Goal: Task Accomplishment & Management: Manage account settings

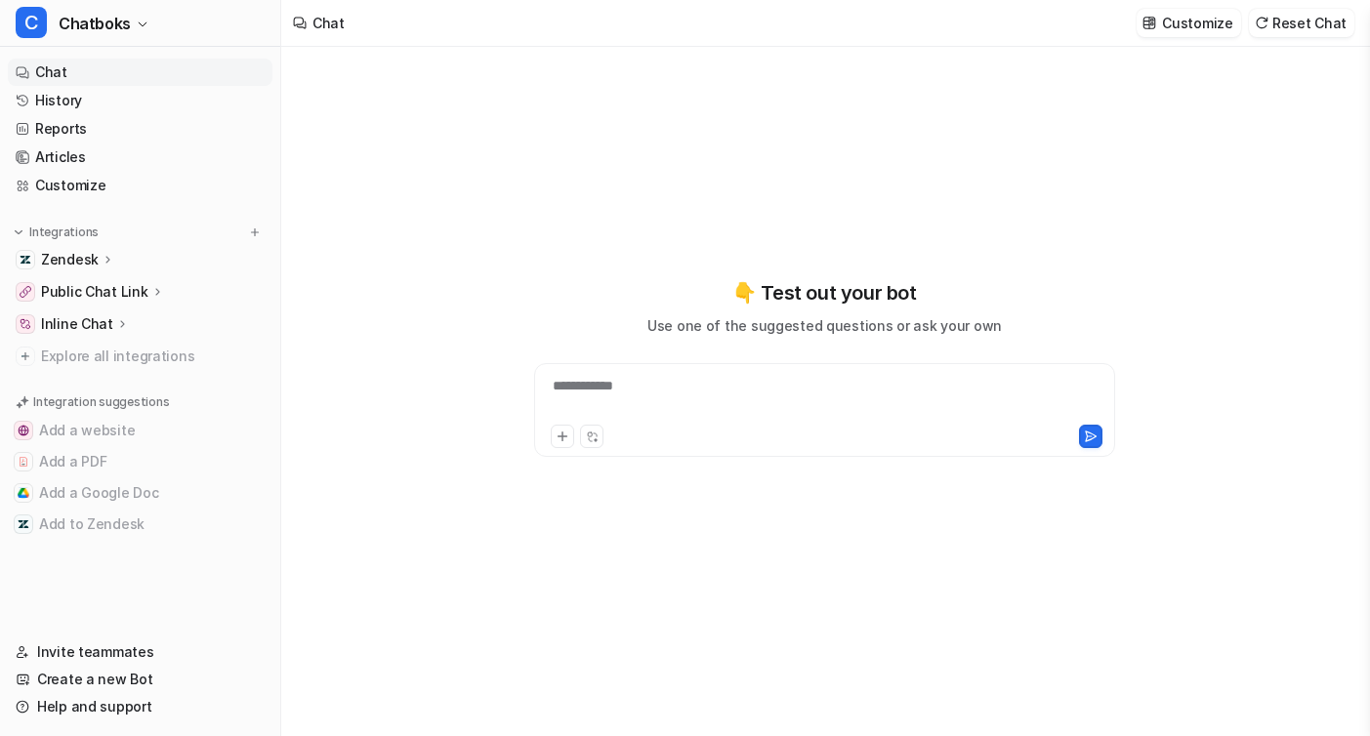
type textarea "**********"
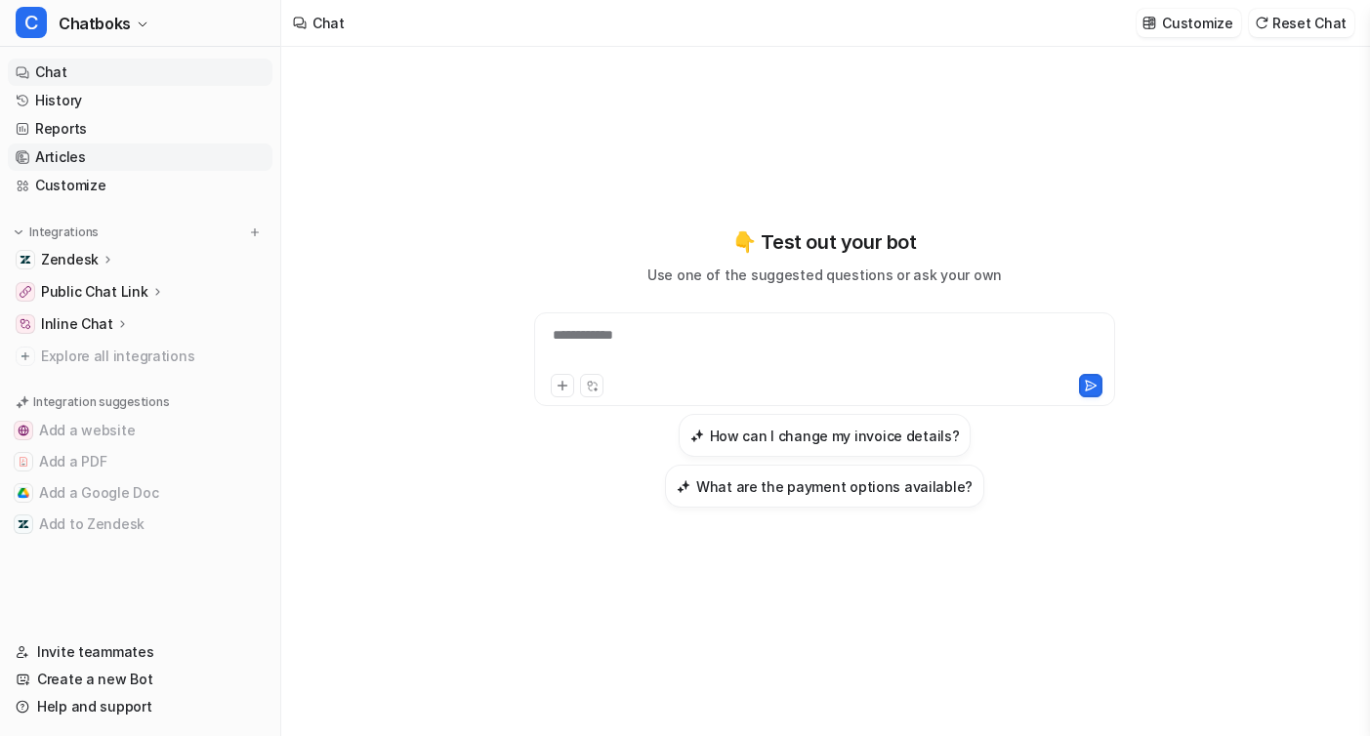
click at [82, 165] on link "Articles" at bounding box center [140, 157] width 265 height 27
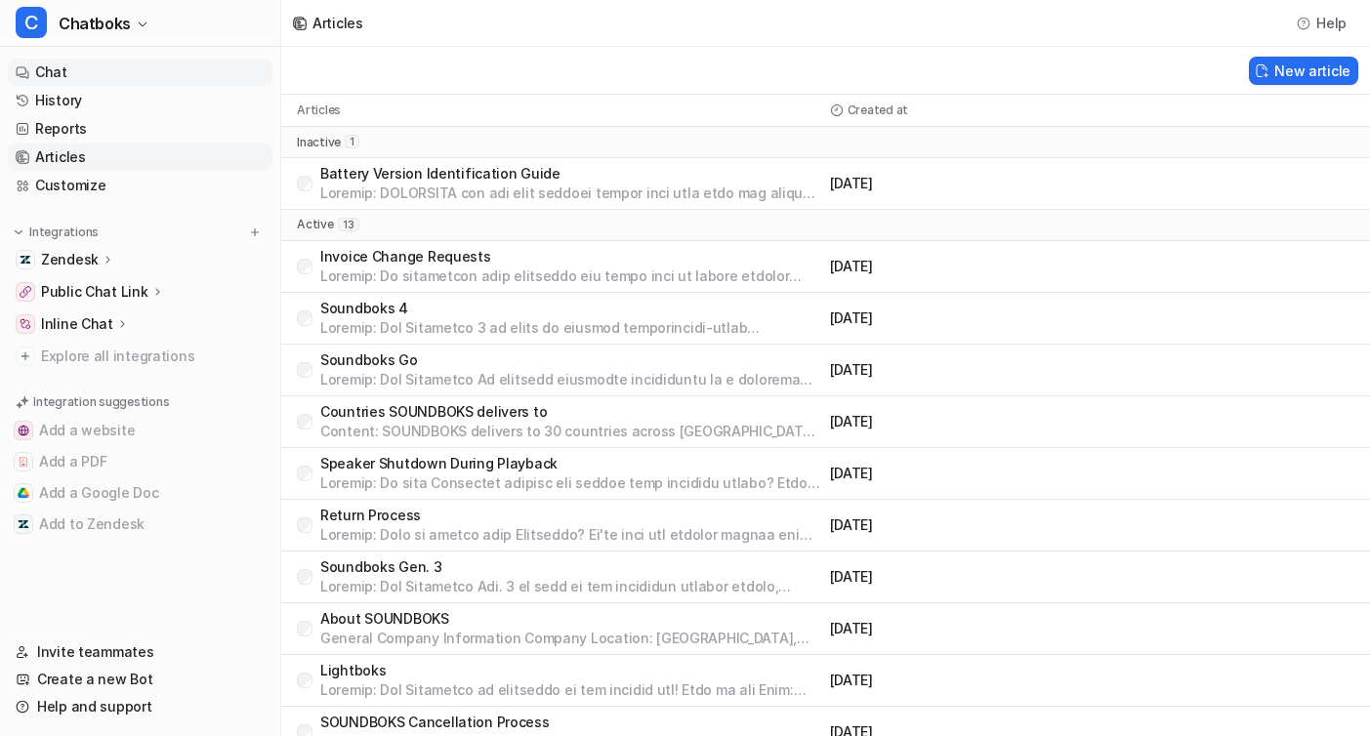
click at [47, 66] on link "Chat" at bounding box center [140, 72] width 265 height 27
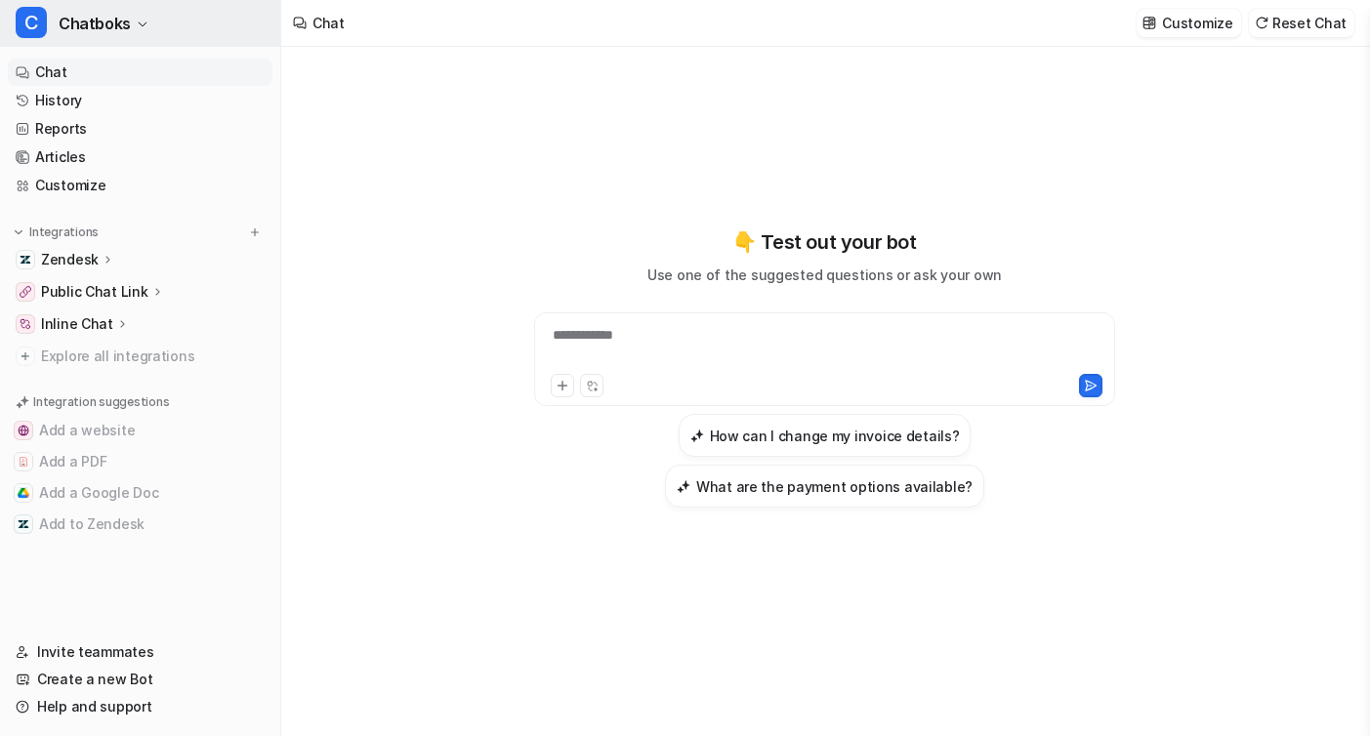
click at [121, 21] on span "Chatboks" at bounding box center [95, 23] width 72 height 27
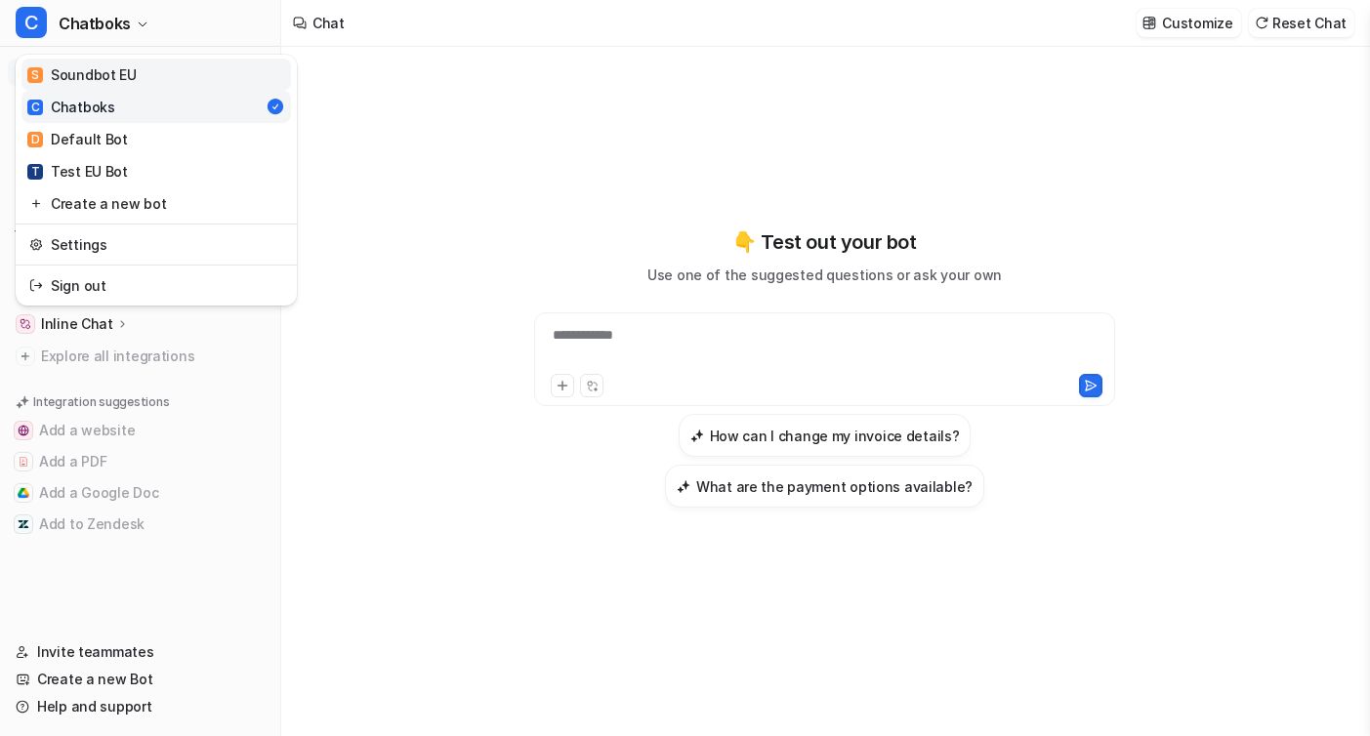
click at [120, 80] on div "S Soundbot EU" at bounding box center [81, 74] width 109 height 21
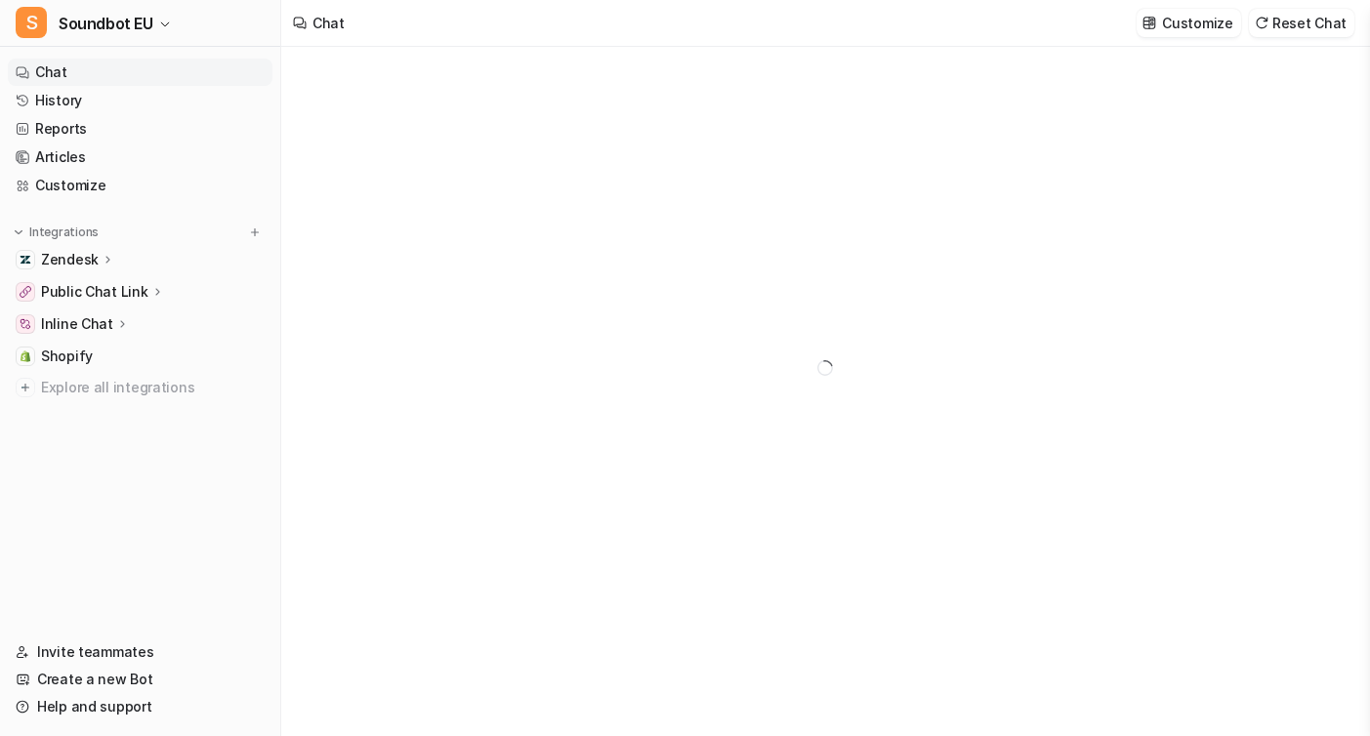
type textarea "**********"
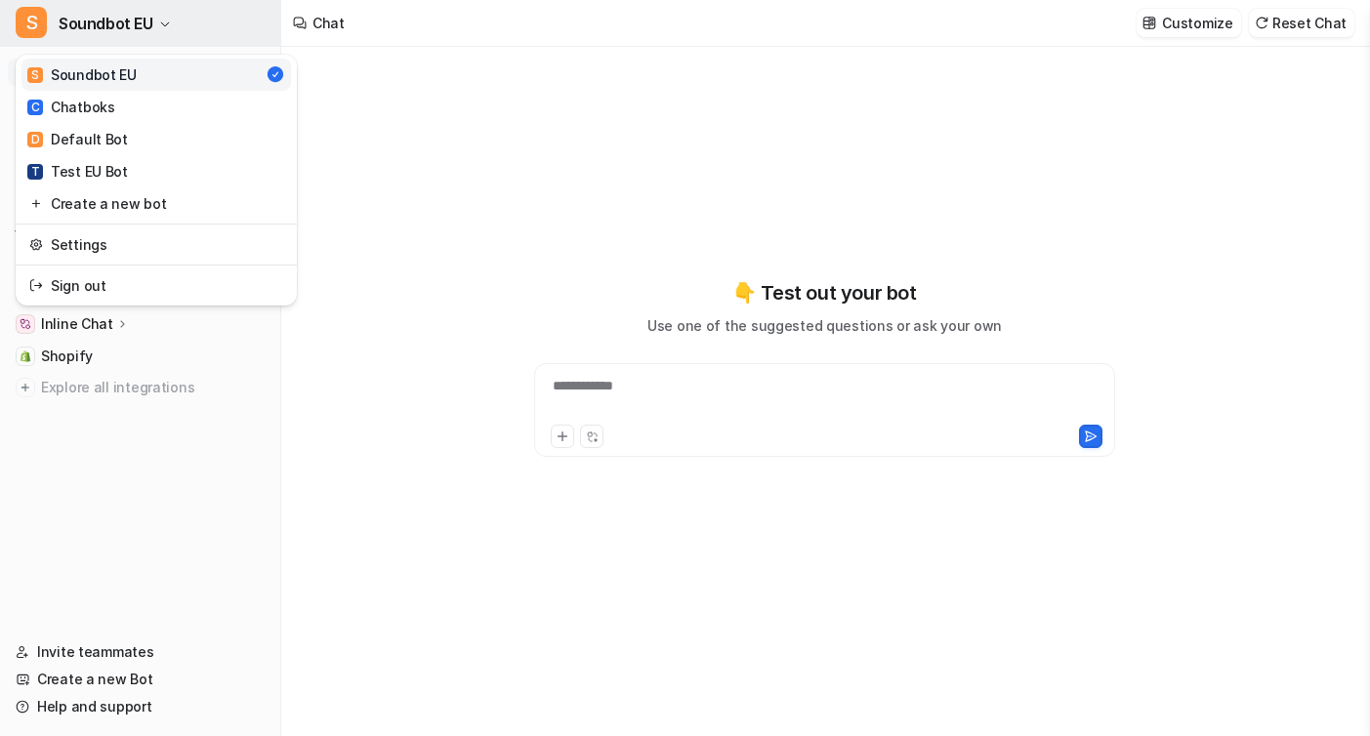
click at [136, 40] on button "S Soundbot EU" at bounding box center [140, 23] width 280 height 47
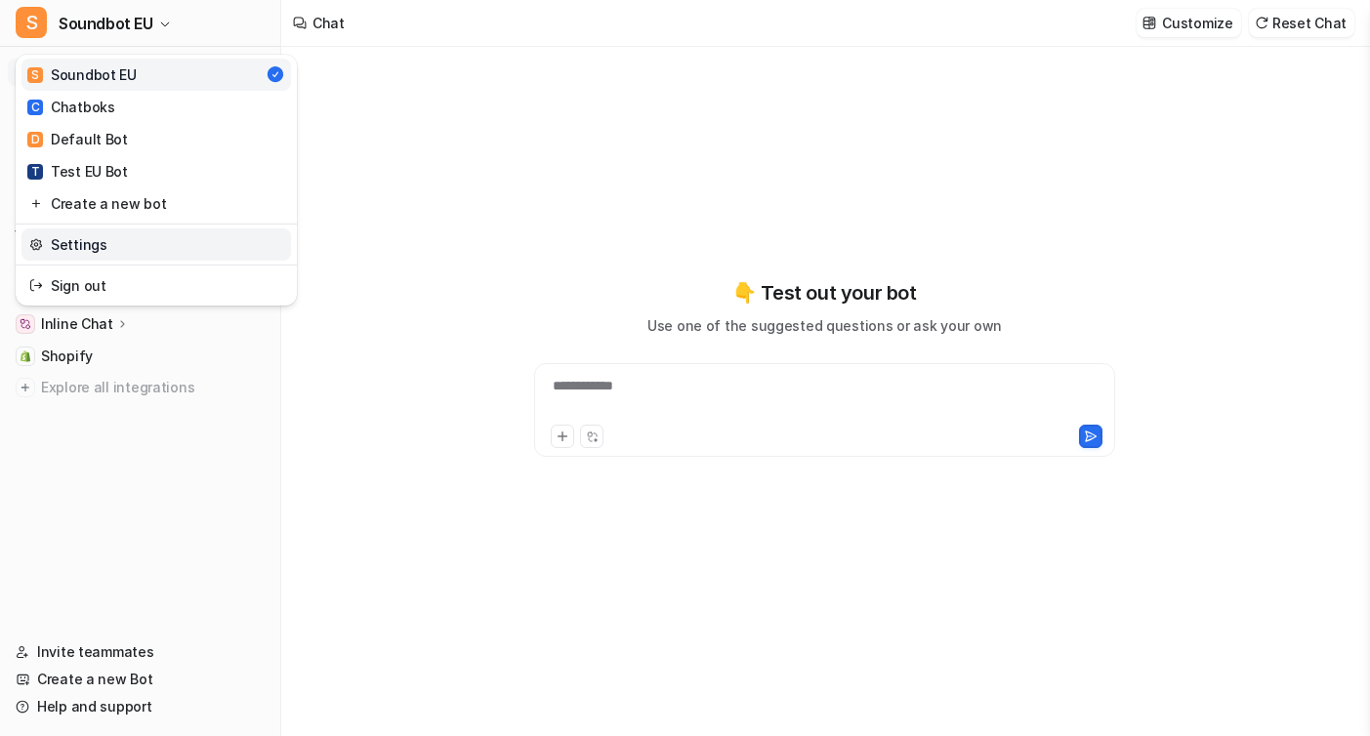
click at [125, 243] on link "Settings" at bounding box center [156, 245] width 270 height 32
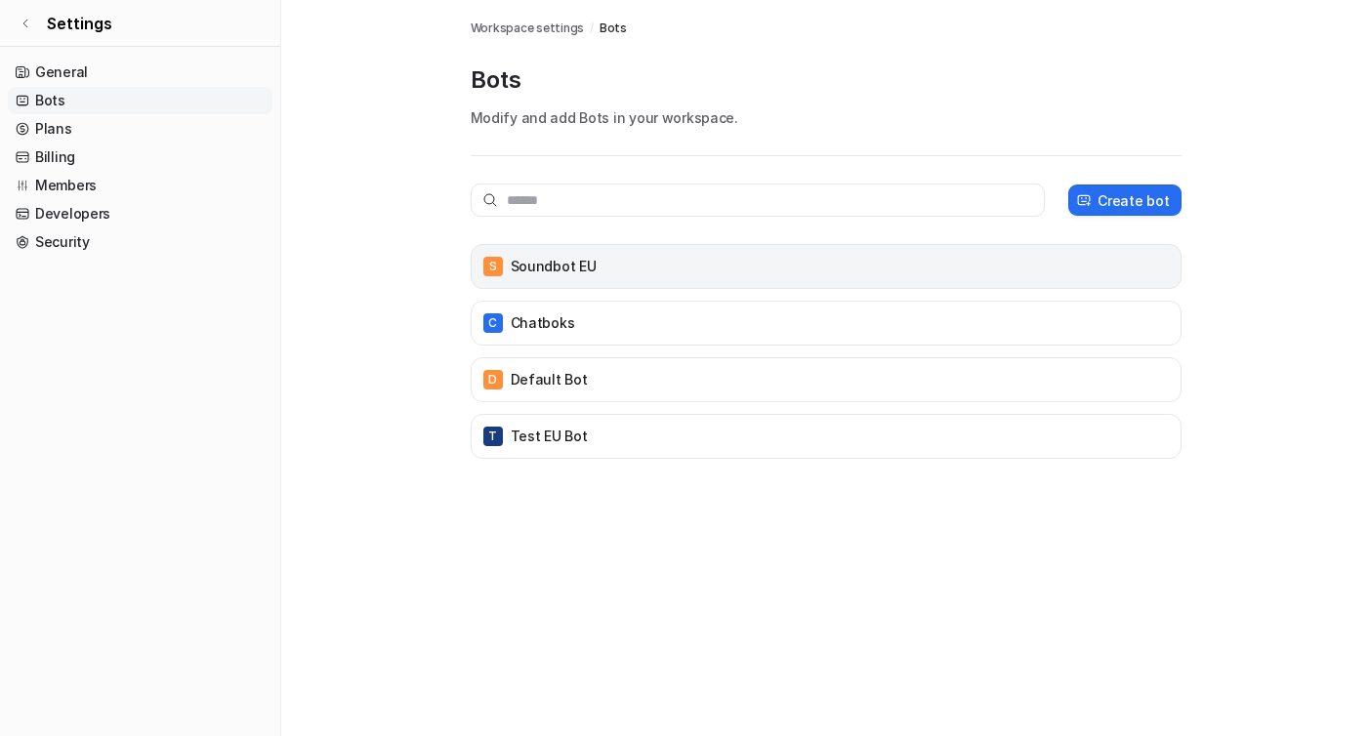
click at [576, 253] on div "S Soundbot EU" at bounding box center [827, 266] width 694 height 27
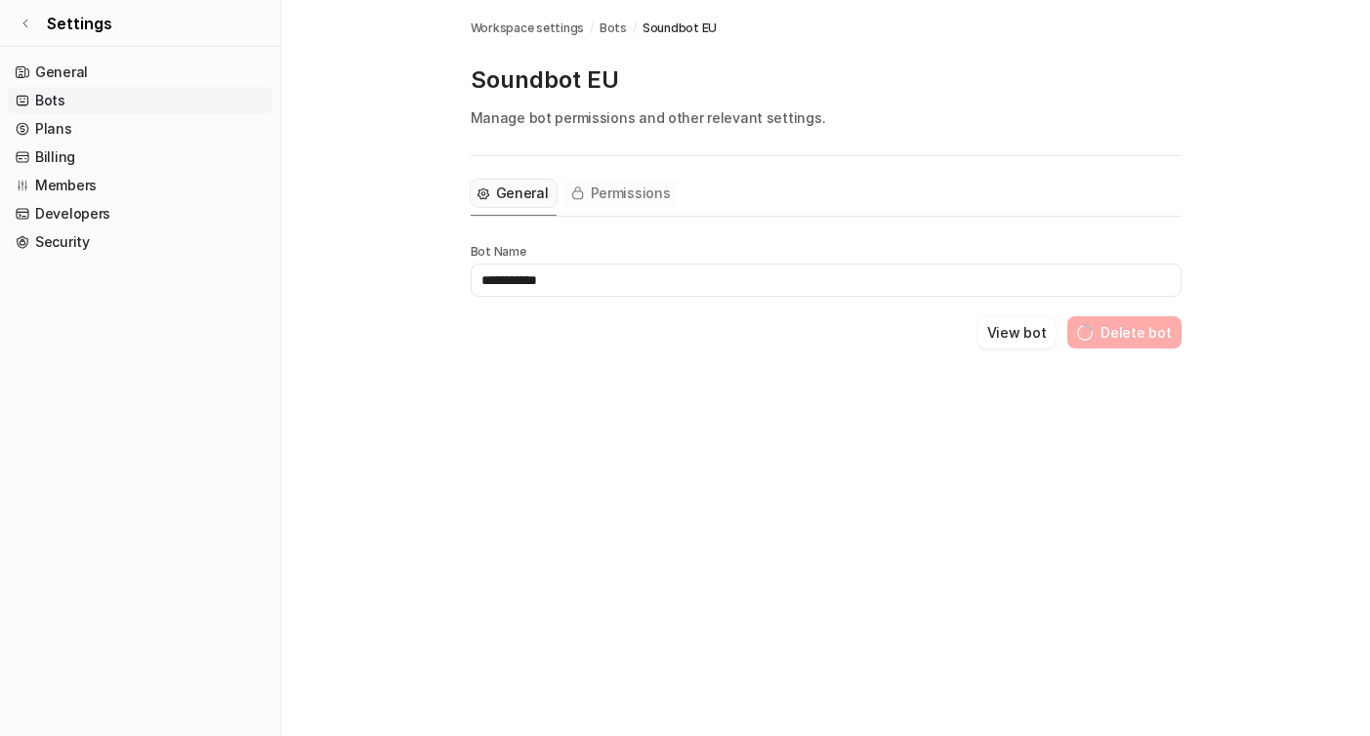
click at [601, 203] on button "Permissions" at bounding box center [622, 193] width 114 height 27
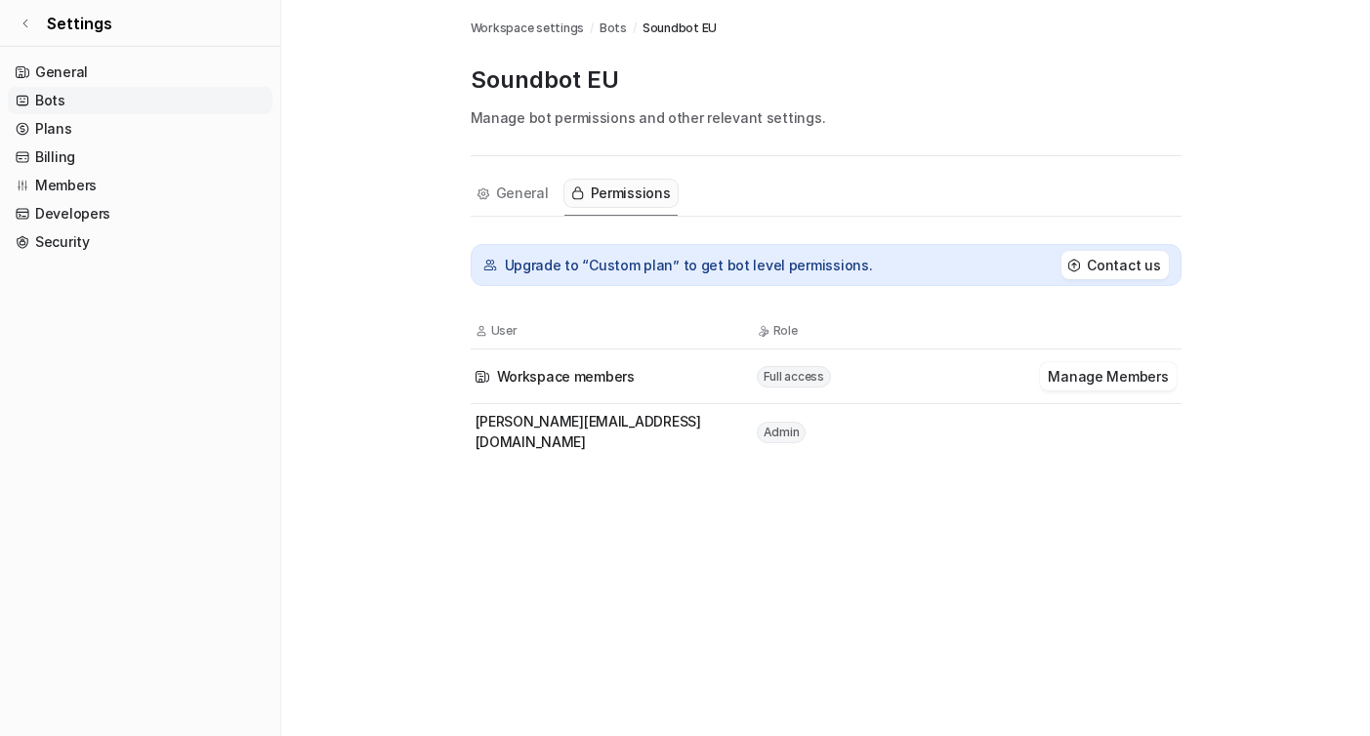
click at [1094, 391] on td "Manage Members" at bounding box center [1107, 376] width 141 height 30
click at [1095, 386] on button "Manage Members" at bounding box center [1108, 376] width 136 height 28
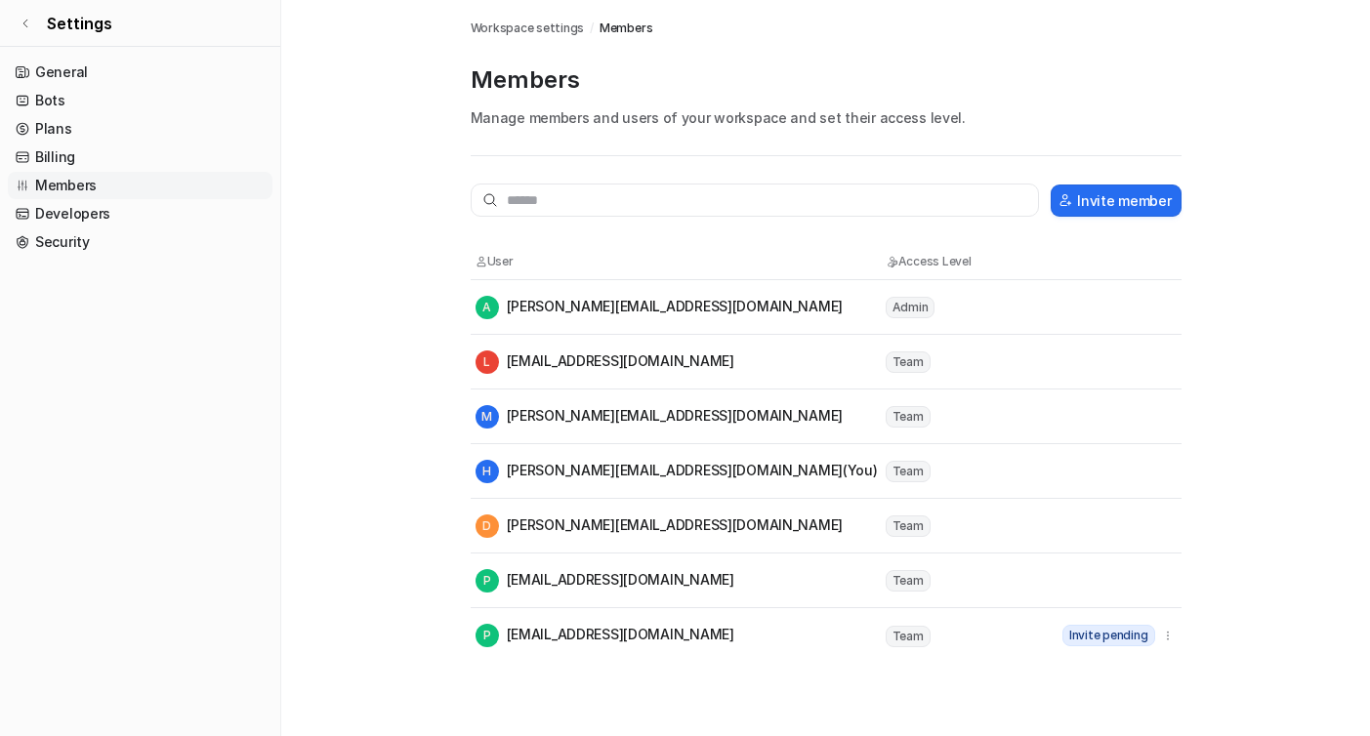
click at [567, 462] on div "[PERSON_NAME] [PERSON_NAME][EMAIL_ADDRESS][DOMAIN_NAME] (You)" at bounding box center [677, 471] width 402 height 23
click at [892, 348] on tr "[PERSON_NAME] [PERSON_NAME][EMAIL_ADDRESS][DOMAIN_NAME] Team" at bounding box center [826, 362] width 711 height 55
click at [892, 304] on span "Admin" at bounding box center [911, 307] width 50 height 21
click at [885, 304] on td "Admin" at bounding box center [973, 307] width 176 height 24
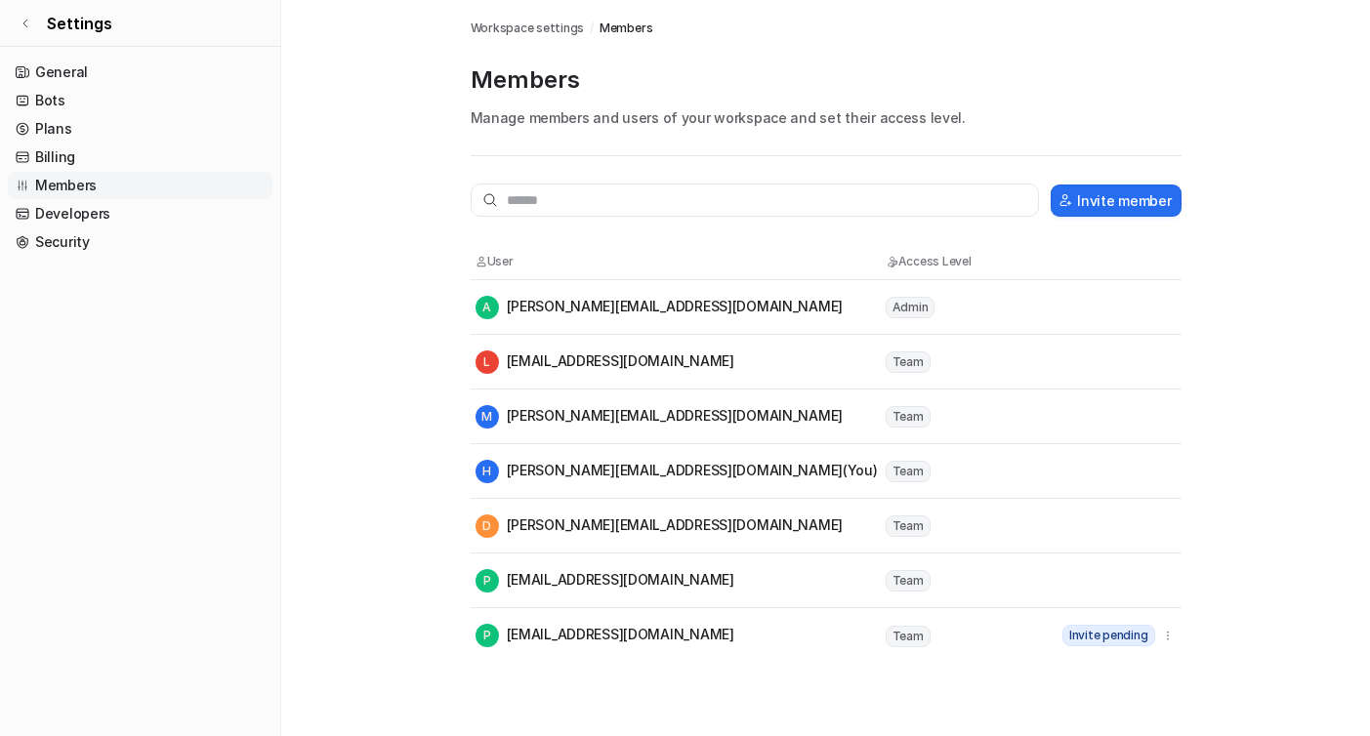
click at [640, 302] on div "A [PERSON_NAME][EMAIL_ADDRESS][DOMAIN_NAME]" at bounding box center [660, 307] width 368 height 23
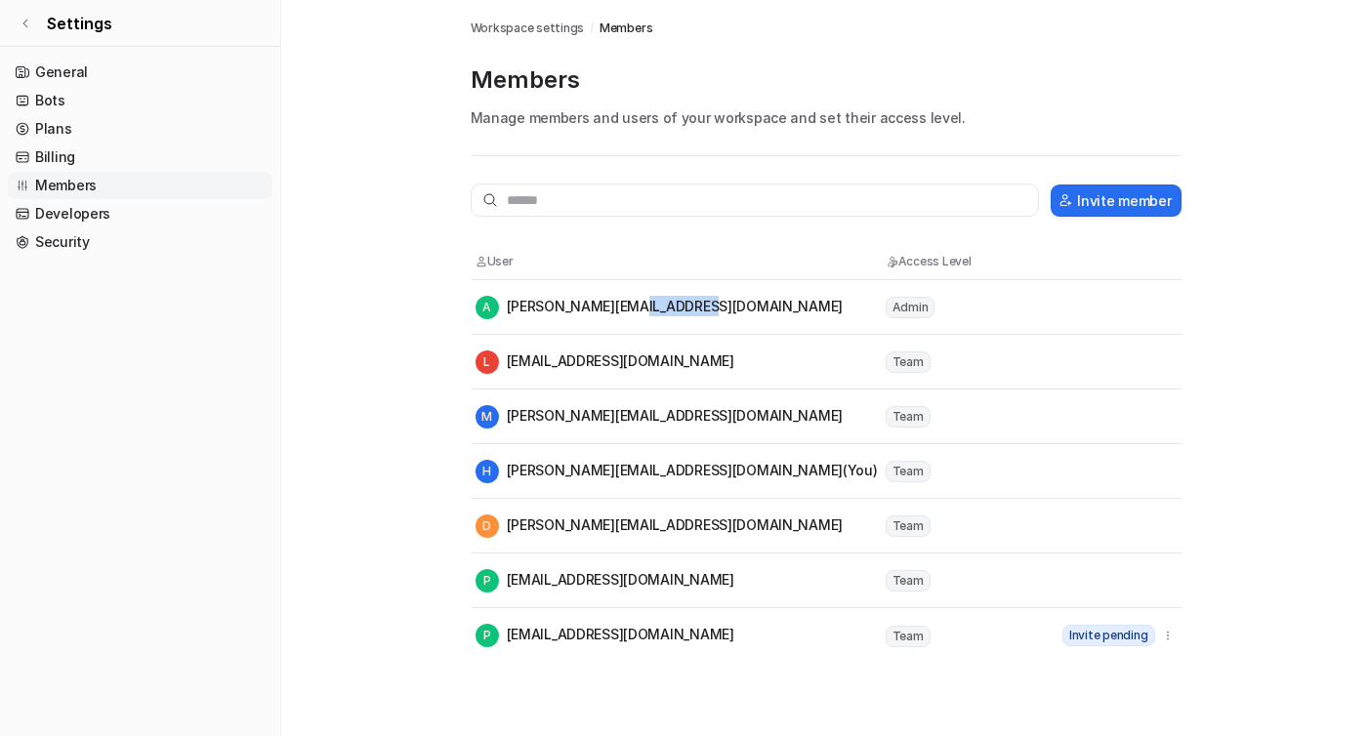
click at [640, 302] on div "A [PERSON_NAME][EMAIL_ADDRESS][DOMAIN_NAME]" at bounding box center [660, 307] width 368 height 23
click at [85, 147] on link "Billing" at bounding box center [140, 157] width 265 height 27
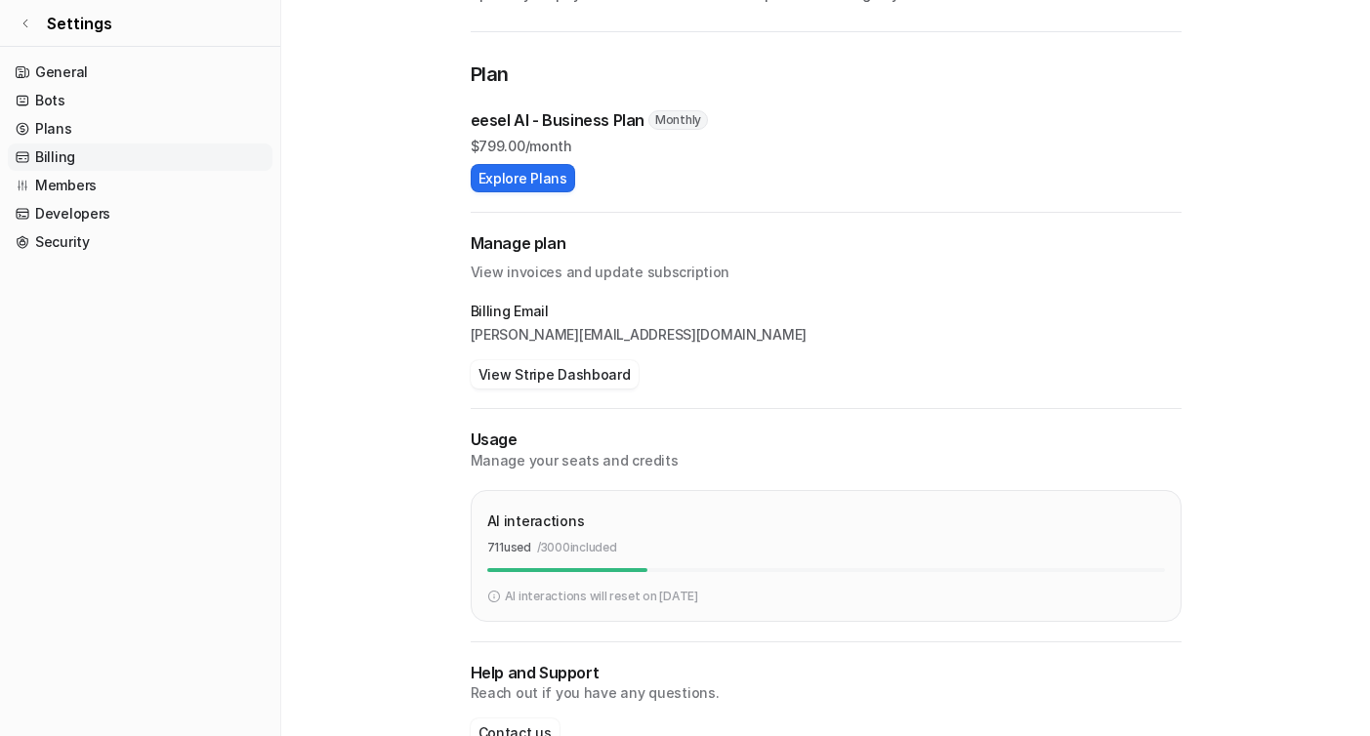
scroll to position [126, 0]
drag, startPoint x: 497, startPoint y: 319, endPoint x: 640, endPoint y: 319, distance: 142.6
click at [640, 319] on div "Billing Email [PERSON_NAME][EMAIL_ADDRESS][DOMAIN_NAME]" at bounding box center [826, 321] width 711 height 43
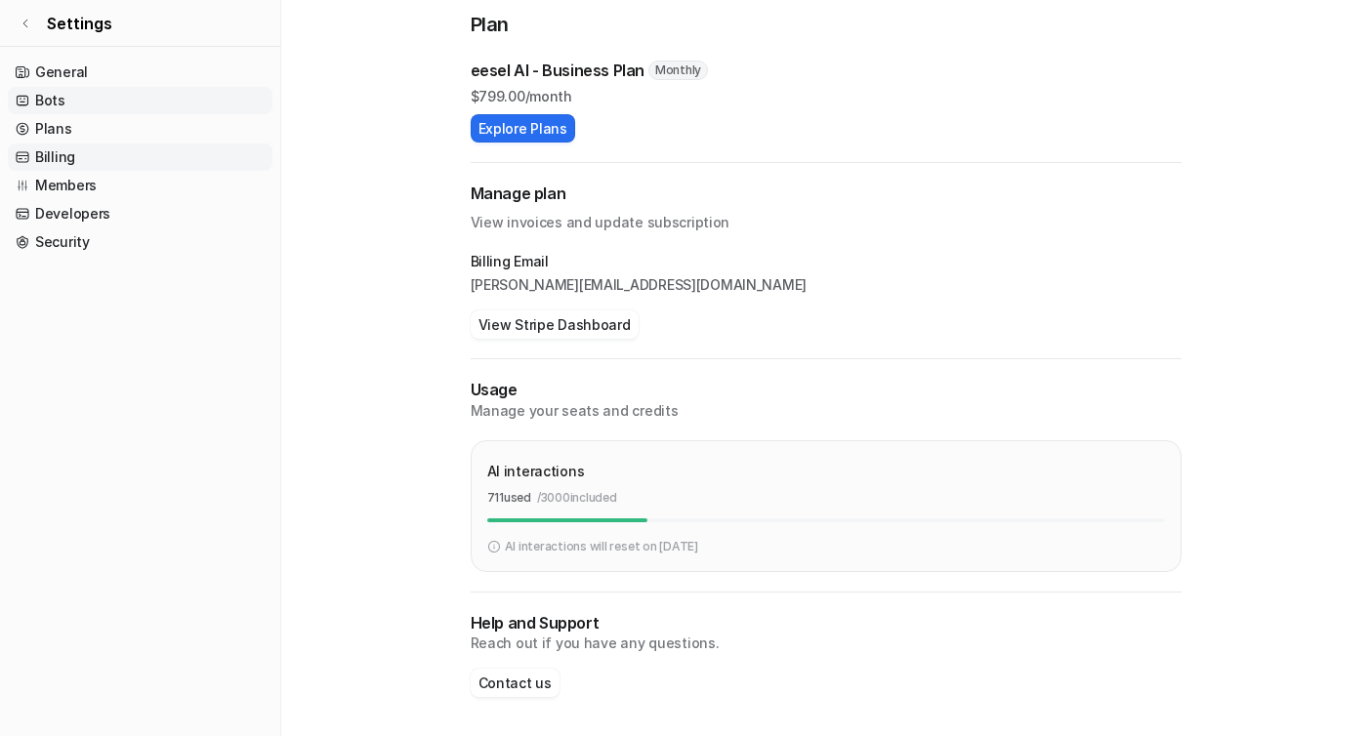
click at [49, 92] on link "Bots" at bounding box center [140, 100] width 265 height 27
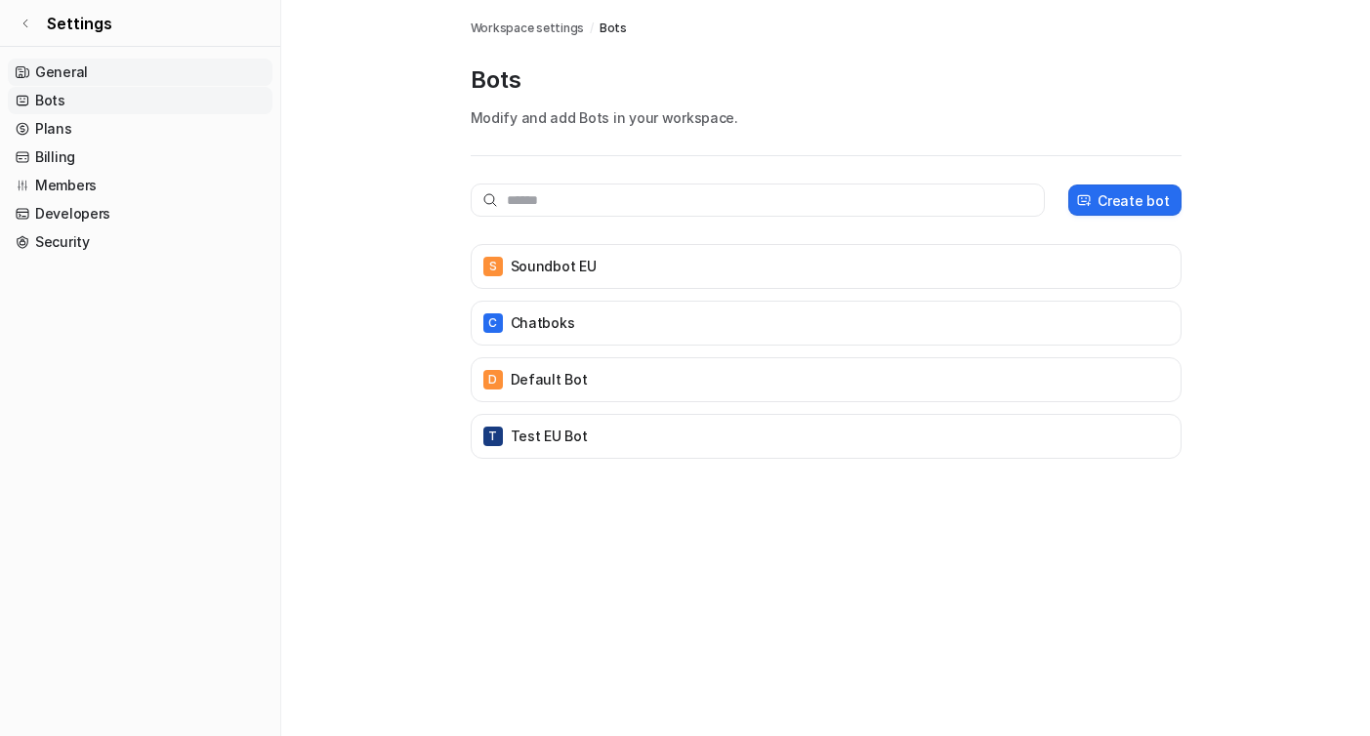
click at [56, 70] on link "General" at bounding box center [140, 72] width 265 height 27
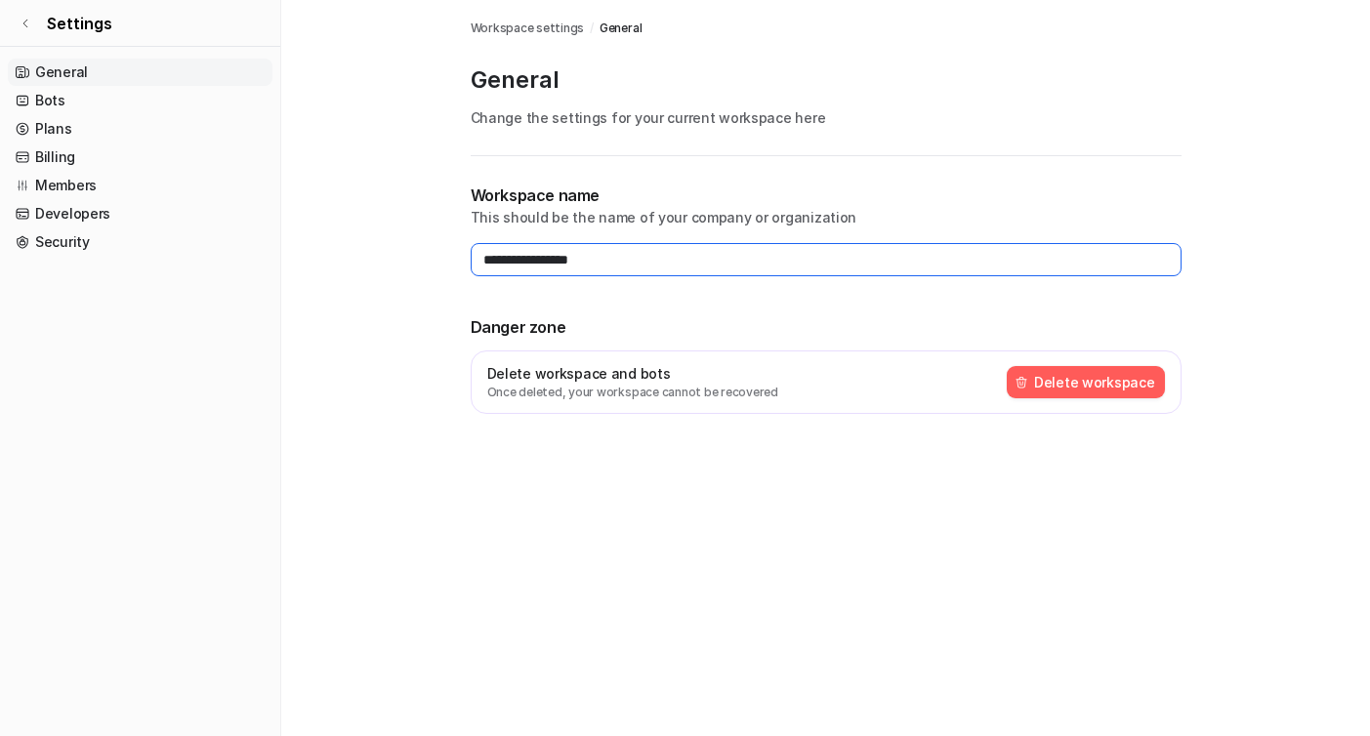
click at [529, 251] on input "**********" at bounding box center [826, 259] width 711 height 33
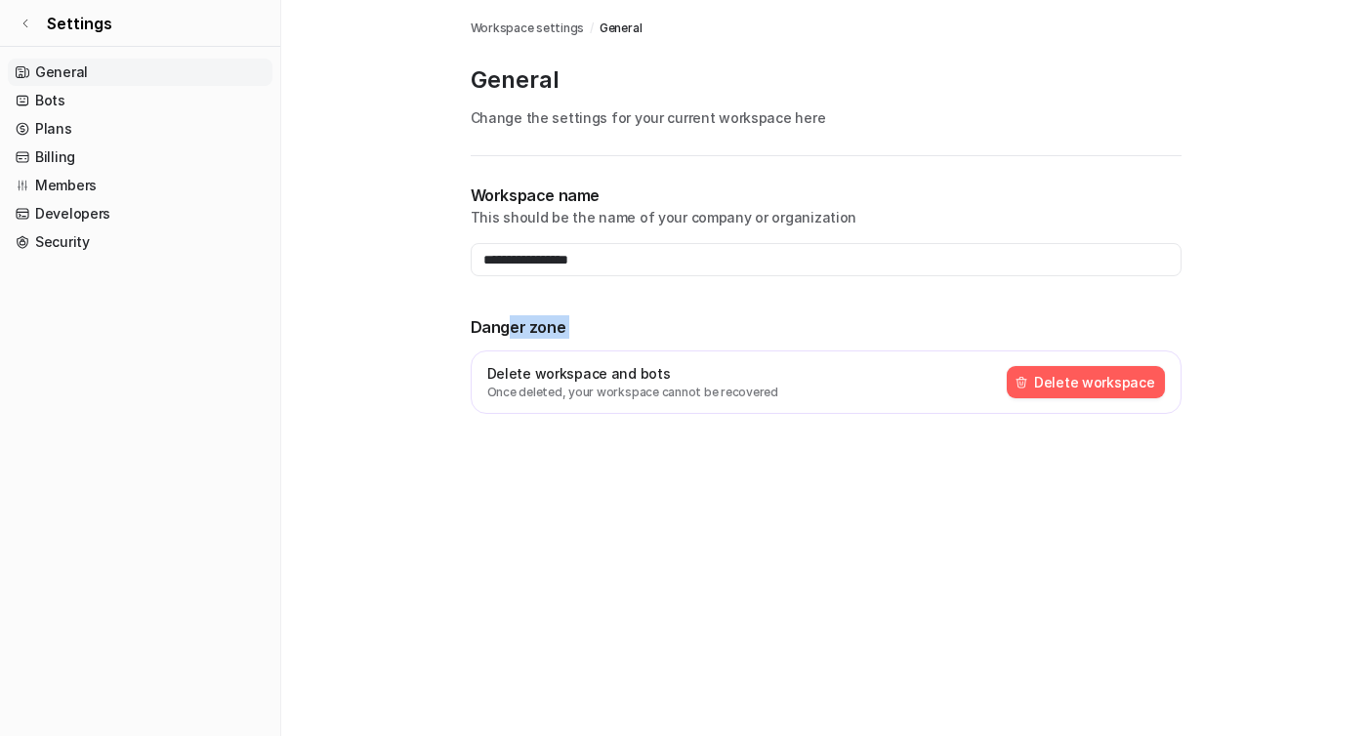
drag, startPoint x: 505, startPoint y: 328, endPoint x: 577, endPoint y: 351, distance: 75.7
click at [577, 351] on div "Danger zone Delete workspace and bots Once deleted, your workspace cannot be re…" at bounding box center [826, 364] width 711 height 99
click at [627, 319] on p "Danger zone" at bounding box center [826, 326] width 711 height 23
click at [32, 19] on link "Settings" at bounding box center [140, 23] width 280 height 47
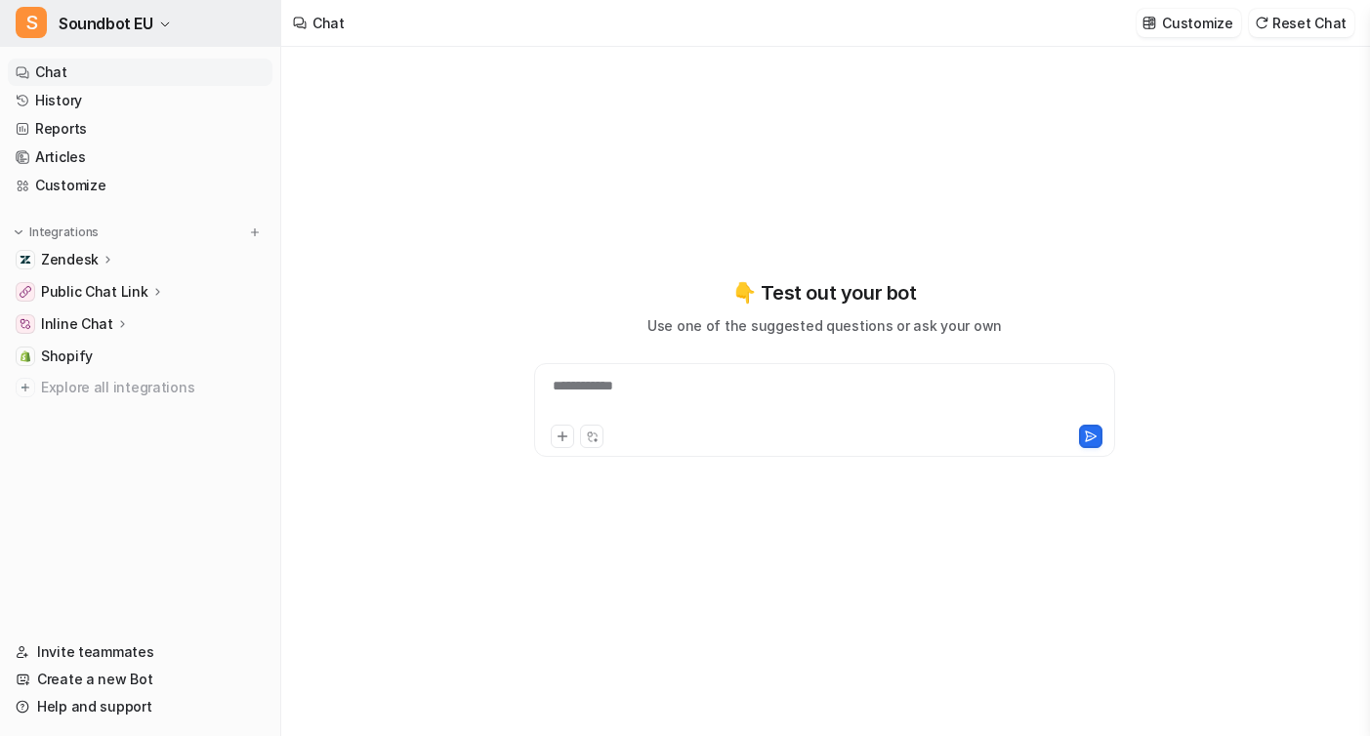
click at [150, 27] on span "Soundbot EU" at bounding box center [106, 23] width 95 height 27
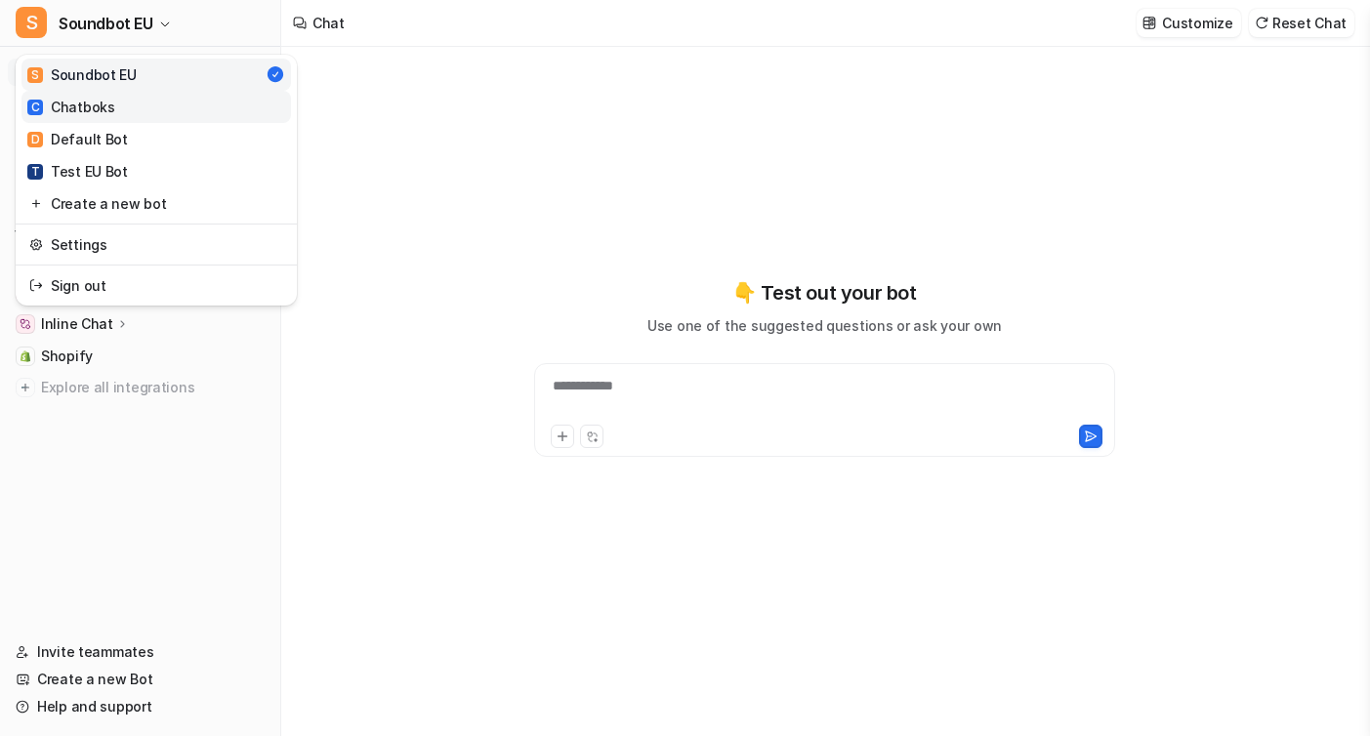
click at [133, 108] on link "C Chatboks" at bounding box center [156, 107] width 270 height 32
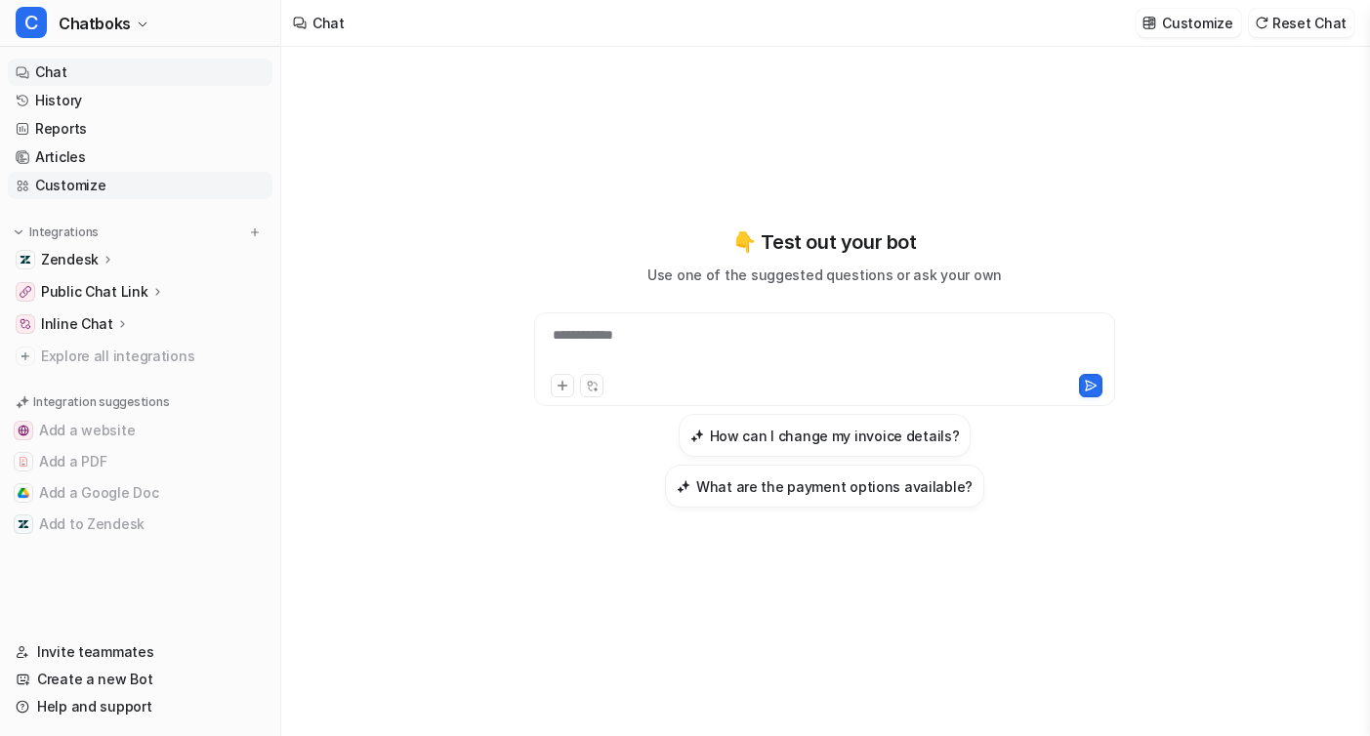
click at [63, 190] on link "Customize" at bounding box center [140, 185] width 265 height 27
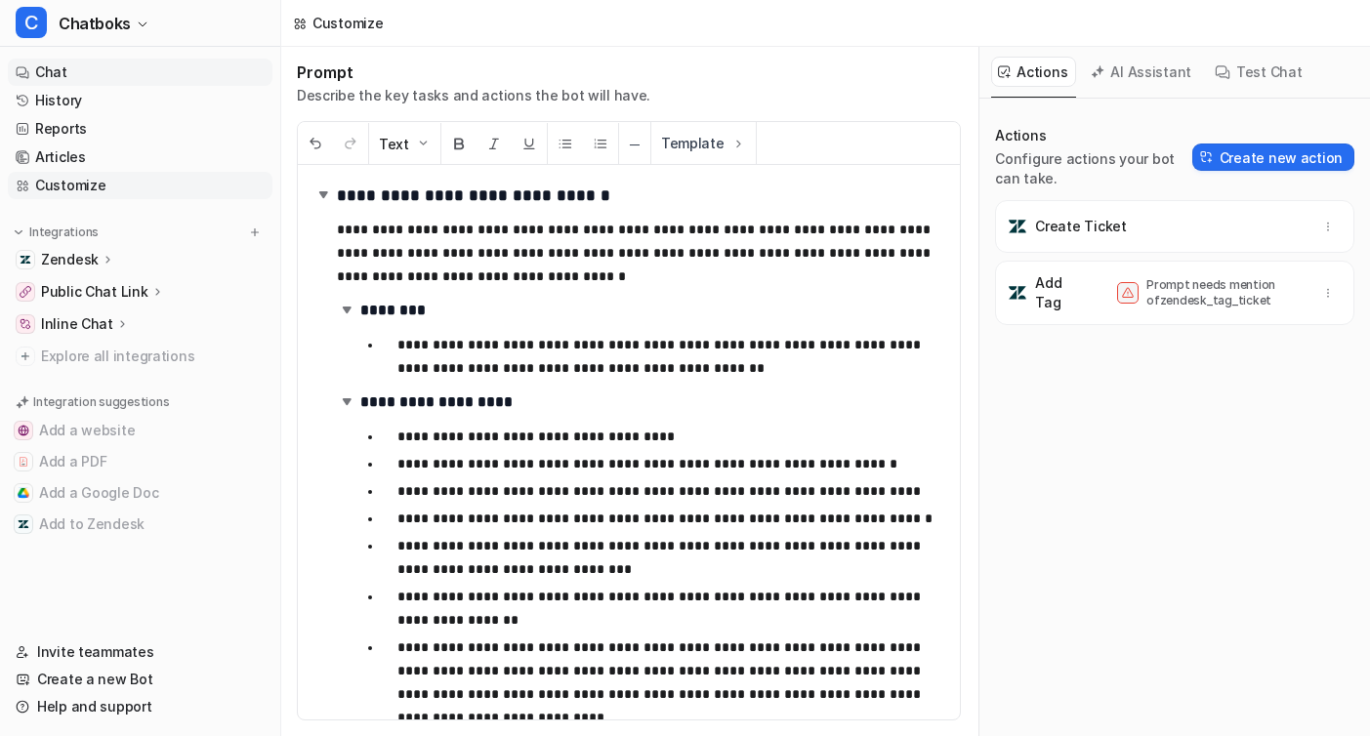
click at [54, 66] on link "Chat" at bounding box center [140, 72] width 265 height 27
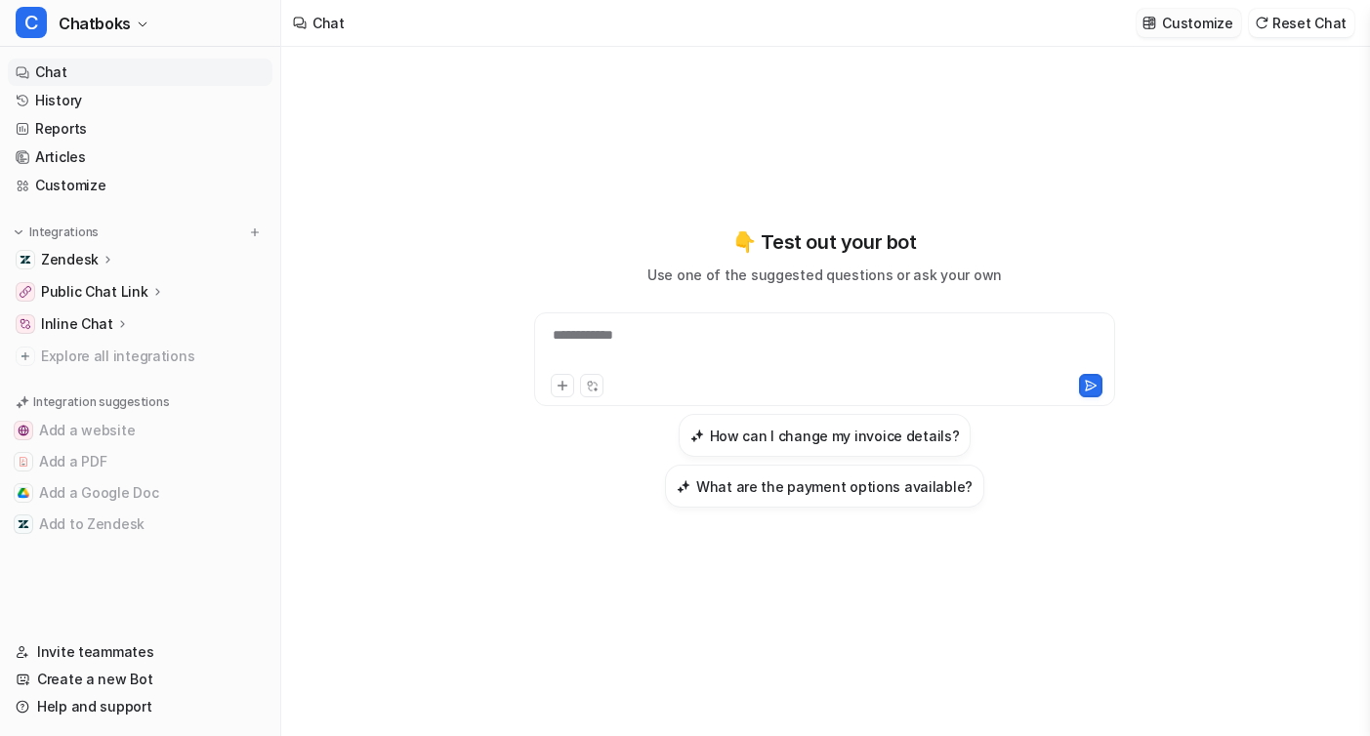
click at [1180, 15] on p "Customize" at bounding box center [1197, 23] width 70 height 21
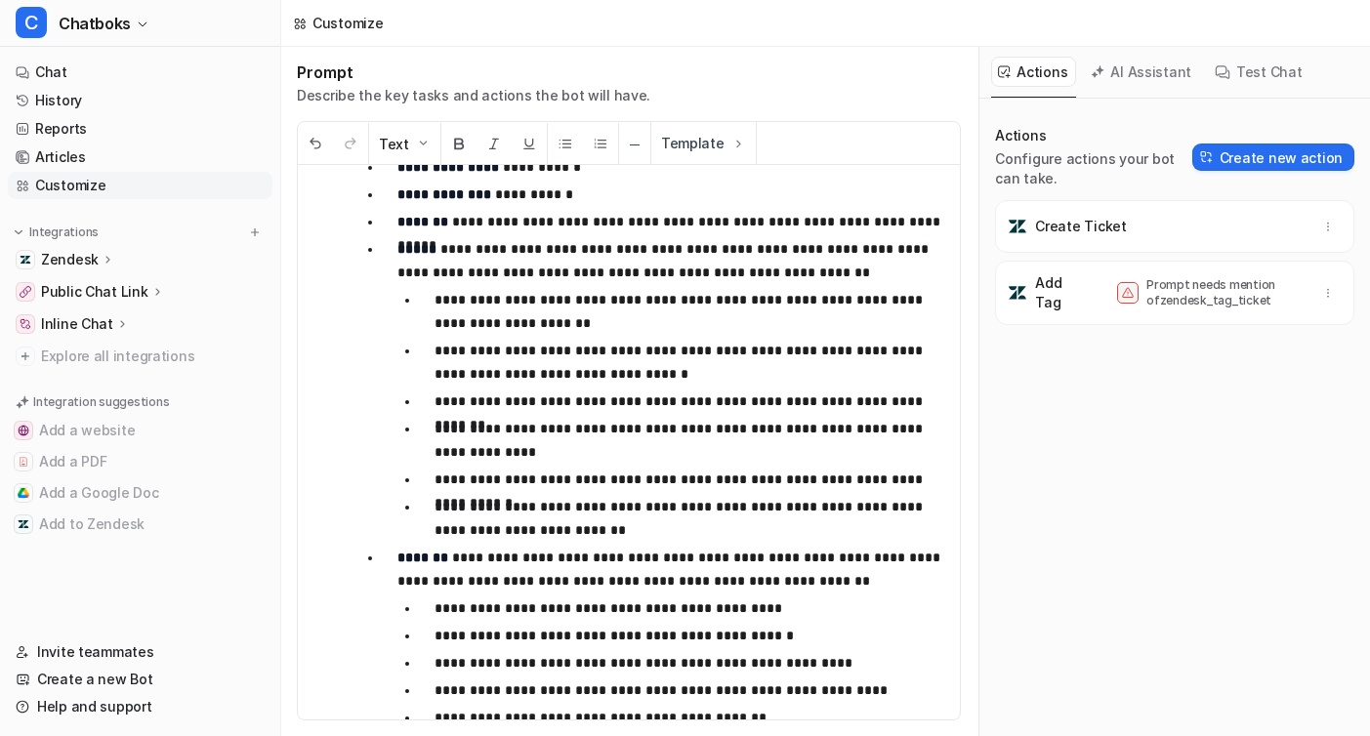
scroll to position [1447, 0]
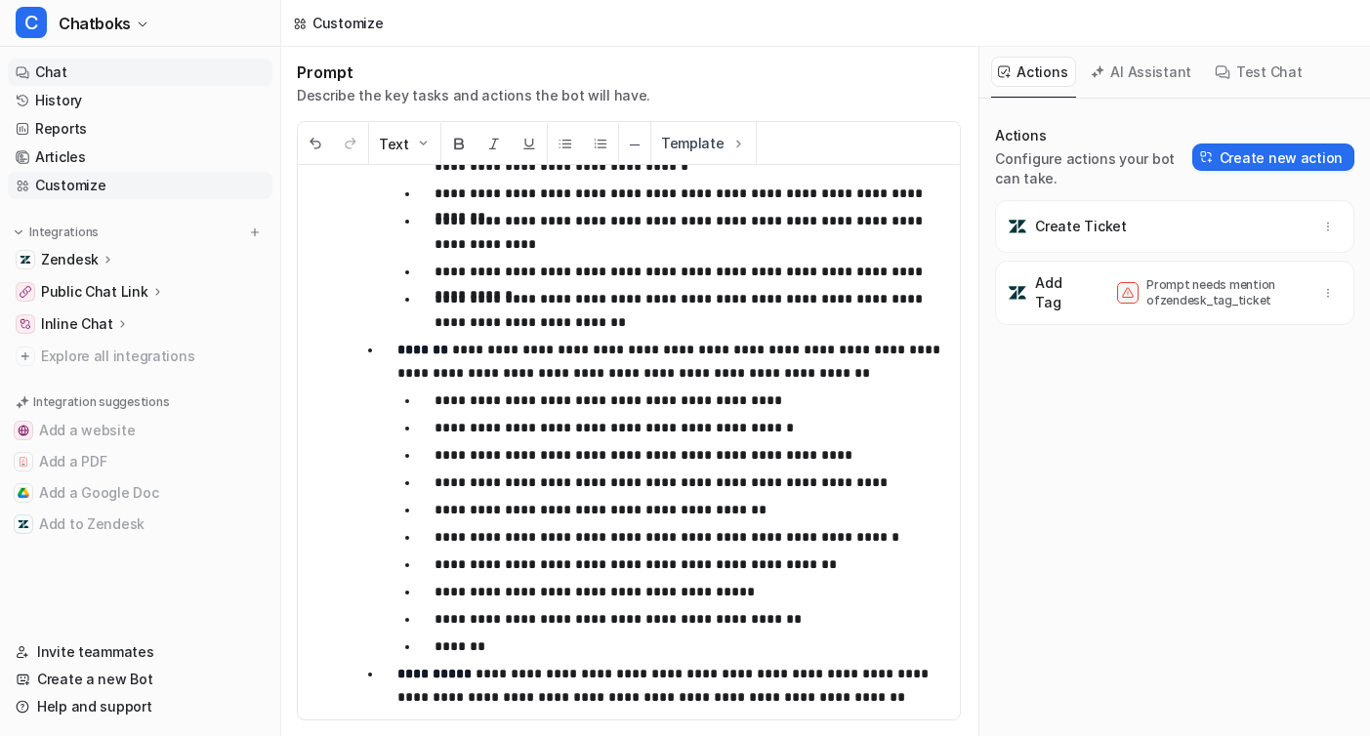
click at [119, 66] on link "Chat" at bounding box center [140, 72] width 265 height 27
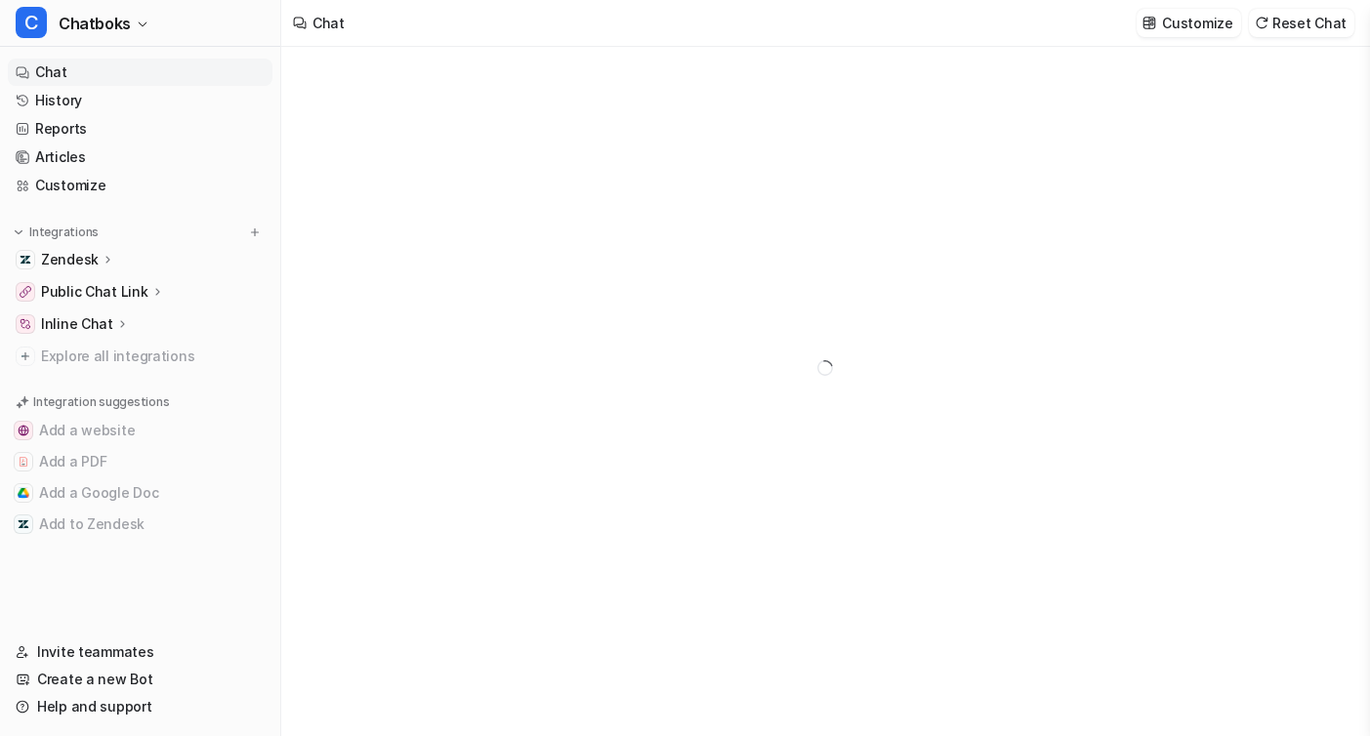
type textarea "**********"
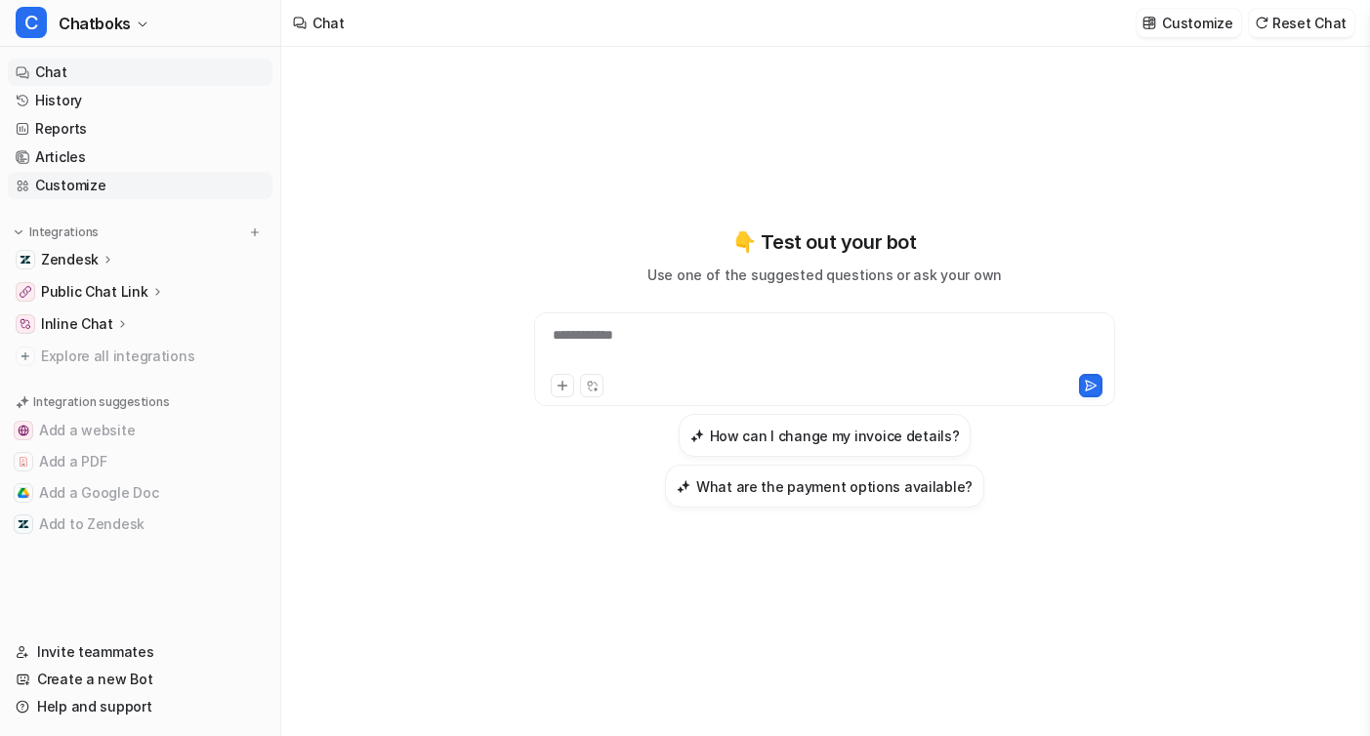
click at [95, 177] on link "Customize" at bounding box center [140, 185] width 265 height 27
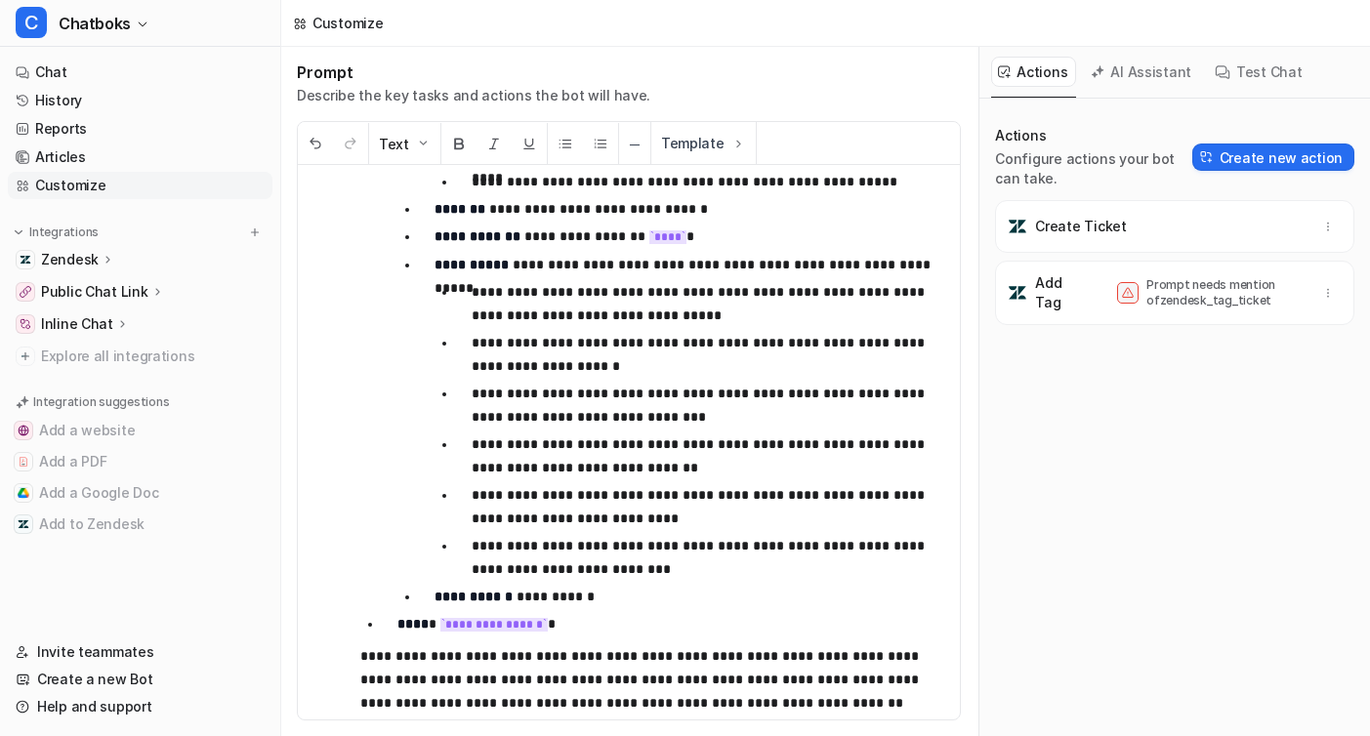
scroll to position [3341, 0]
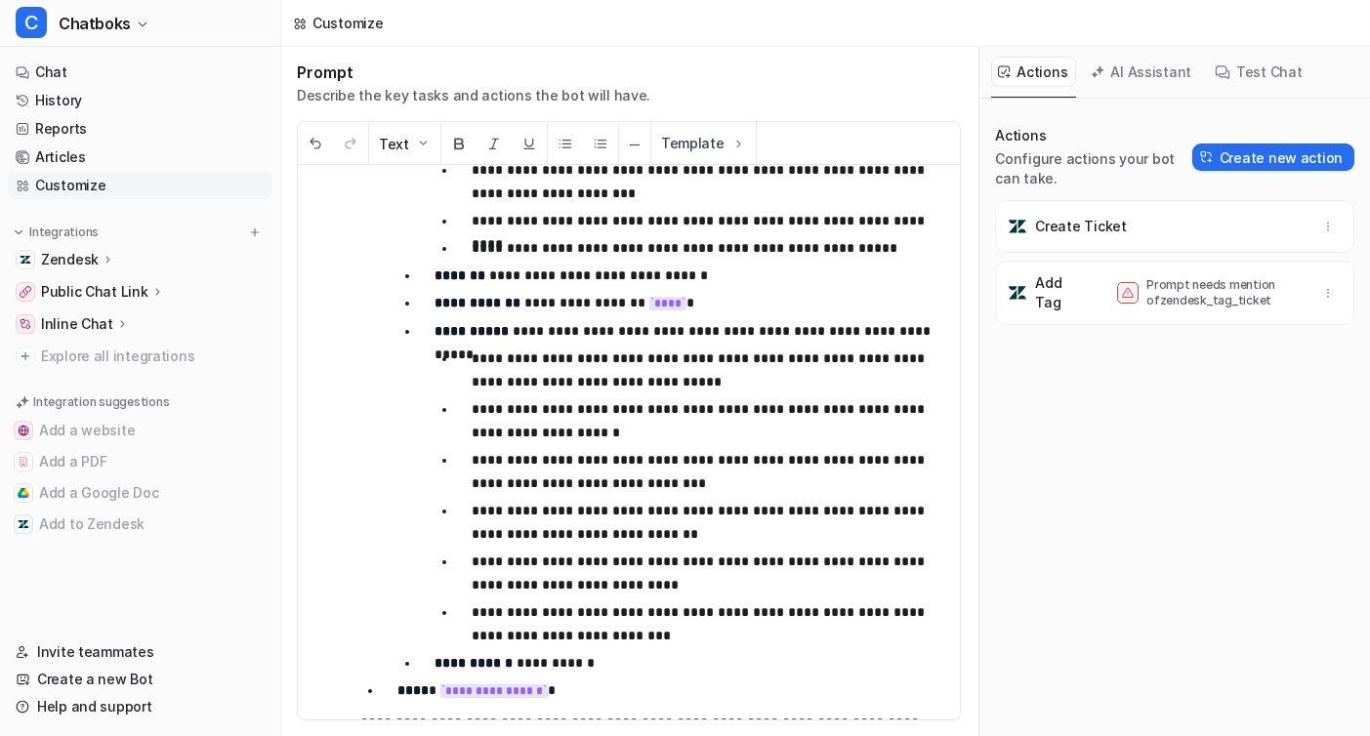
click at [544, 296] on p "**********" at bounding box center [690, 303] width 510 height 24
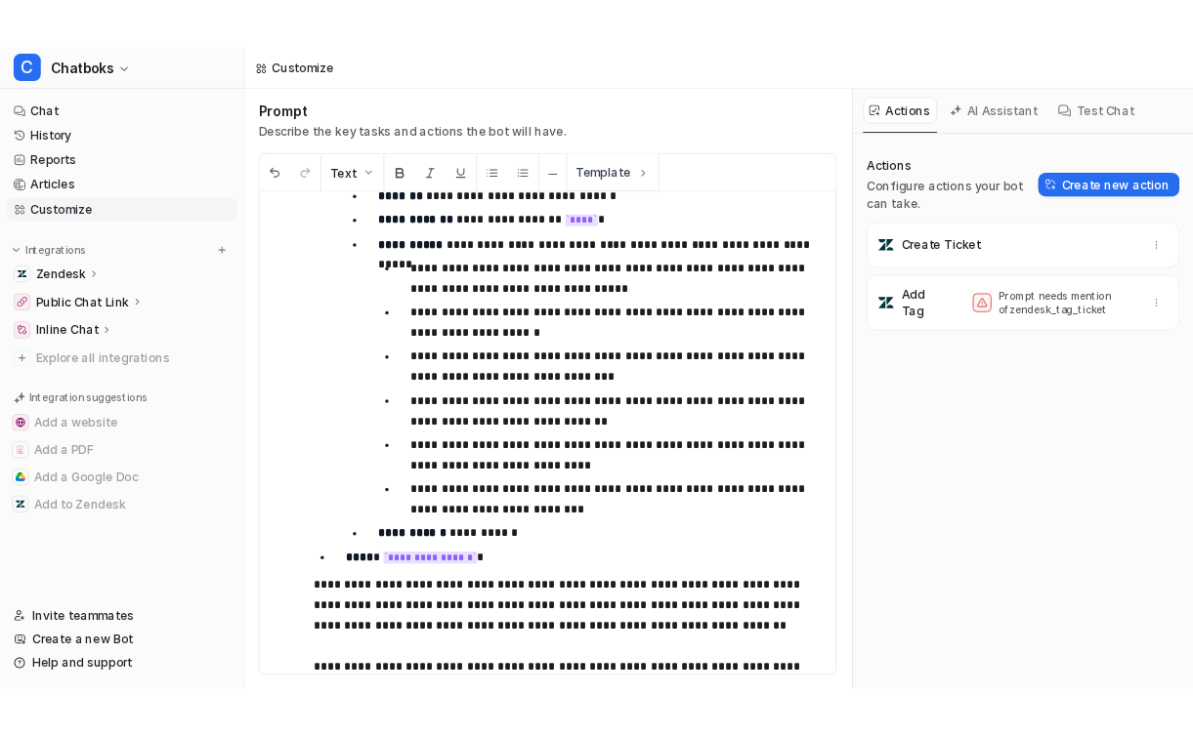
scroll to position [3431, 0]
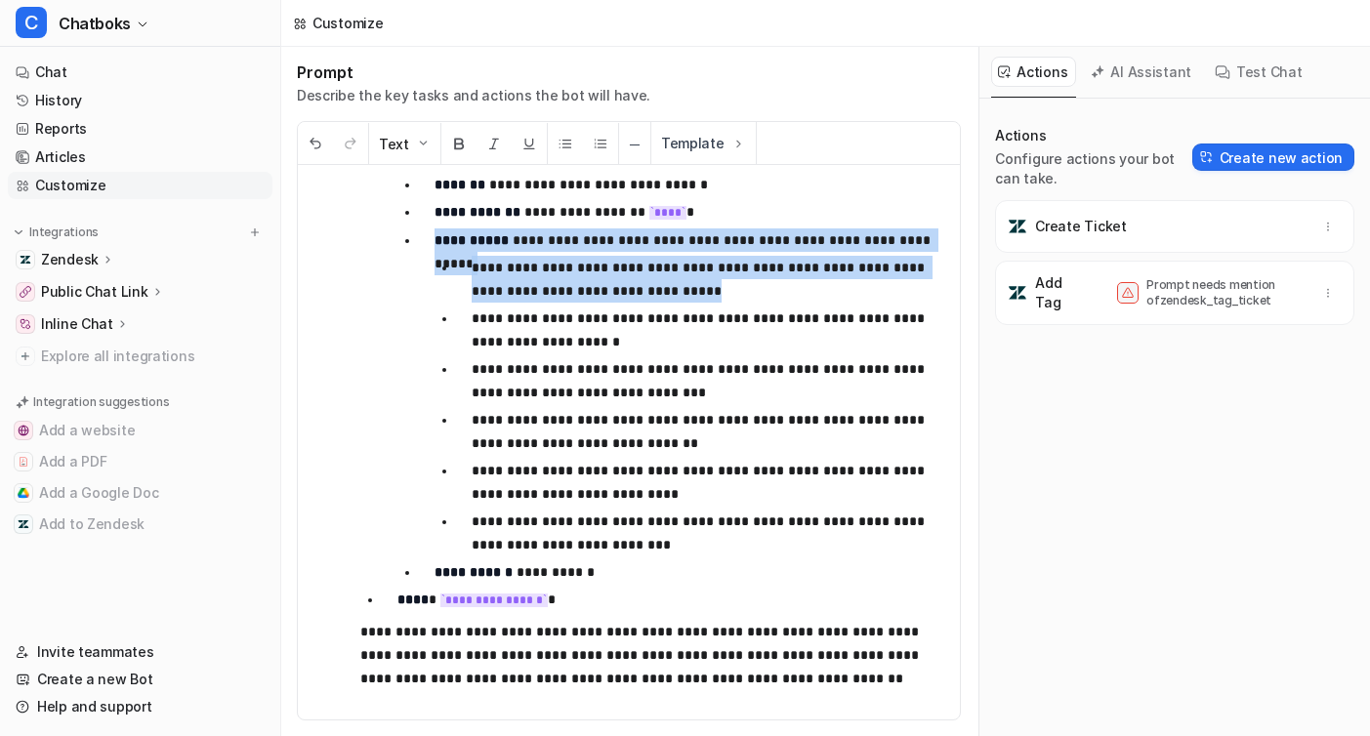
drag, startPoint x: 434, startPoint y: 245, endPoint x: 835, endPoint y: 289, distance: 403.9
click at [835, 289] on li "**********" at bounding box center [682, 393] width 526 height 328
copy li "**********"
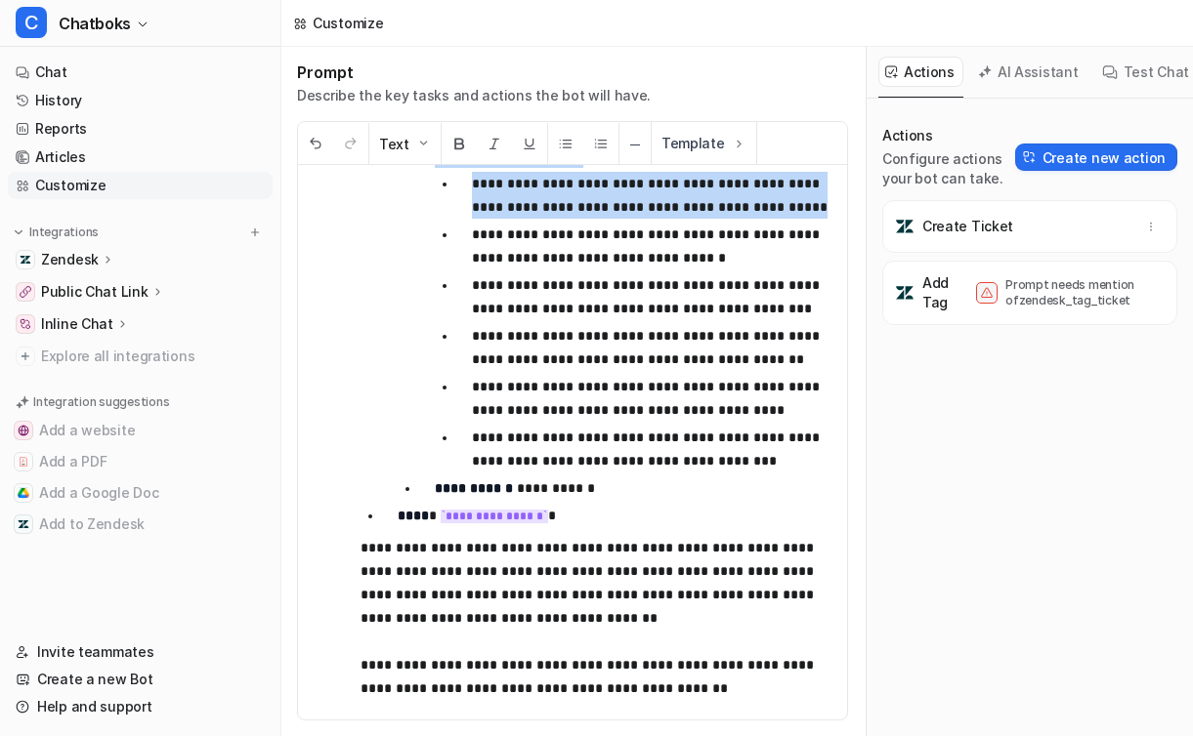
scroll to position [4003, 0]
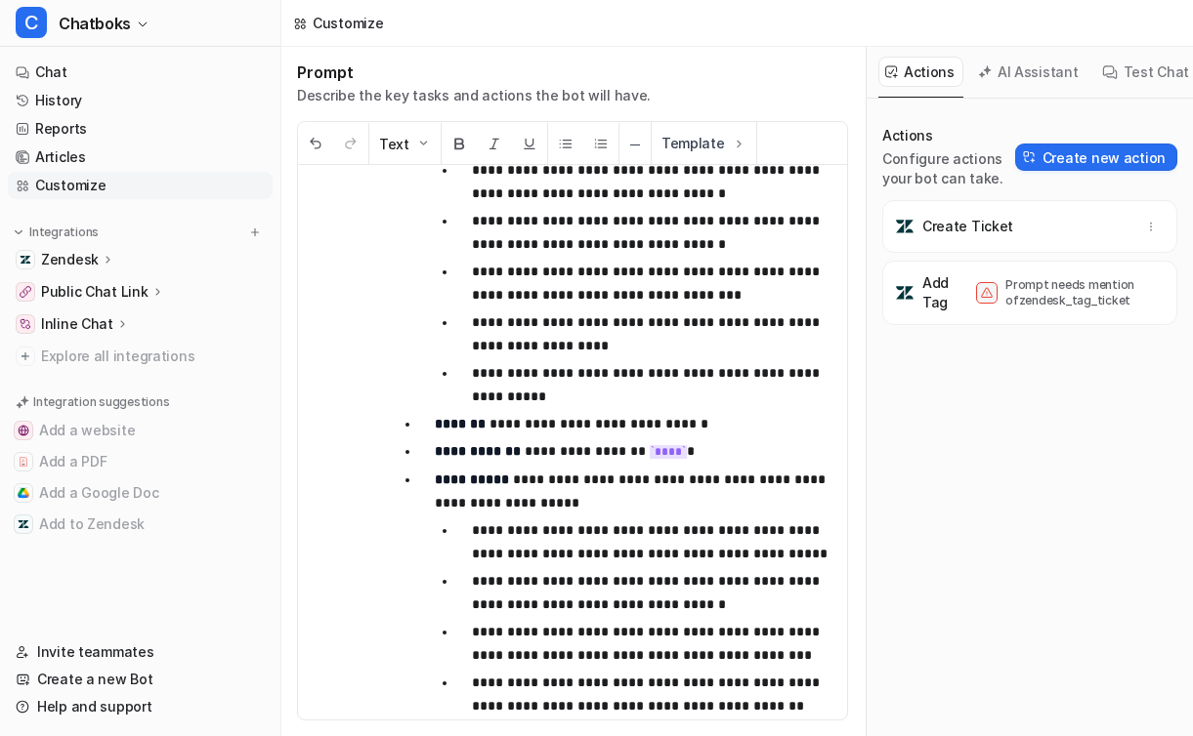
click at [592, 344] on p "**********" at bounding box center [651, 334] width 359 height 47
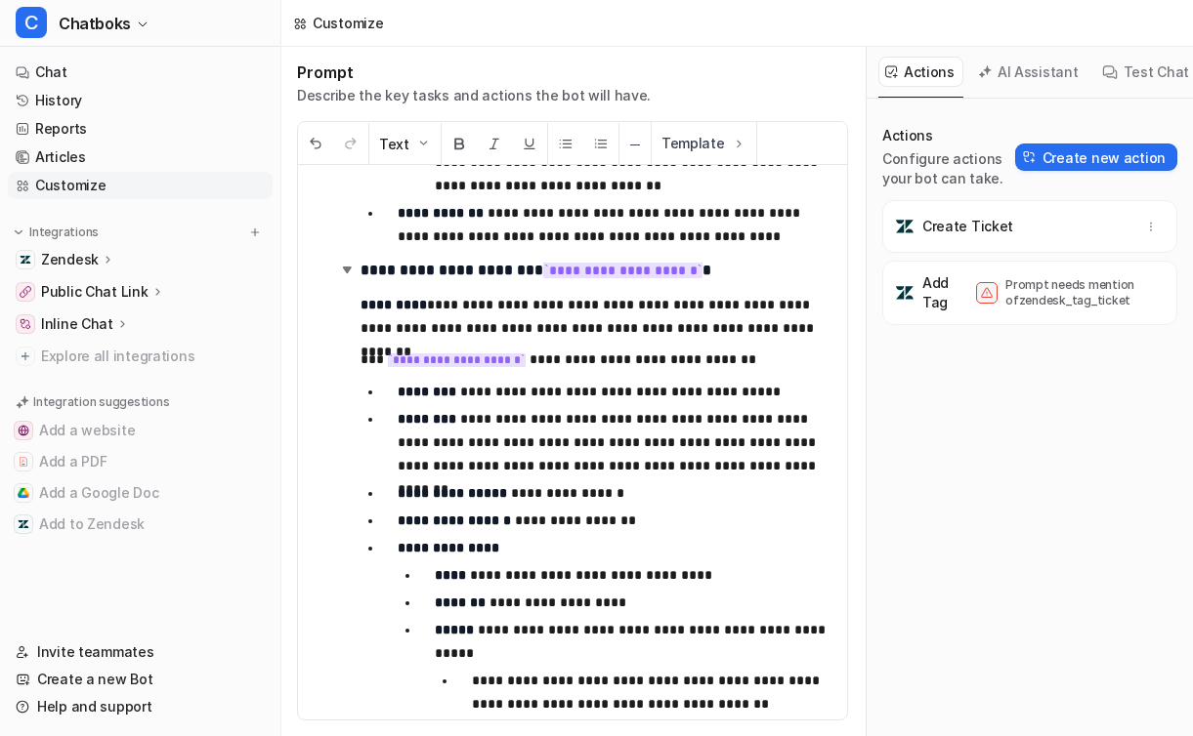
scroll to position [2593, 0]
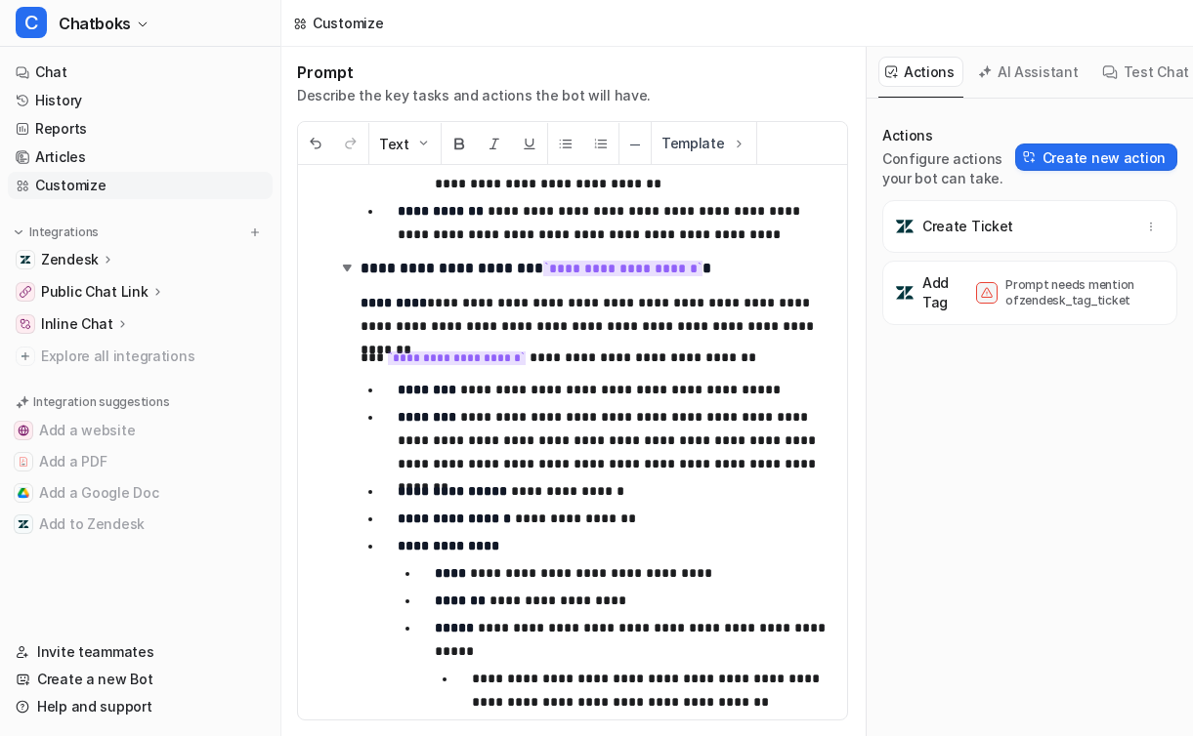
click at [1001, 226] on p "Create Ticket" at bounding box center [967, 227] width 91 height 20
click at [1152, 229] on icon "button" at bounding box center [1151, 227] width 14 height 14
click at [1061, 222] on div "Create Ticket Delete" at bounding box center [1029, 226] width 277 height 35
click at [1037, 231] on div "Create Ticket" at bounding box center [1029, 226] width 277 height 35
click at [946, 225] on p "Create Ticket" at bounding box center [967, 227] width 91 height 20
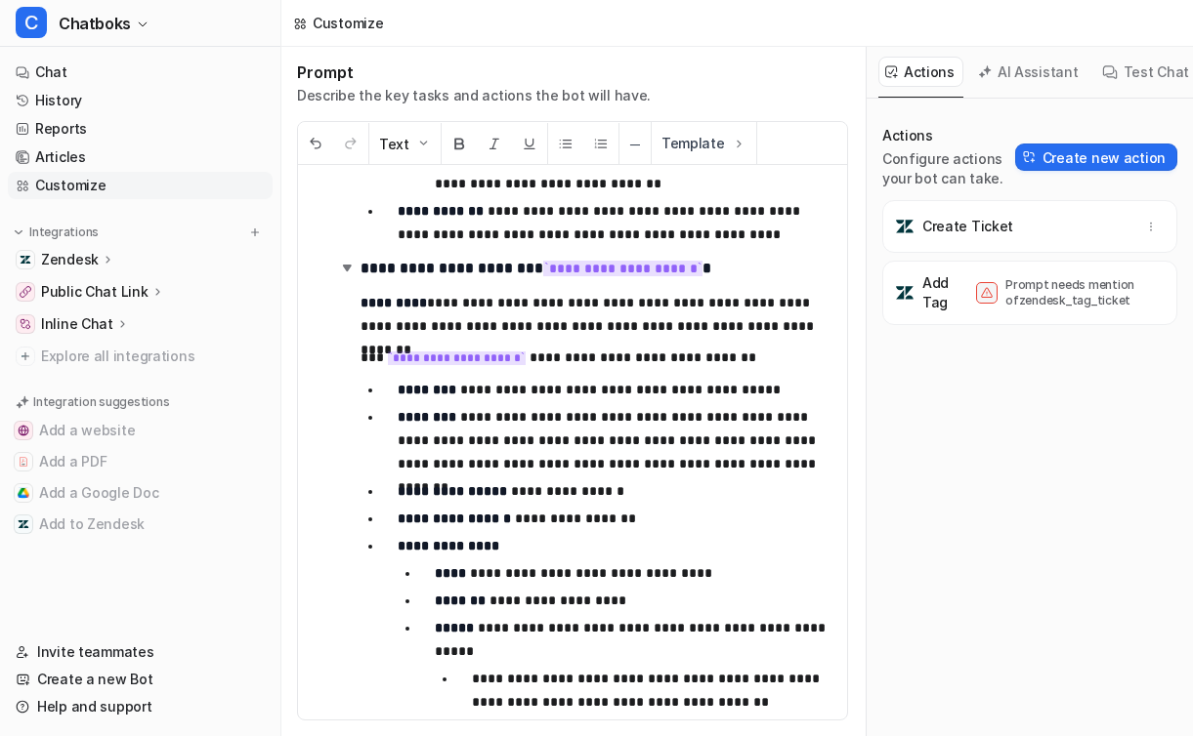
click at [998, 207] on span "Create Ticket" at bounding box center [1029, 226] width 295 height 53
drag, startPoint x: 896, startPoint y: 206, endPoint x: 992, endPoint y: 210, distance: 96.8
click at [995, 210] on span "Create Ticket" at bounding box center [1029, 226] width 295 height 53
click at [1029, 155] on button "Create new action" at bounding box center [1096, 157] width 162 height 27
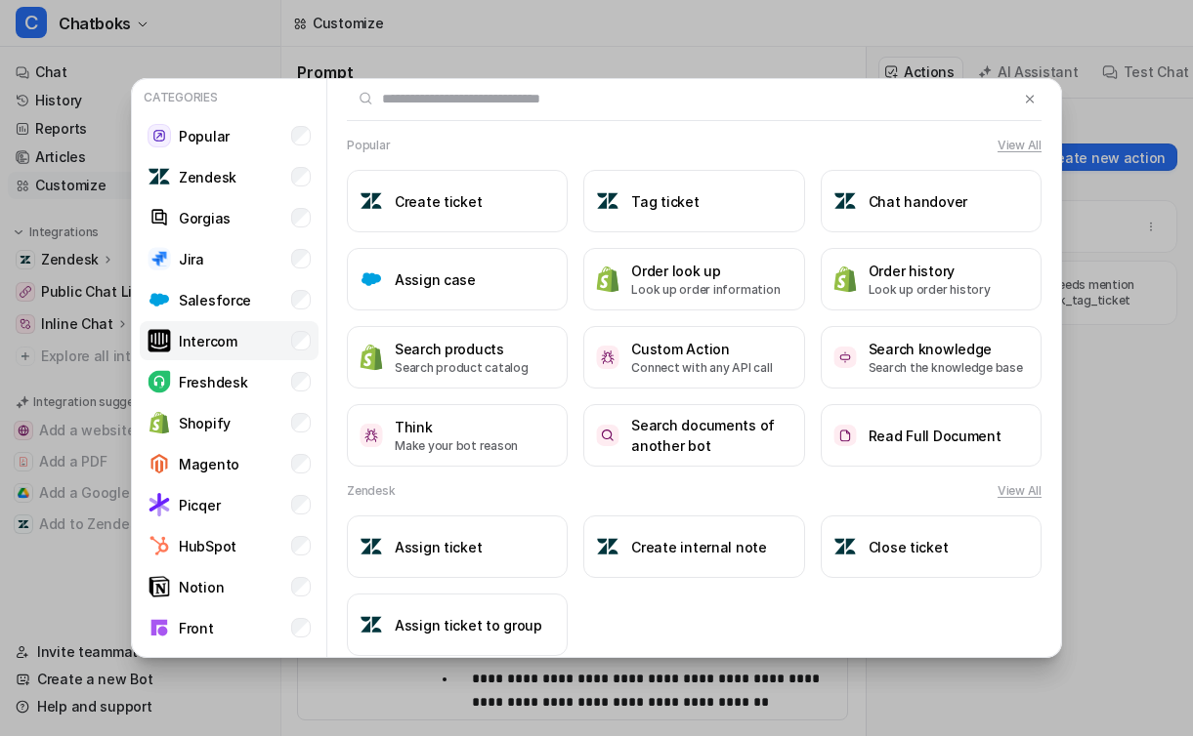
scroll to position [80, 0]
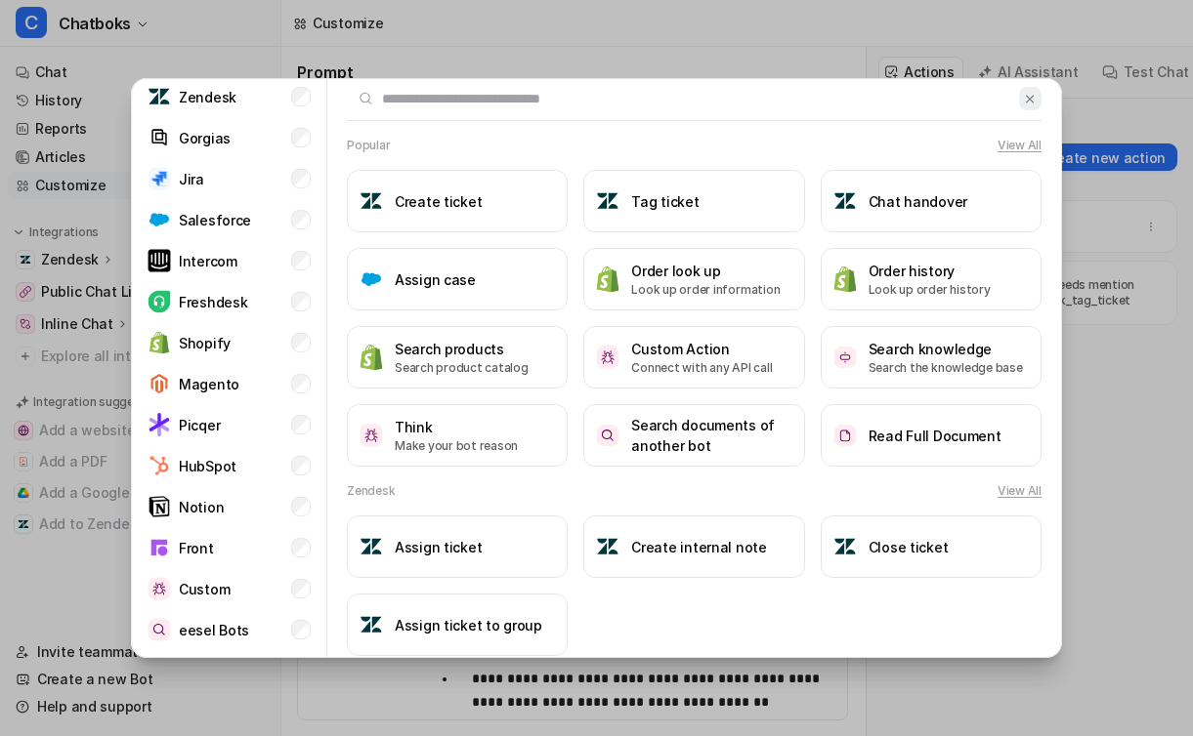
click at [1033, 89] on button at bounding box center [1030, 98] width 22 height 23
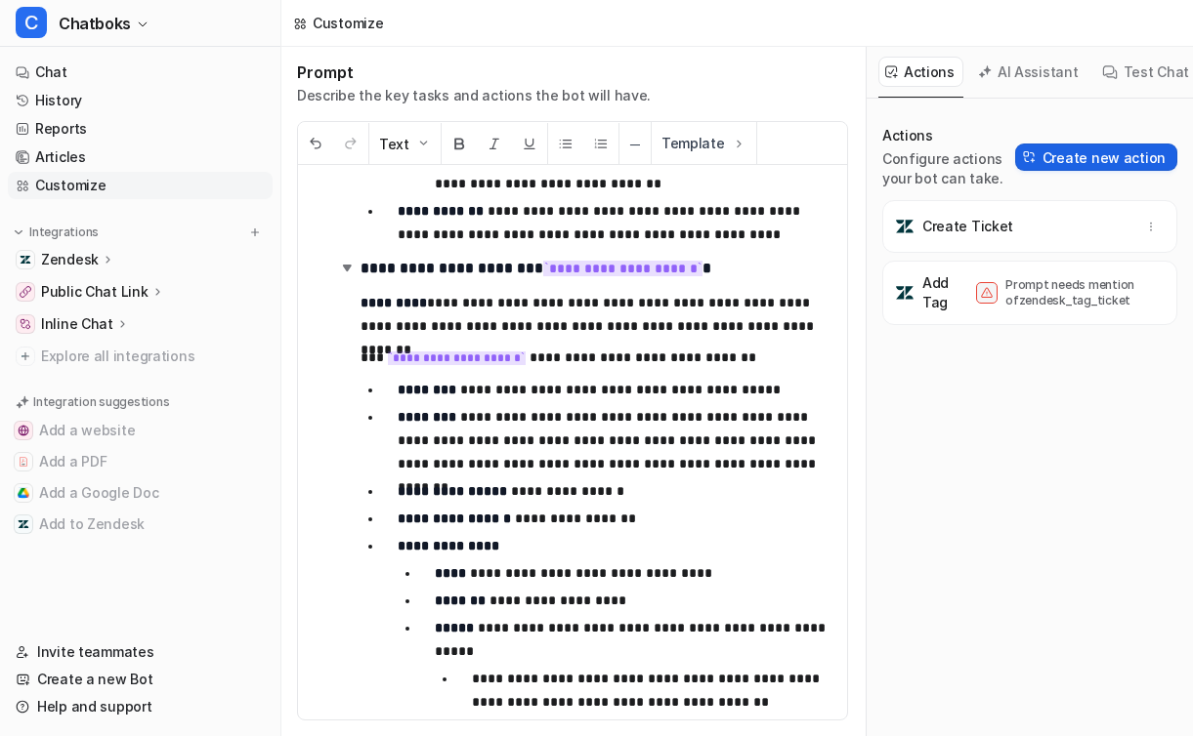
click at [1100, 160] on button "Create new action" at bounding box center [1096, 157] width 162 height 27
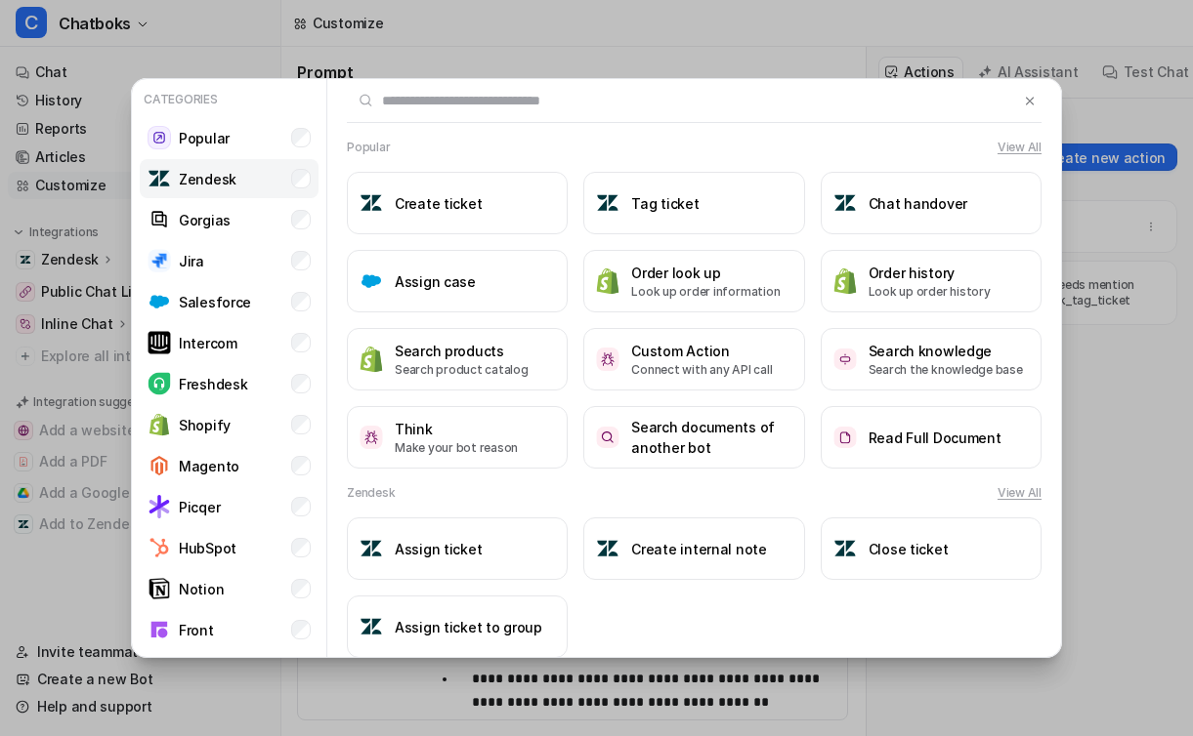
click at [291, 170] on li "Zendesk" at bounding box center [229, 178] width 179 height 39
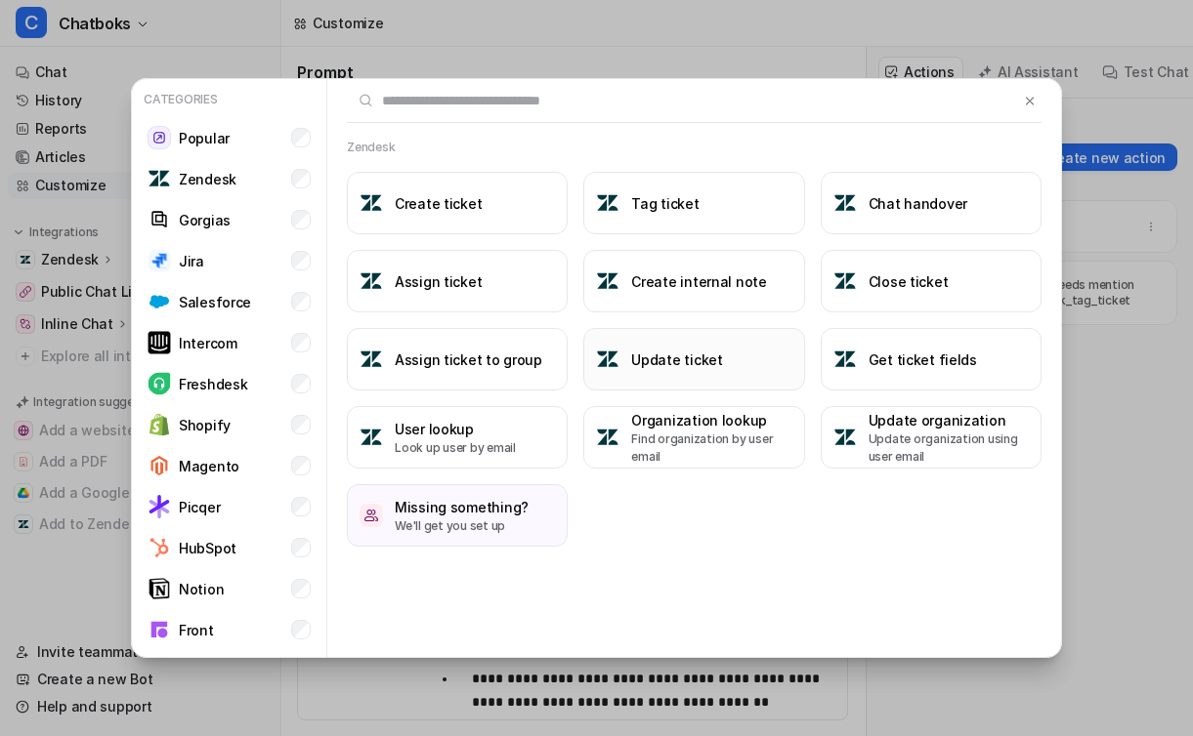
click at [685, 367] on h3 "Update ticket" at bounding box center [676, 360] width 91 height 21
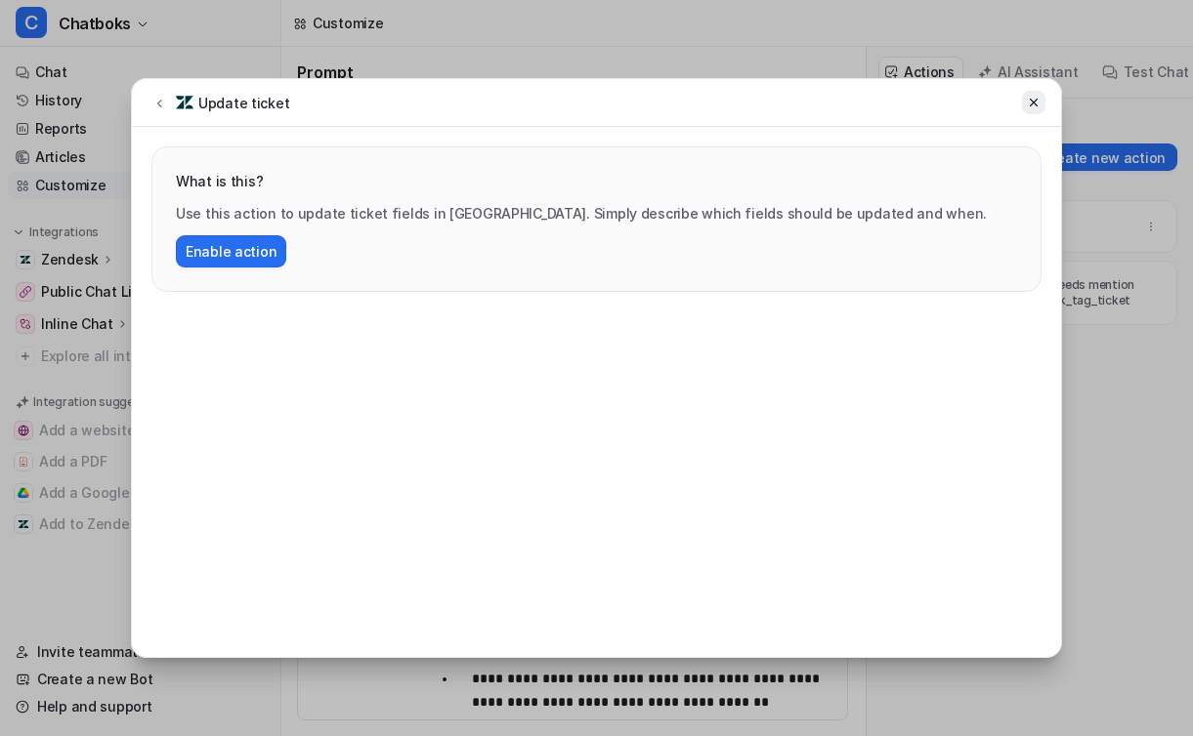
click at [1036, 110] on button at bounding box center [1033, 102] width 23 height 23
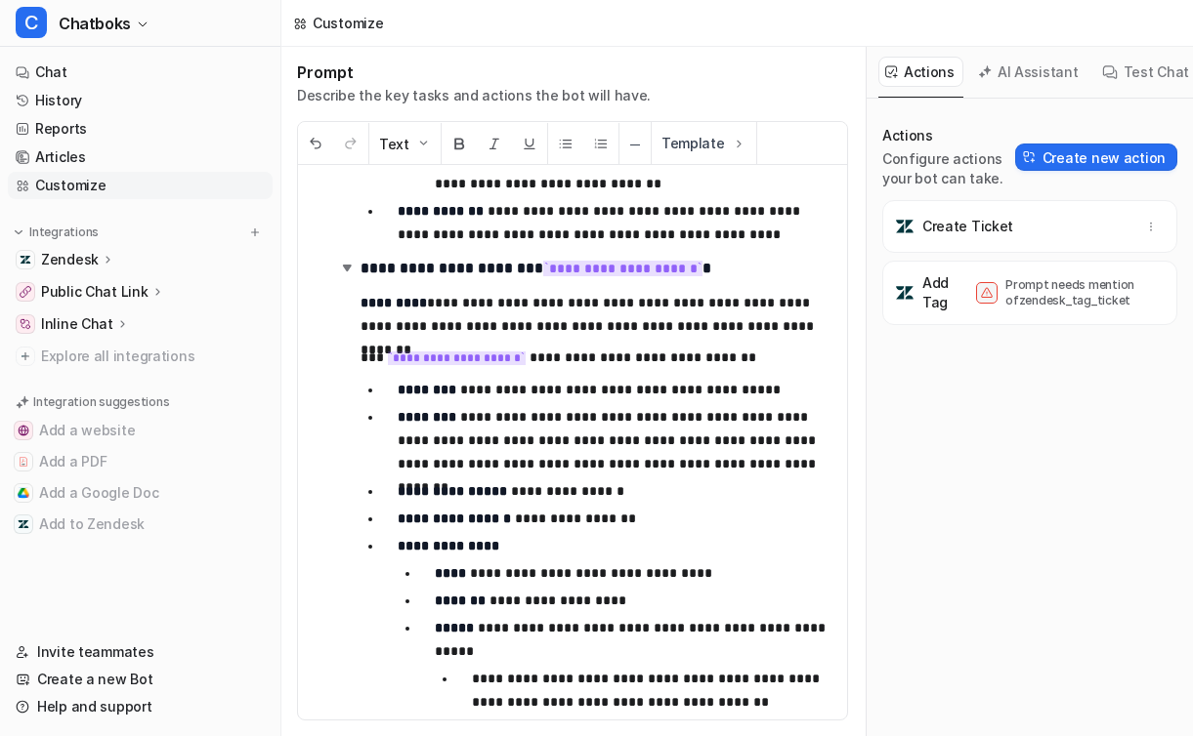
scroll to position [2626, 0]
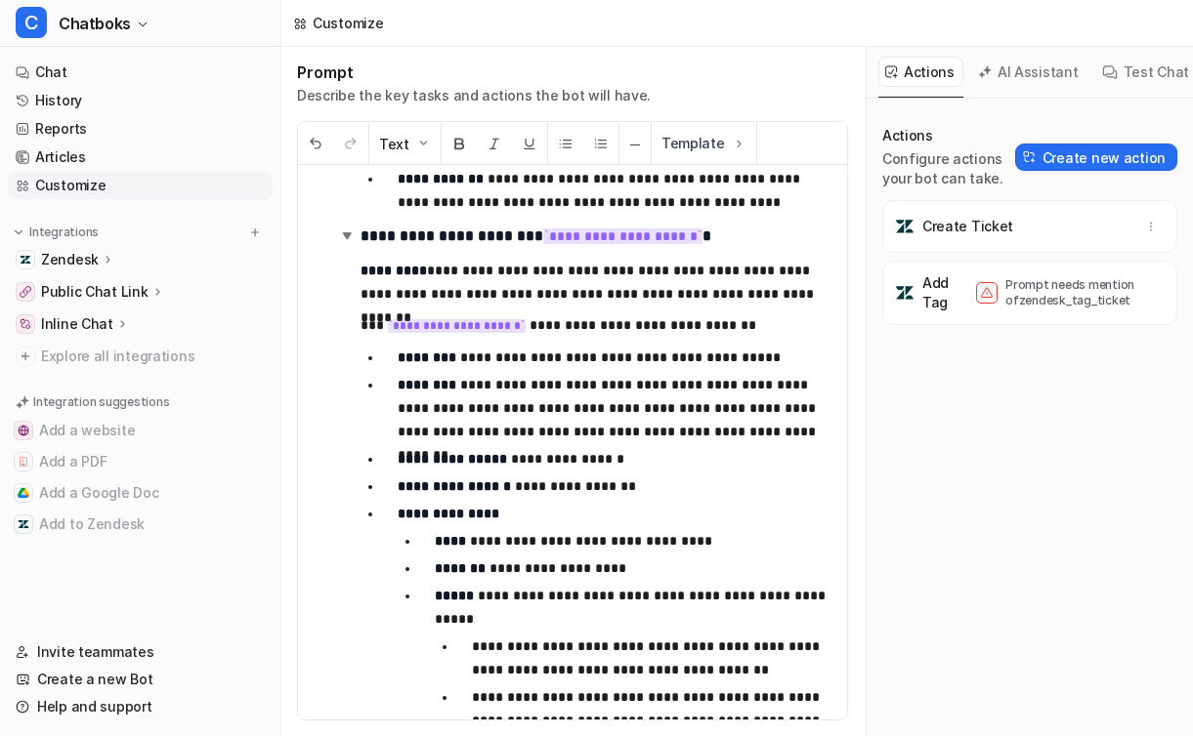
click at [1049, 317] on span "Add Tag Prompt needs mention of zendesk_tag_ticket" at bounding box center [1029, 293] width 295 height 64
click at [1088, 306] on p "Prompt needs mention of zendesk_tag_ticket" at bounding box center [1083, 292] width 156 height 31
click at [1115, 306] on p "Prompt needs mention of zendesk_tag_ticket" at bounding box center [1083, 292] width 156 height 31
click at [1089, 300] on p "Prompt needs mention of zendesk_tag_ticket" at bounding box center [1083, 292] width 156 height 31
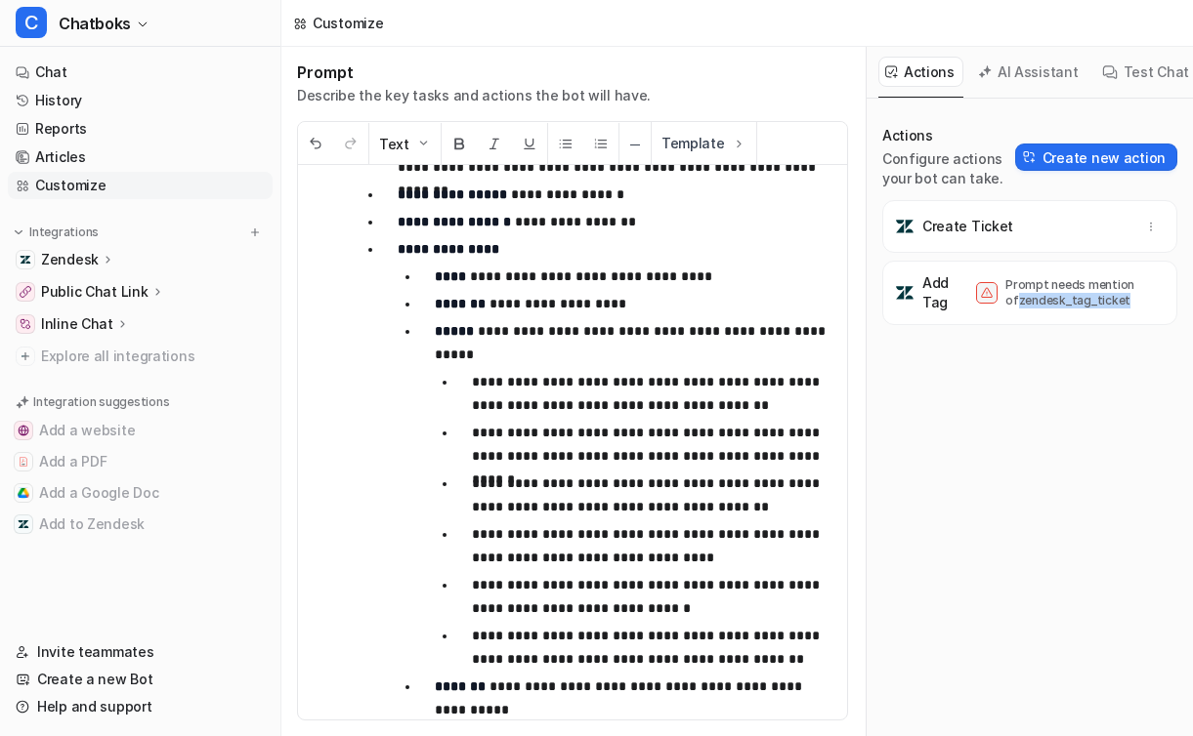
scroll to position [3398, 0]
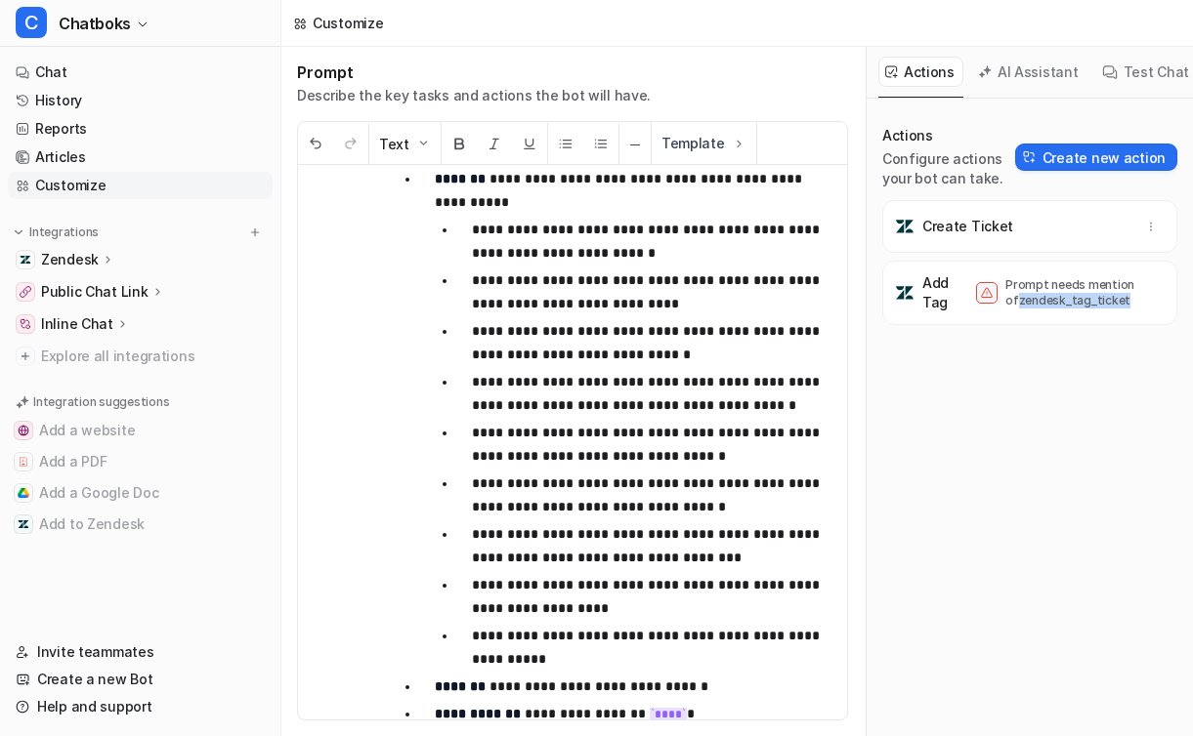
click at [544, 359] on p "**********" at bounding box center [651, 342] width 359 height 47
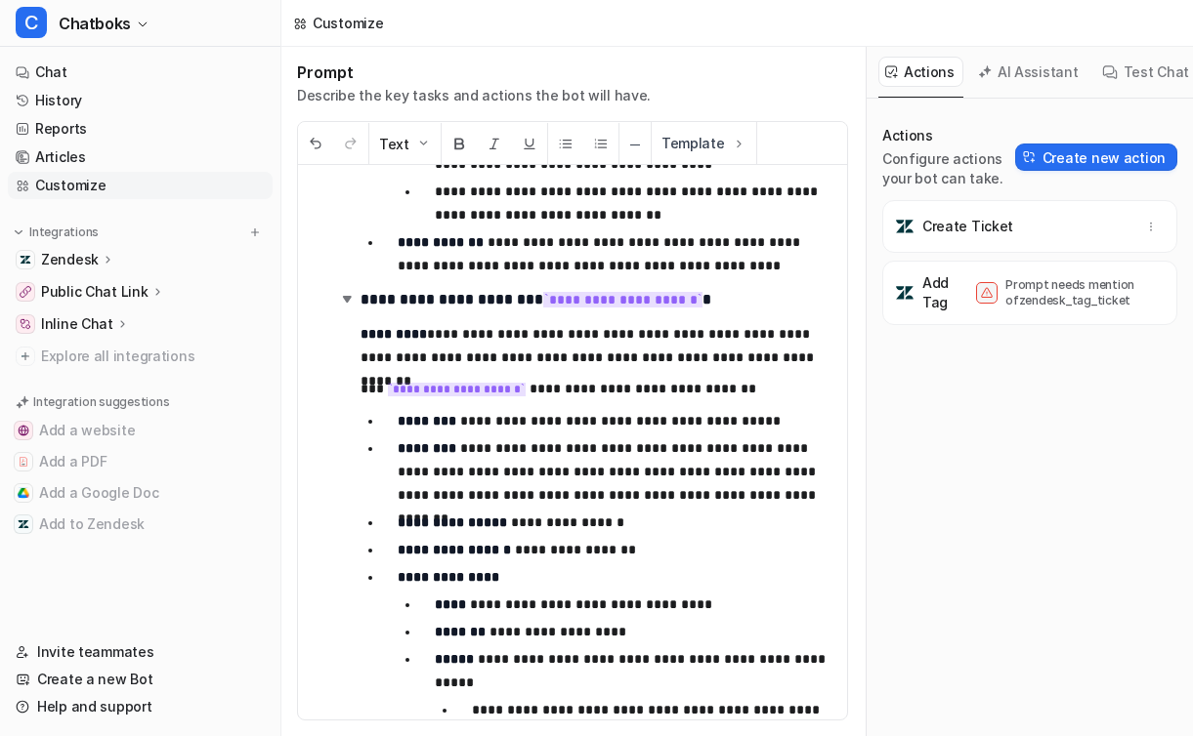
scroll to position [1987, 0]
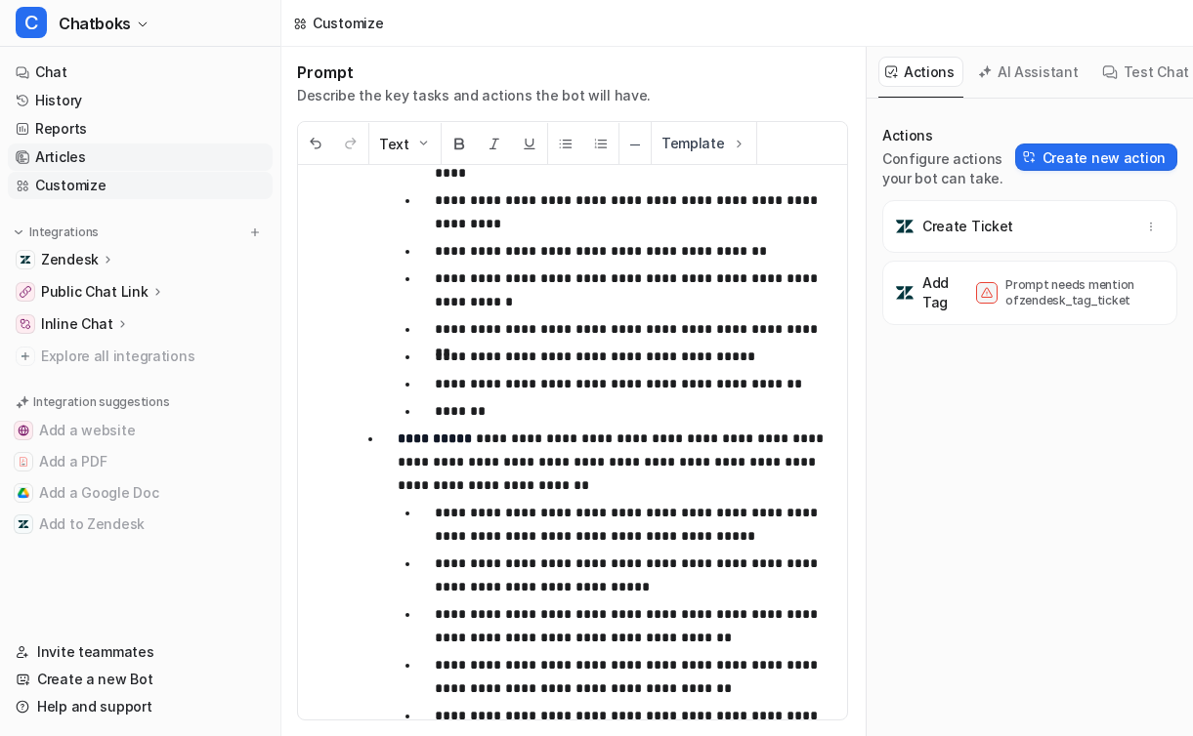
click at [70, 159] on link "Articles" at bounding box center [140, 157] width 265 height 27
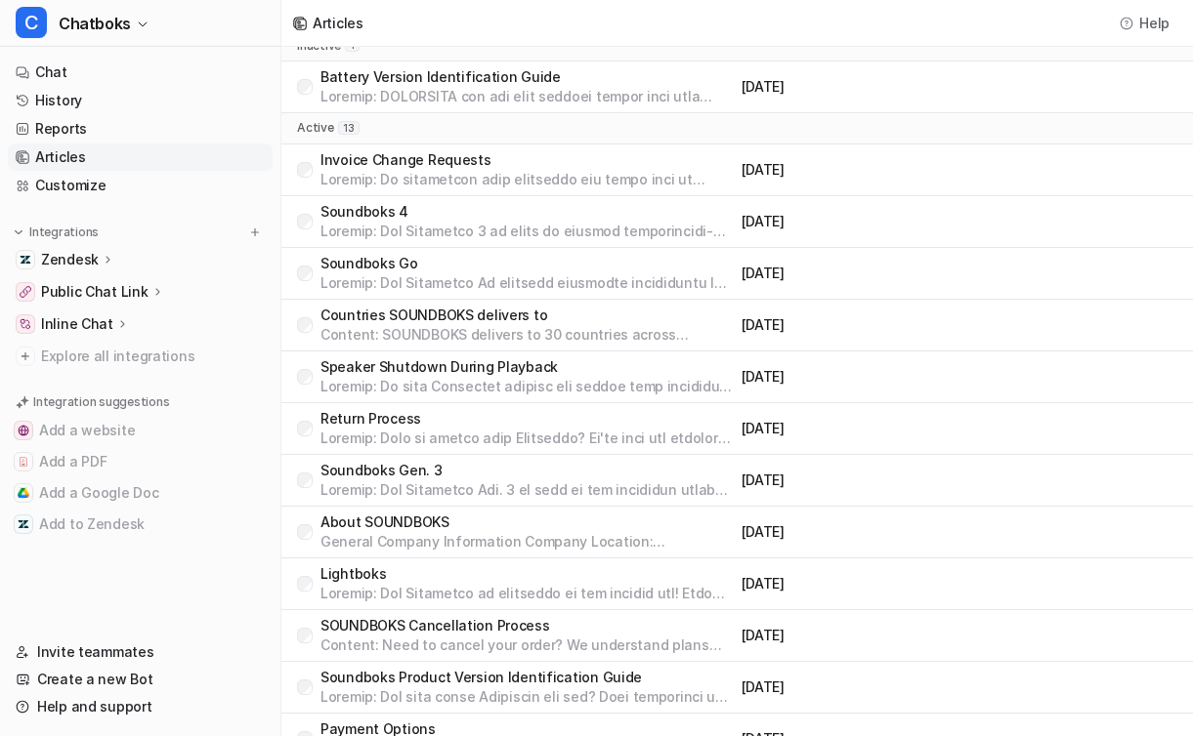
scroll to position [177, 0]
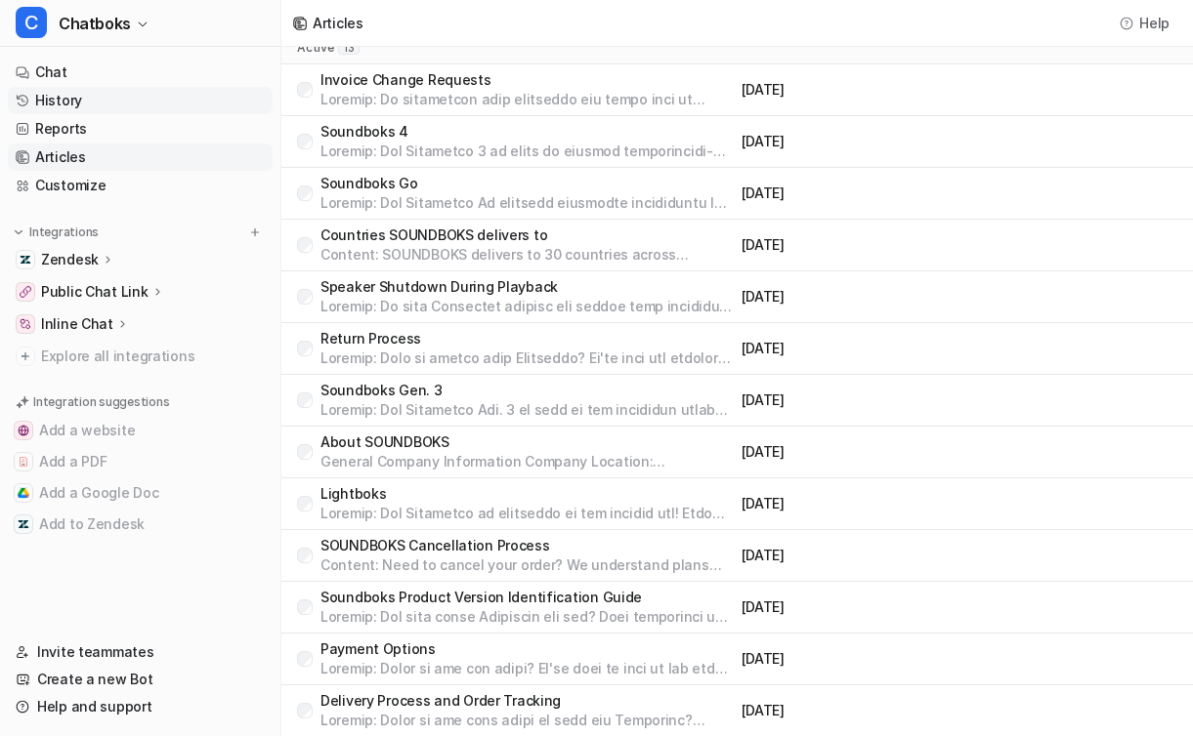
click at [97, 103] on link "History" at bounding box center [140, 100] width 265 height 27
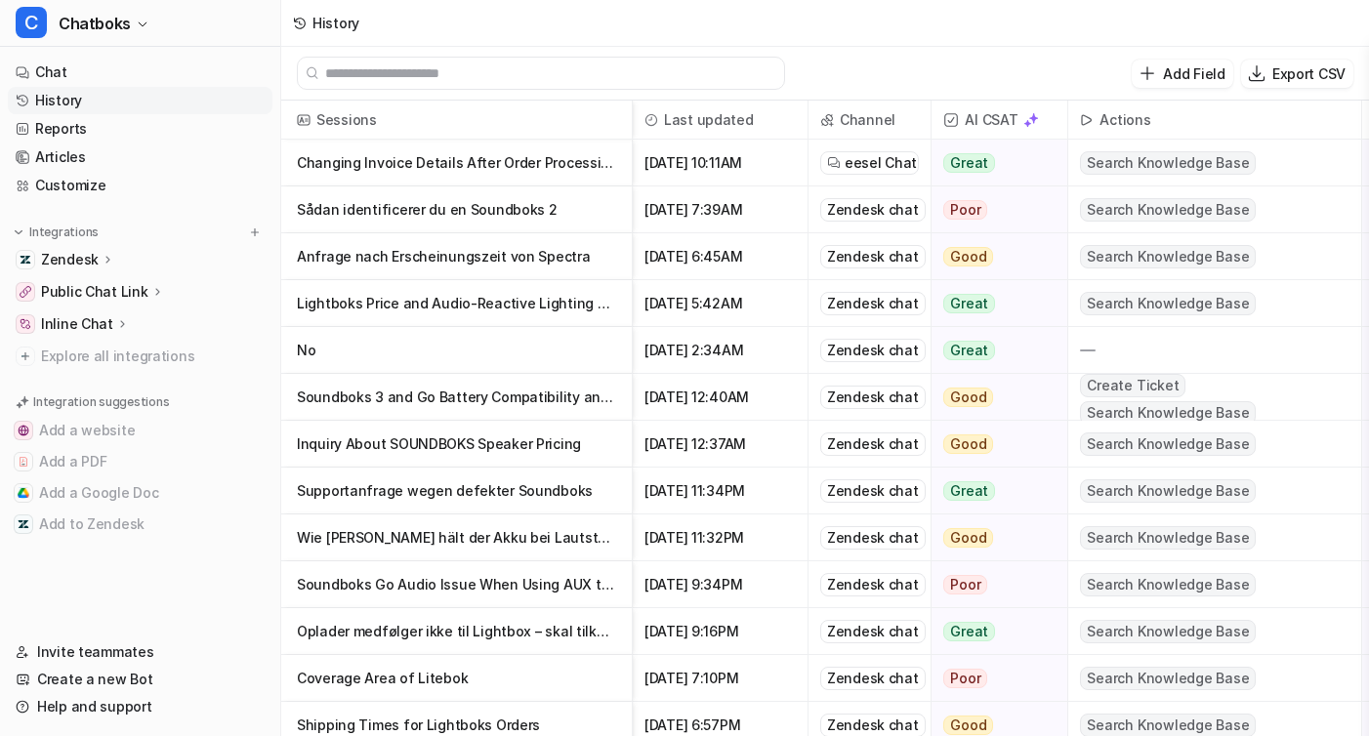
click at [423, 537] on p "Wie [PERSON_NAME] hält der Akku bei Lautstärke 8" at bounding box center [456, 538] width 319 height 47
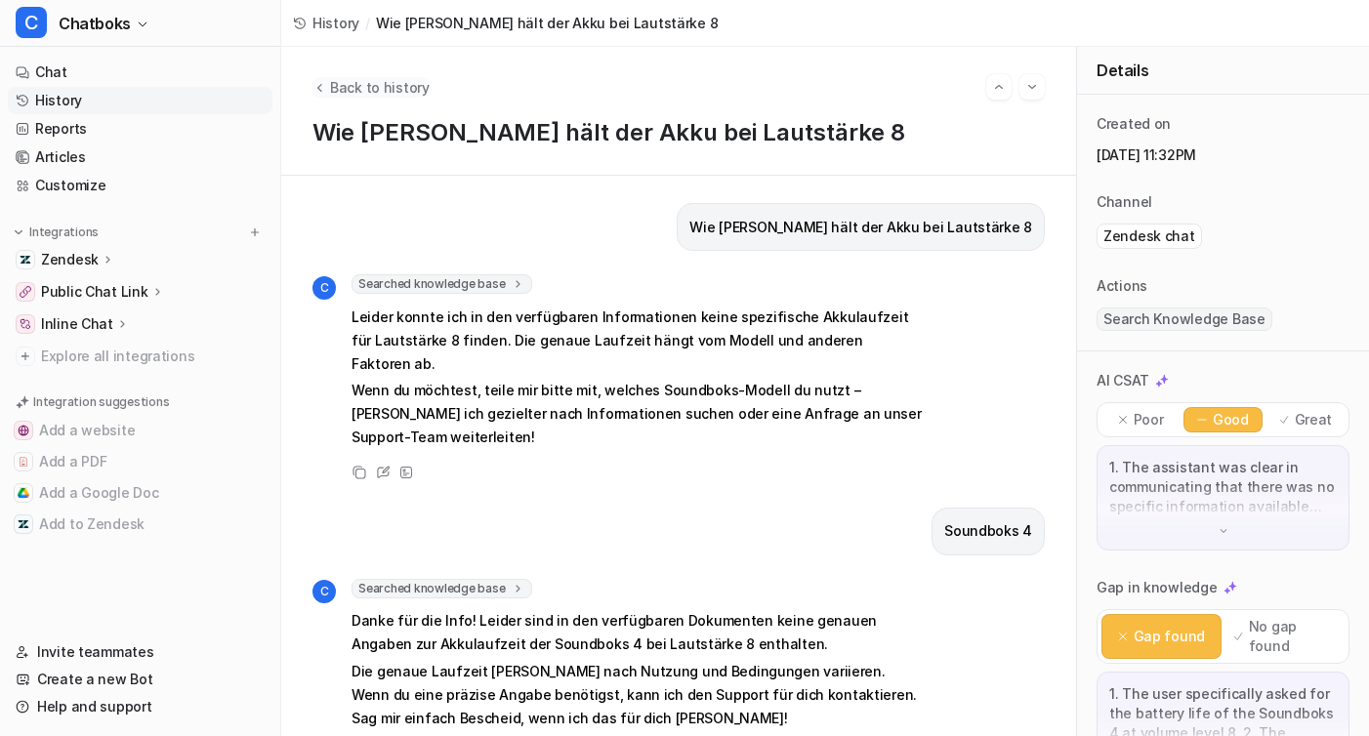
click at [321, 95] on button "Back to history" at bounding box center [371, 87] width 117 height 21
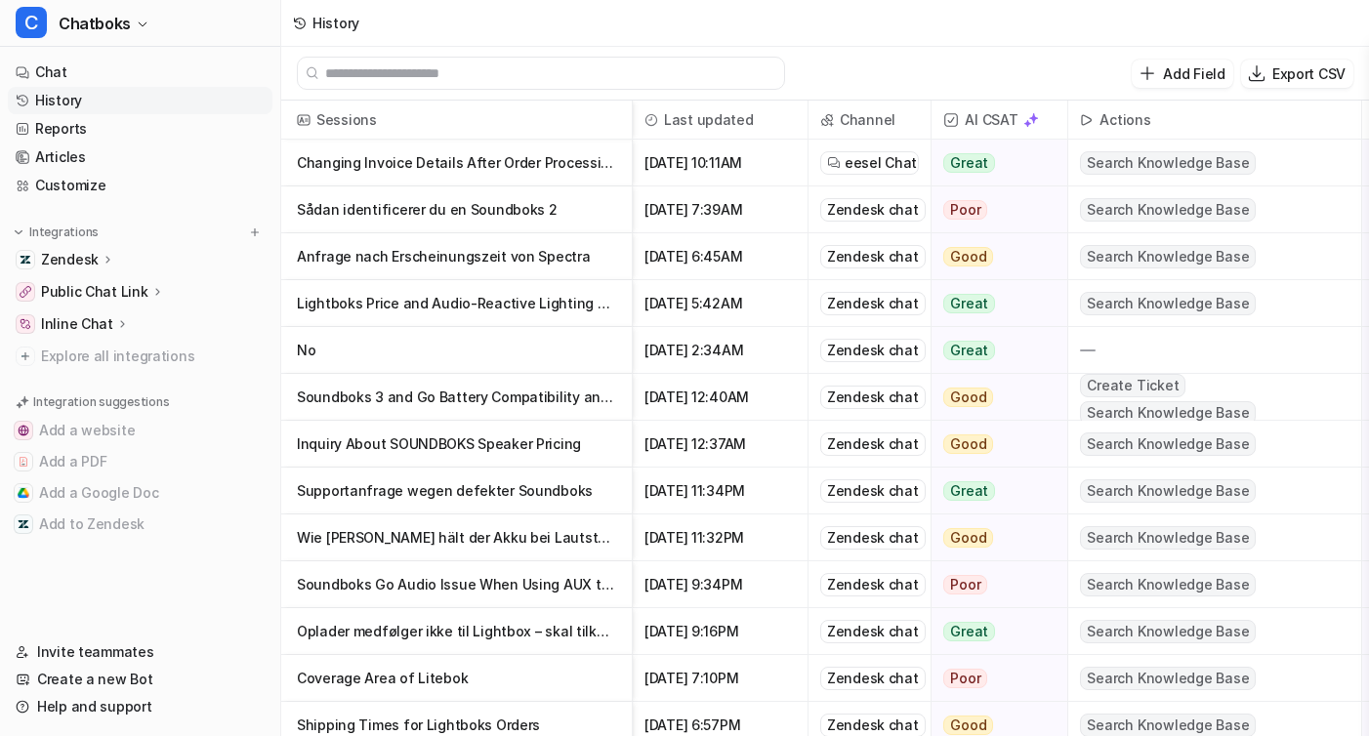
click at [714, 157] on span "[DATE] 10:11AM" at bounding box center [720, 163] width 159 height 47
click at [530, 167] on p "Changing Invoice Details After Order Processing" at bounding box center [456, 163] width 319 height 47
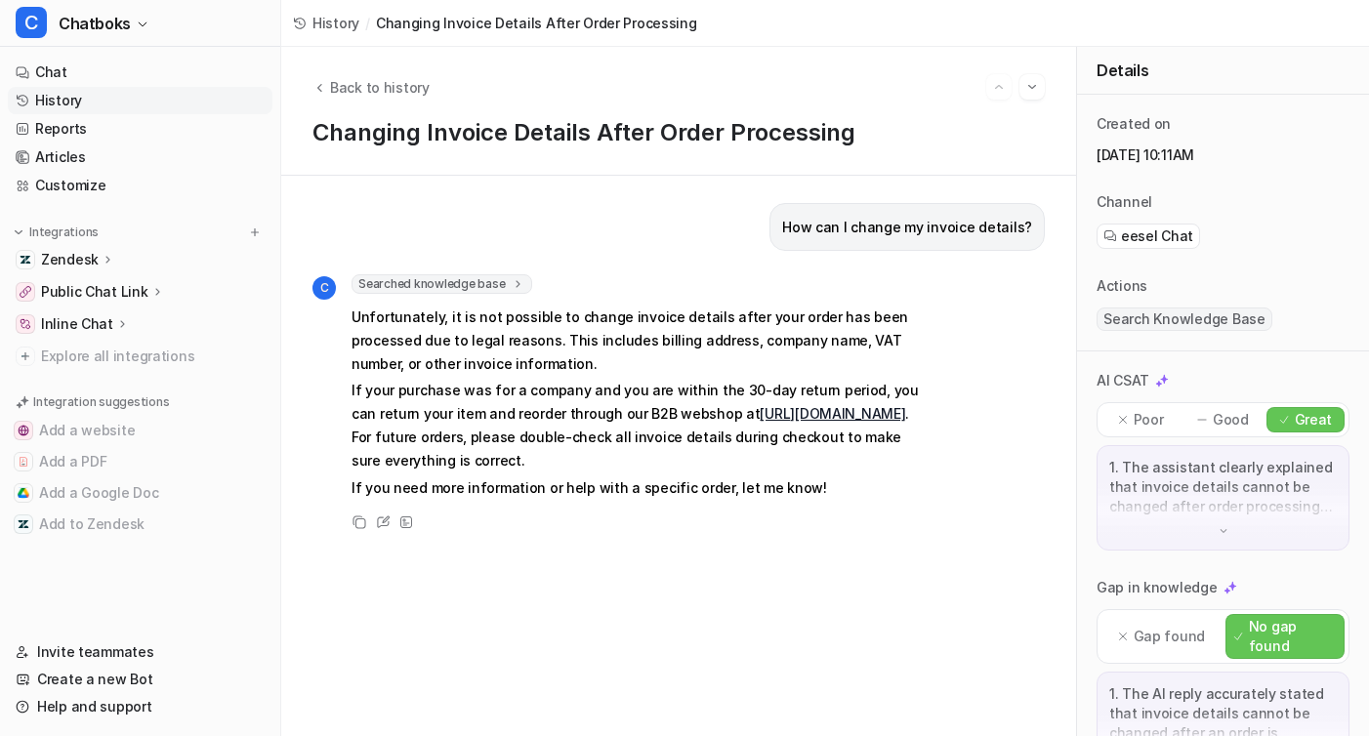
click at [771, 181] on div "How can I change my invoice details? C Searched knowledge base search_queries :…" at bounding box center [678, 456] width 795 height 561
click at [1034, 186] on div "How can I change my invoice details? C Searched knowledge base search_queries :…" at bounding box center [678, 456] width 795 height 561
click at [1013, 224] on p "How can I change my invoice details?" at bounding box center [907, 227] width 250 height 23
click at [791, 219] on div "How can I change my invoice details?" at bounding box center [907, 227] width 275 height 48
click at [861, 238] on div "How can I change my invoice details?" at bounding box center [907, 227] width 275 height 48
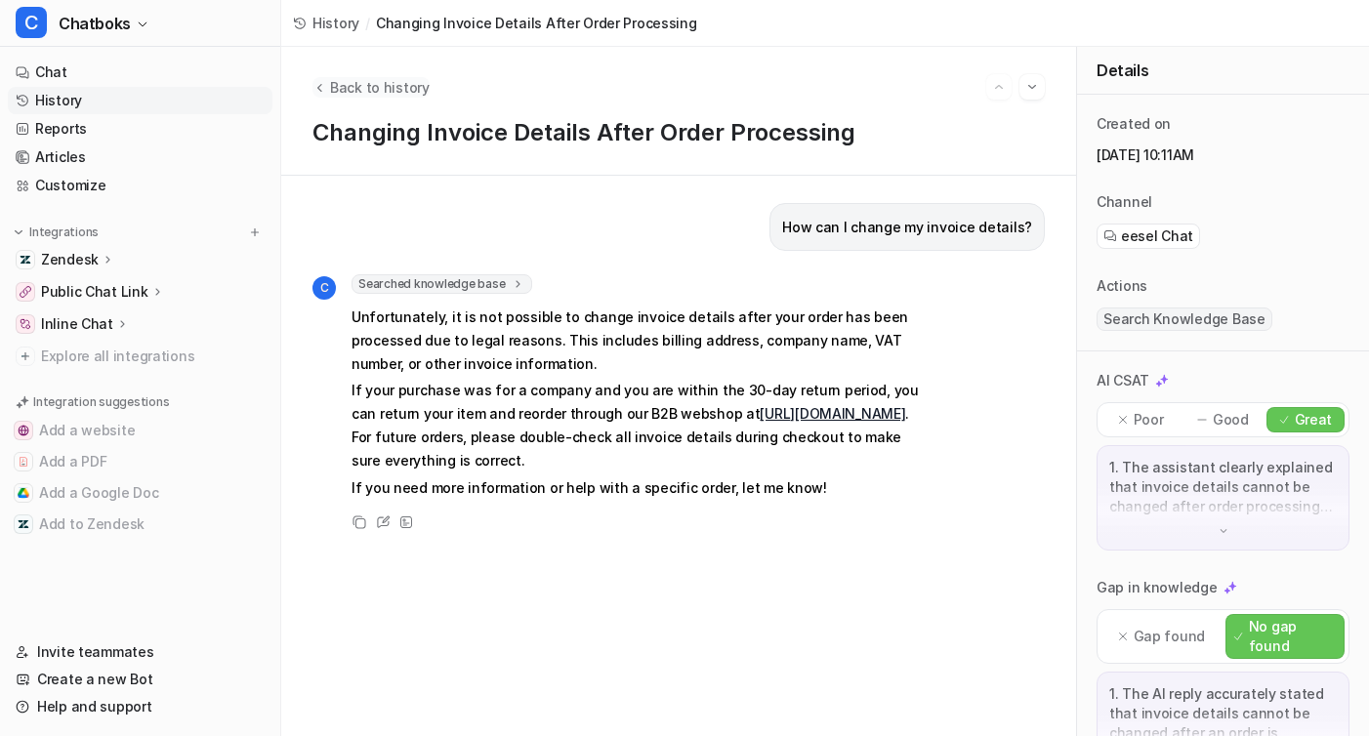
click at [345, 90] on span "Back to history" at bounding box center [380, 87] width 100 height 21
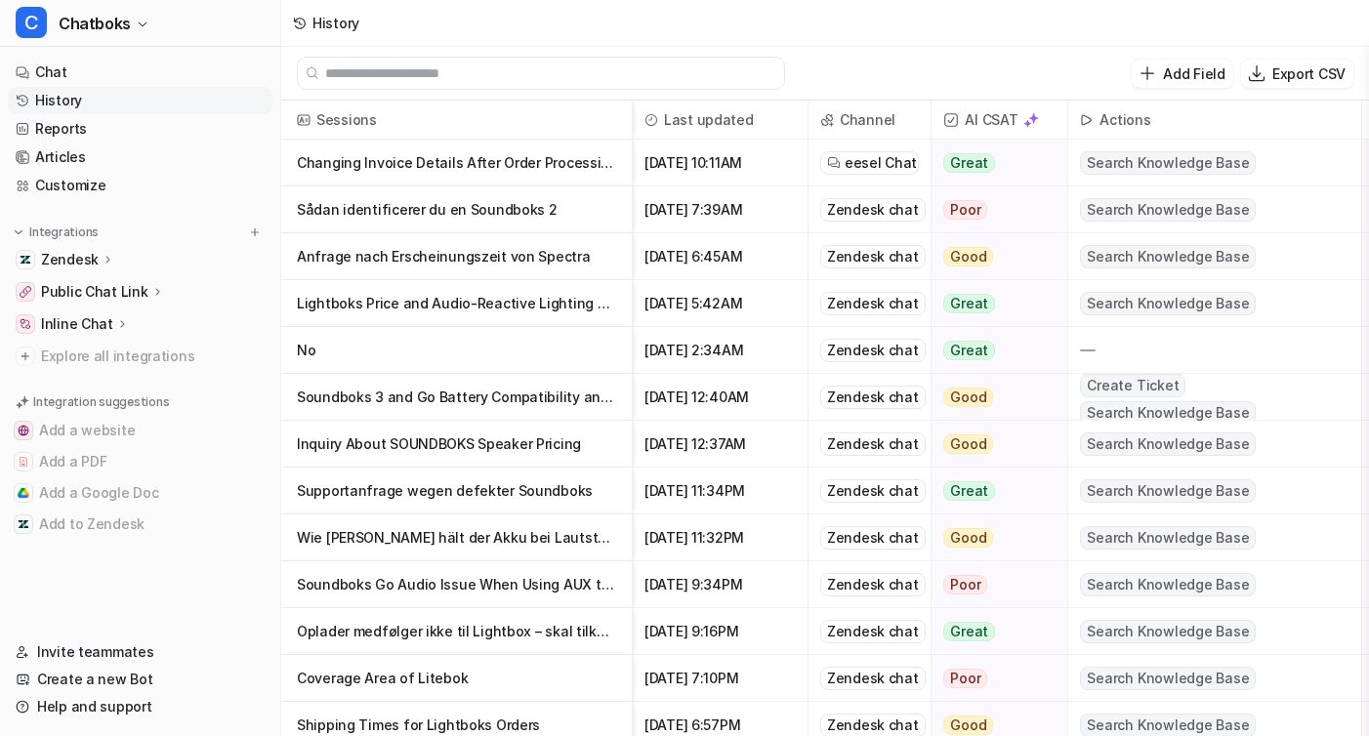
click at [678, 225] on span "[DATE] 7:39AM" at bounding box center [720, 210] width 159 height 47
click at [504, 225] on p "Sådan identificerer du en Soundboks 2" at bounding box center [456, 210] width 319 height 47
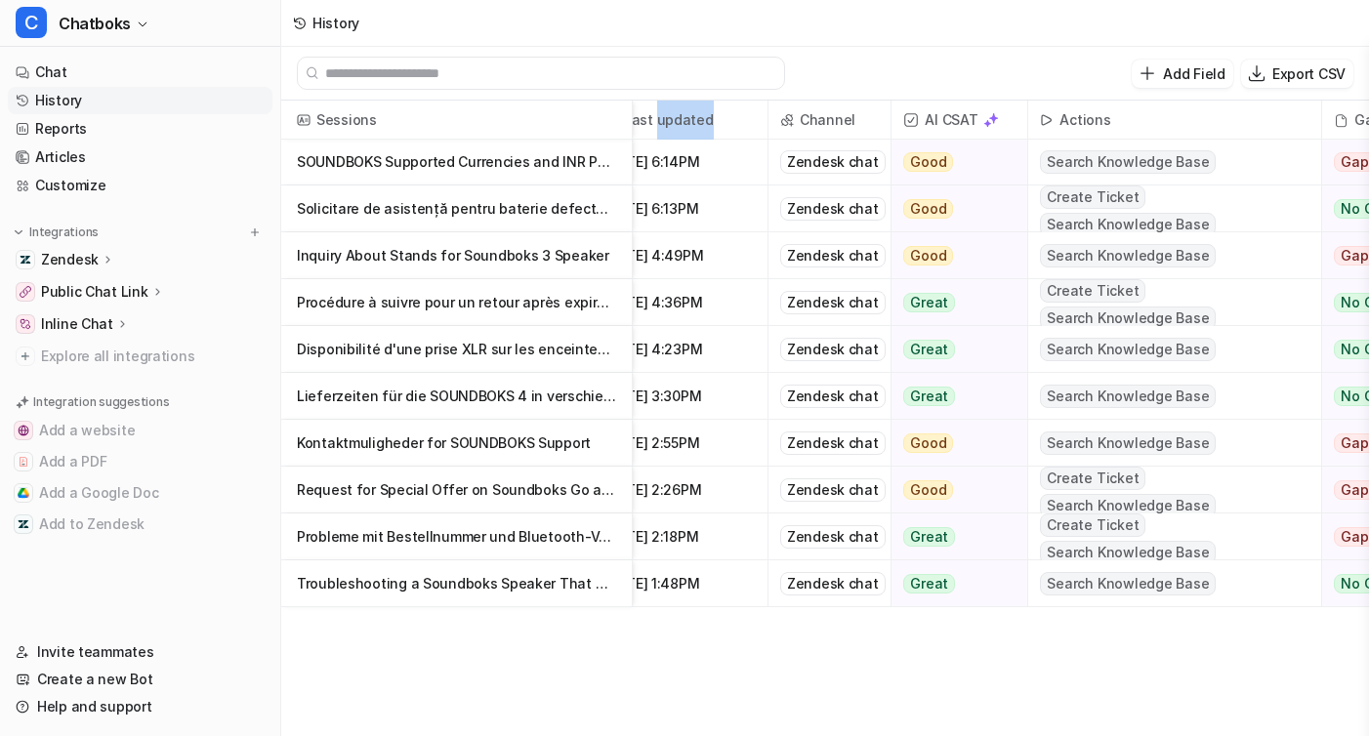
scroll to position [0, 40]
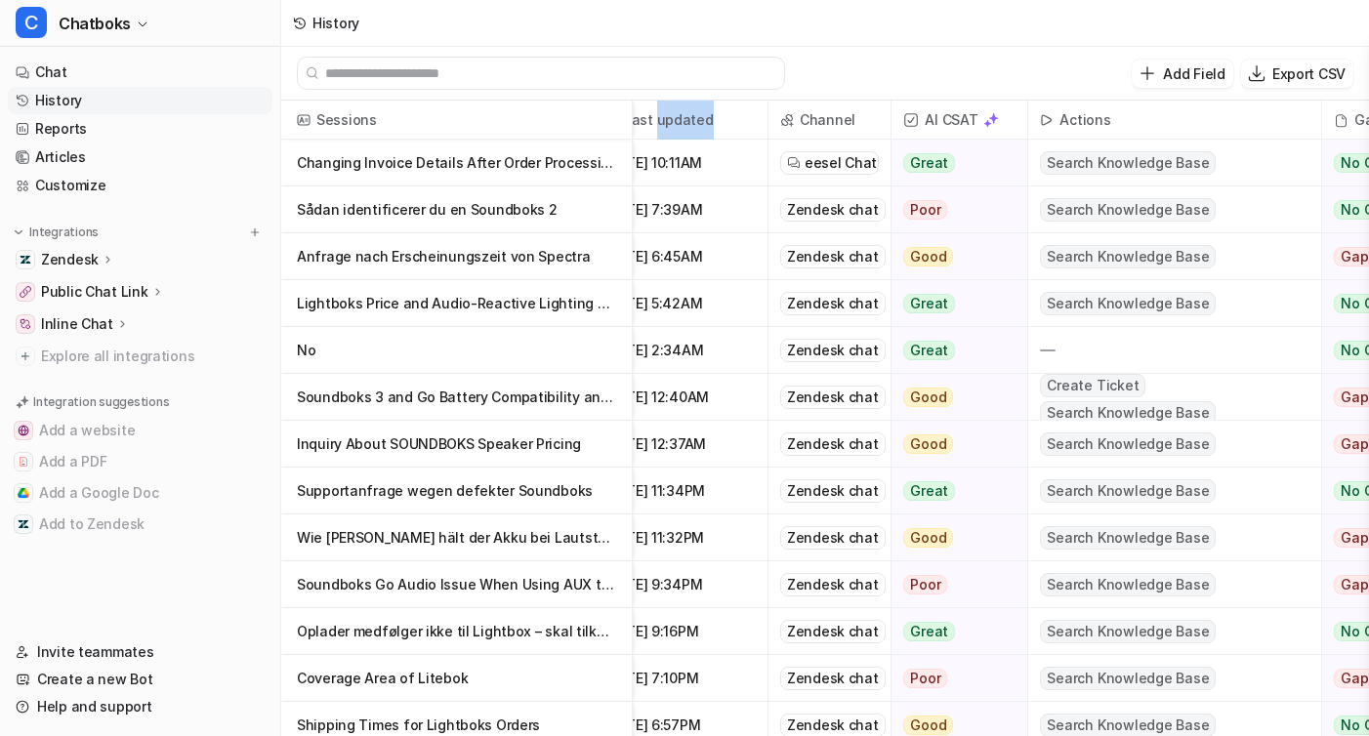
click at [832, 171] on span "eesel Chat" at bounding box center [841, 163] width 72 height 20
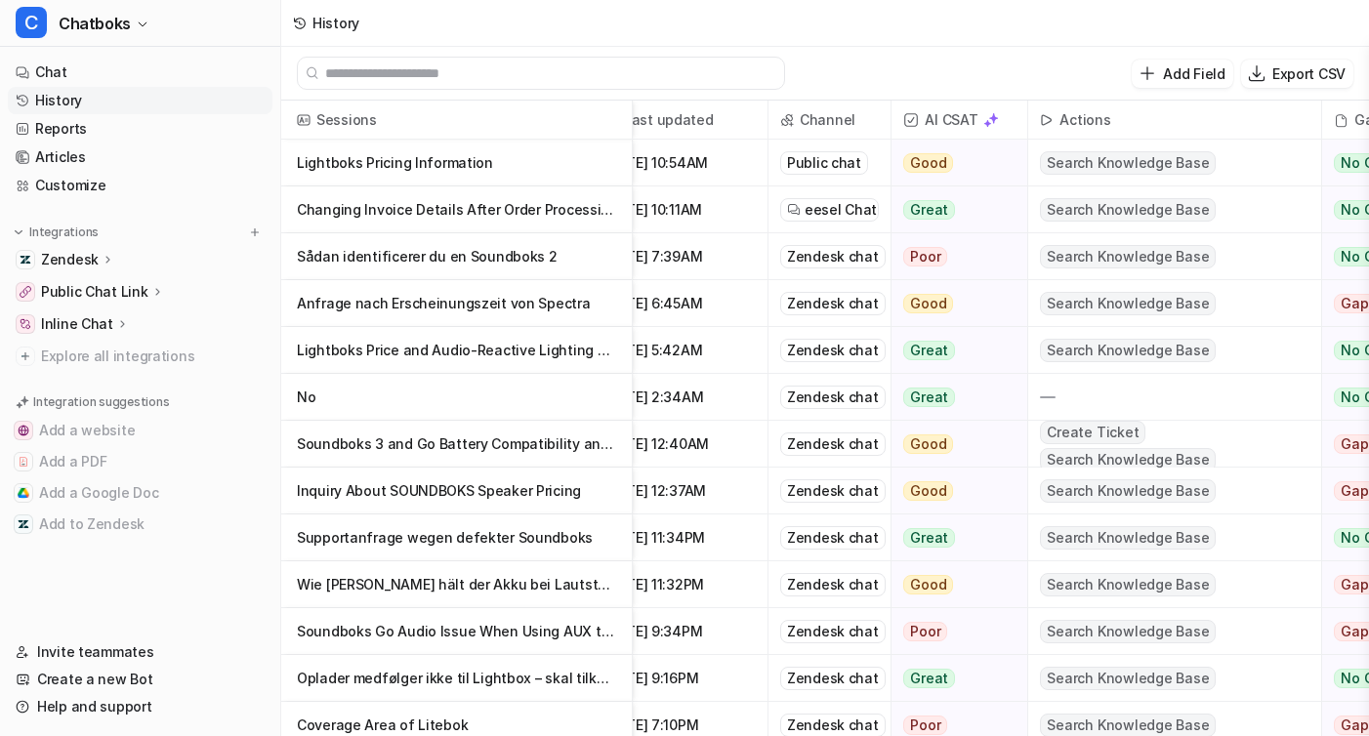
click at [415, 180] on p "Lightboks Pricing Information" at bounding box center [456, 163] width 319 height 47
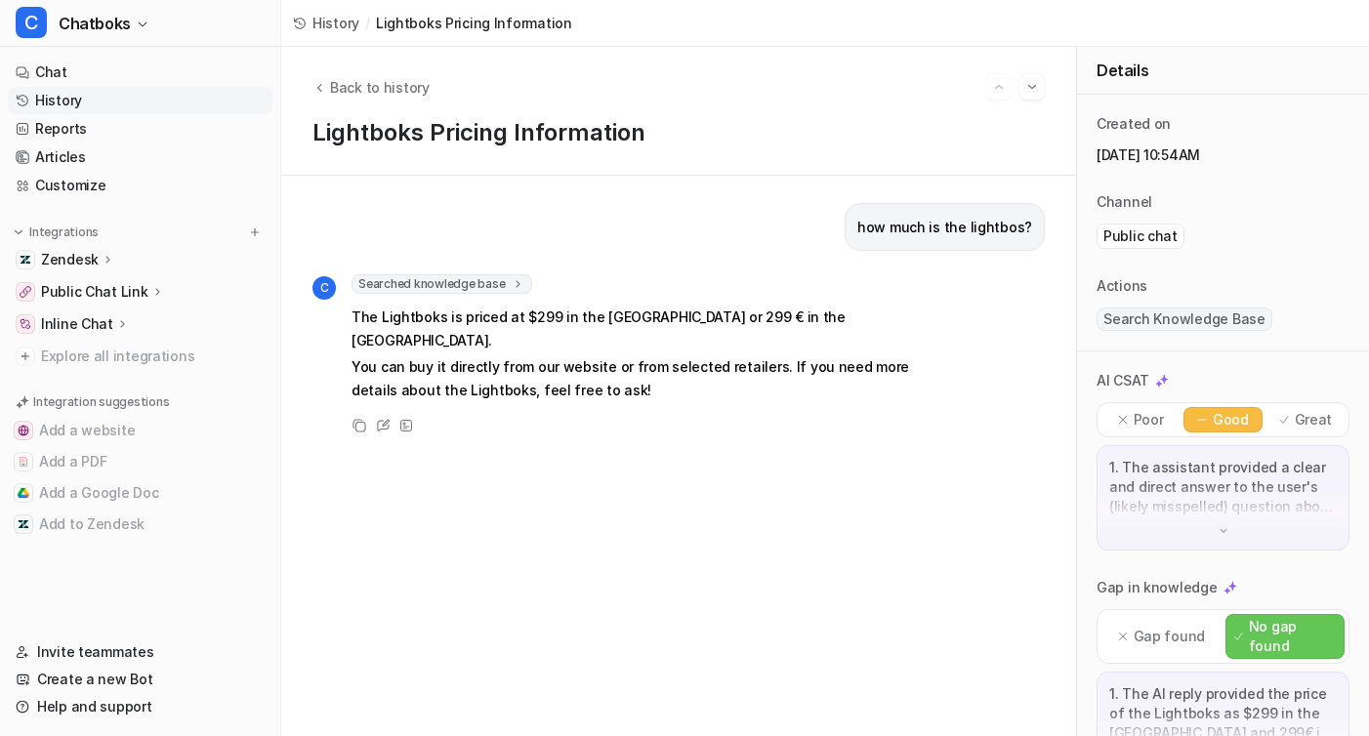
click at [369, 114] on div "Back to history Lightboks Pricing Information" at bounding box center [678, 111] width 795 height 129
click at [369, 78] on span "Back to history" at bounding box center [380, 87] width 100 height 21
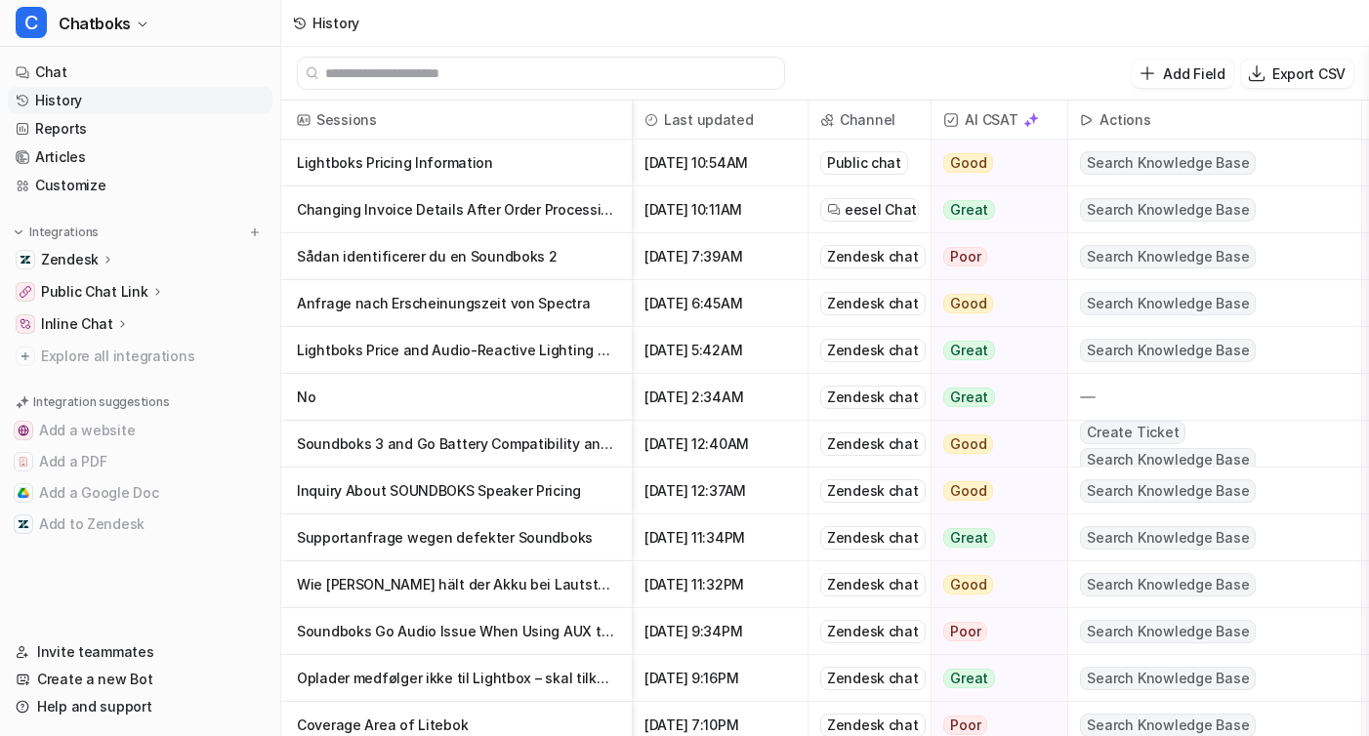
click at [484, 151] on p "Lightboks Pricing Information" at bounding box center [456, 163] width 319 height 47
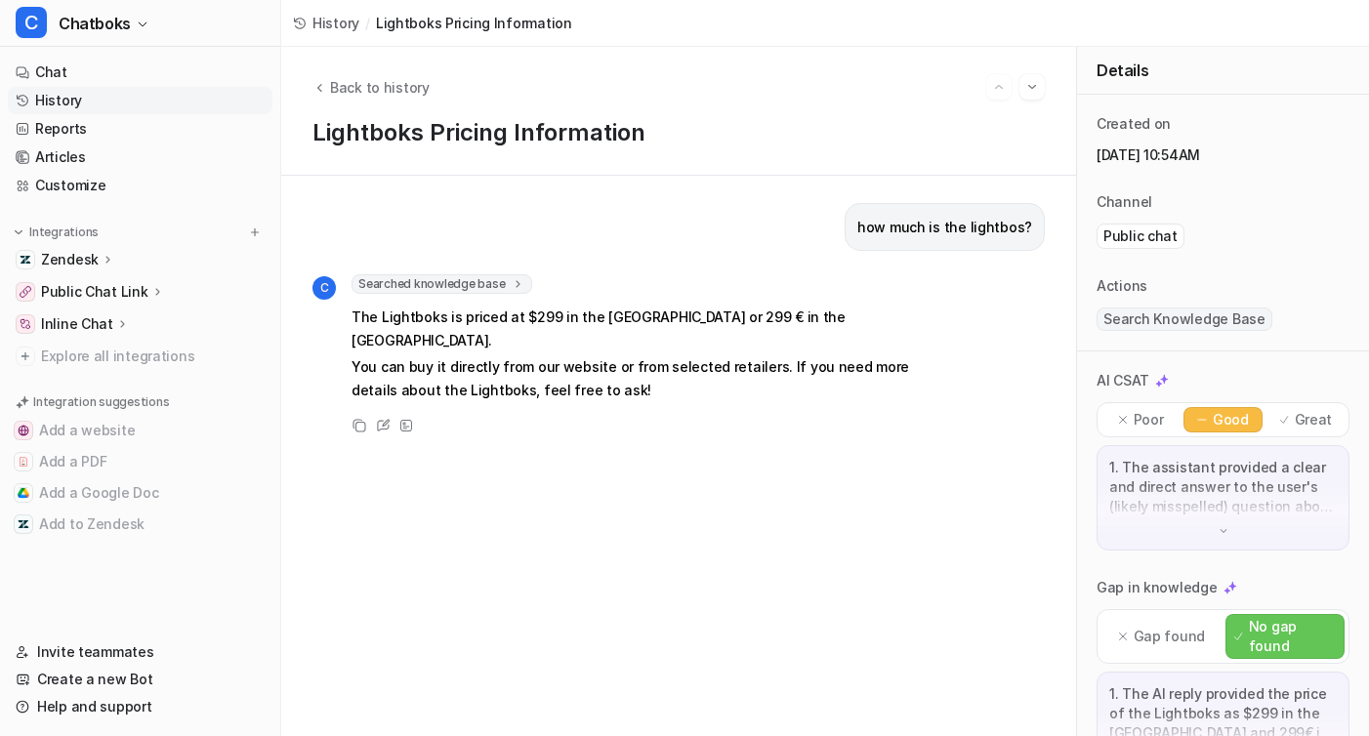
click at [1204, 470] on p "1. The assistant provided a clear and direct answer to the user's (likely missp…" at bounding box center [1224, 487] width 228 height 59
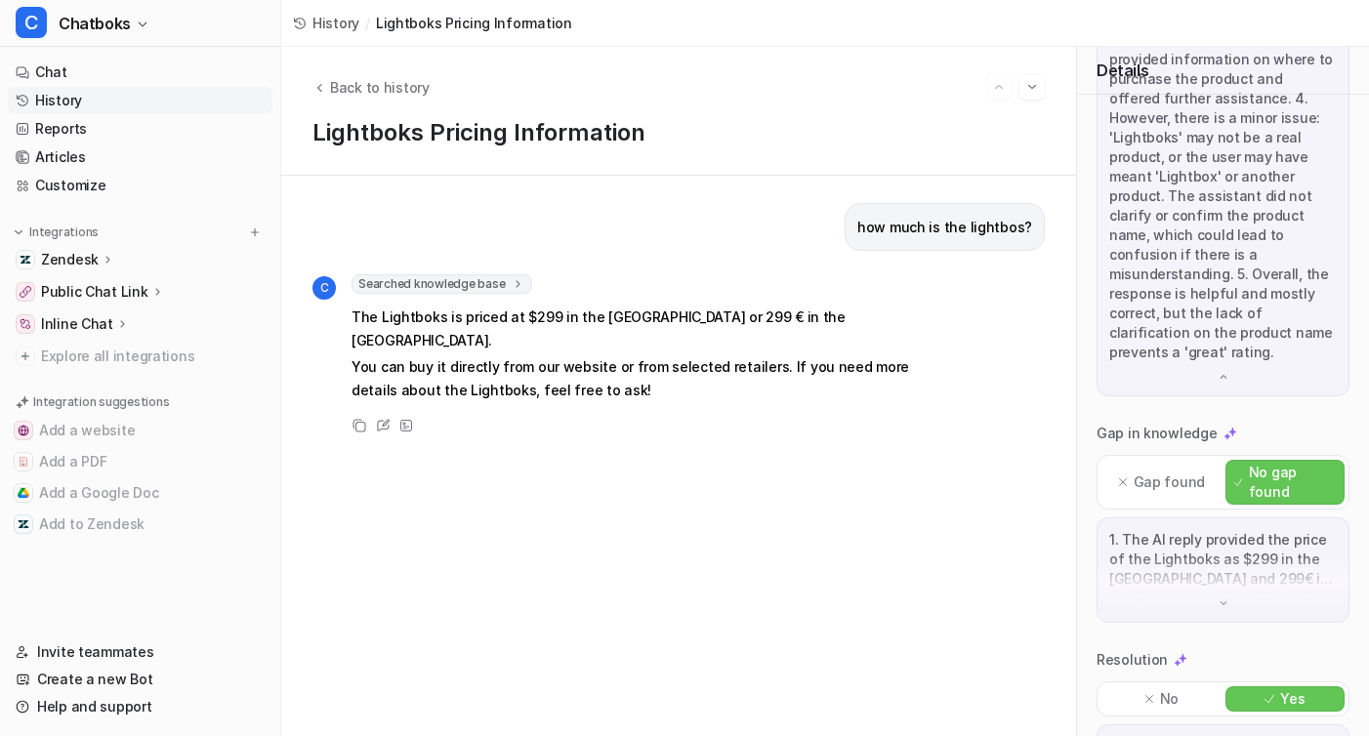
scroll to position [659, 0]
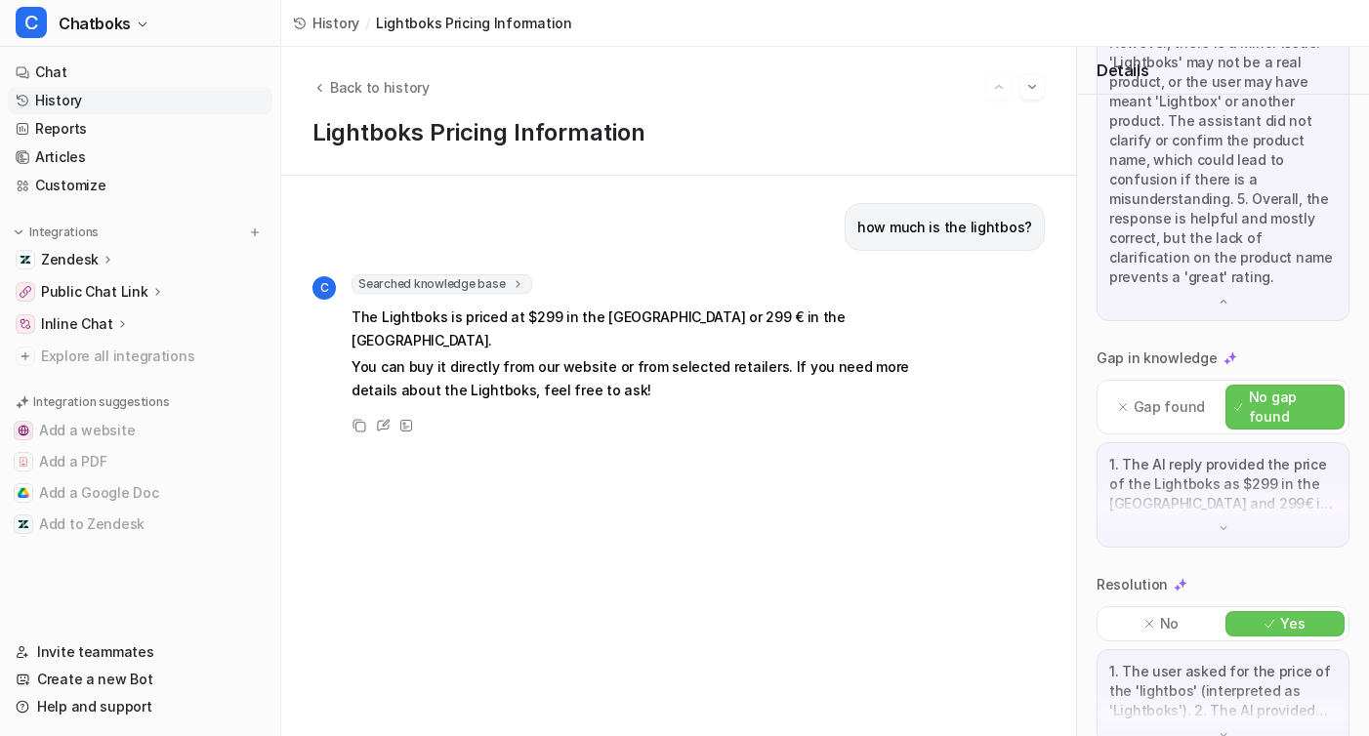
click at [1229, 505] on div "1. The AI reply provided the price of the Lightboks as $299 in the [GEOGRAPHIC_…" at bounding box center [1223, 494] width 253 height 105
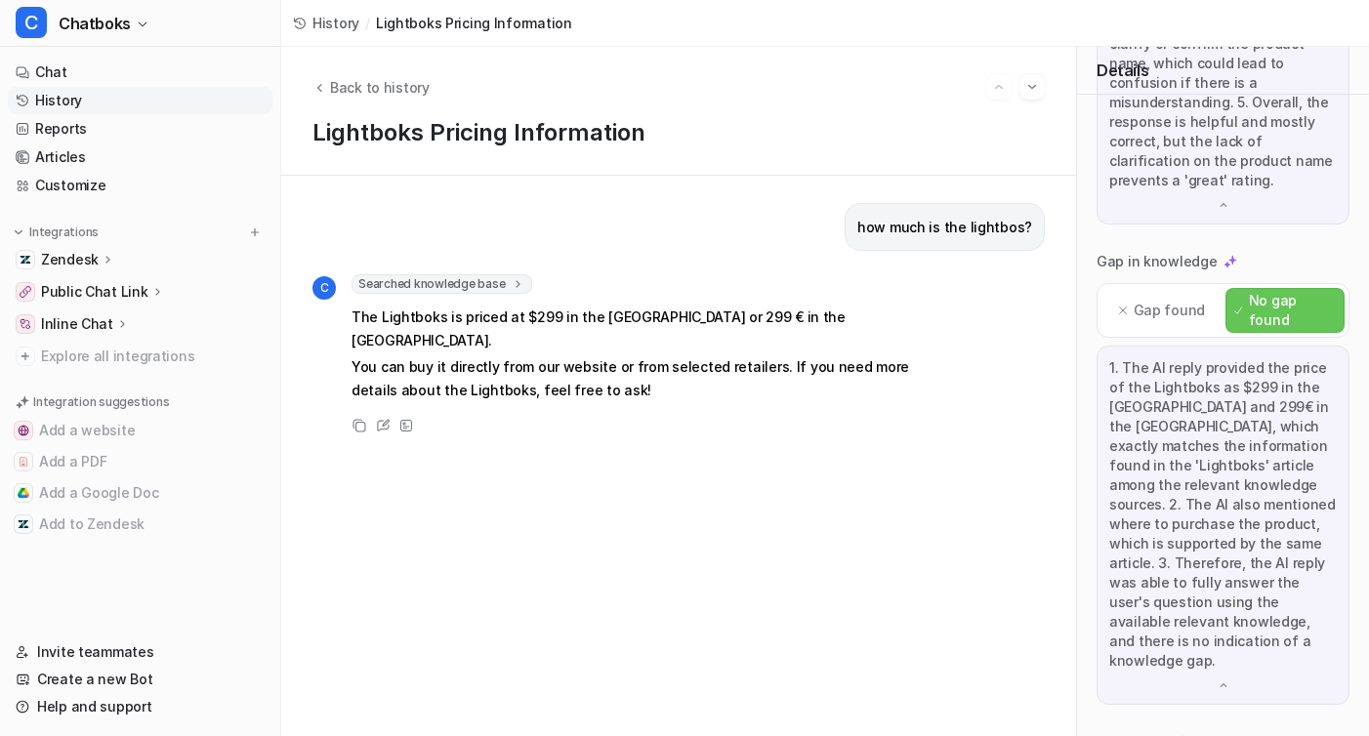
scroll to position [874, 0]
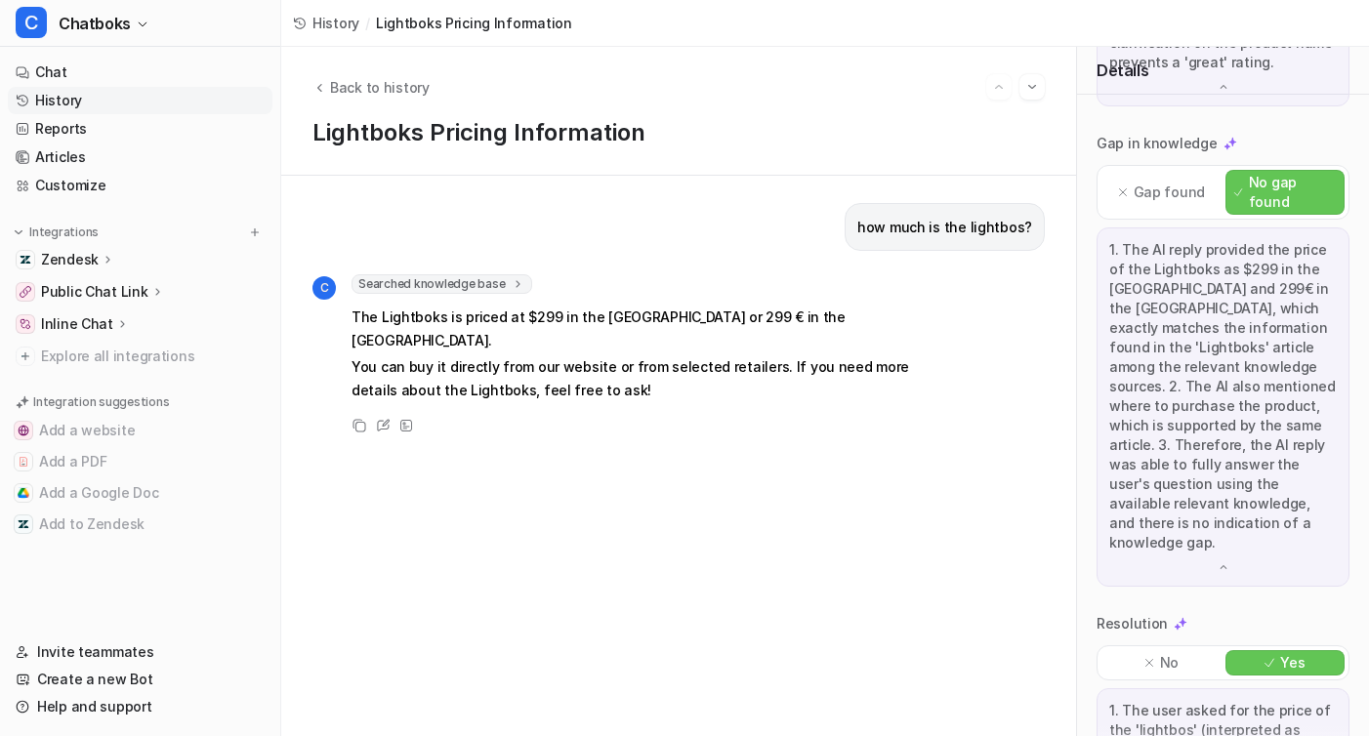
click at [1239, 701] on p "1. The user asked for the price of the 'lightbos' (interpreted as 'Lightboks').…" at bounding box center [1224, 730] width 228 height 59
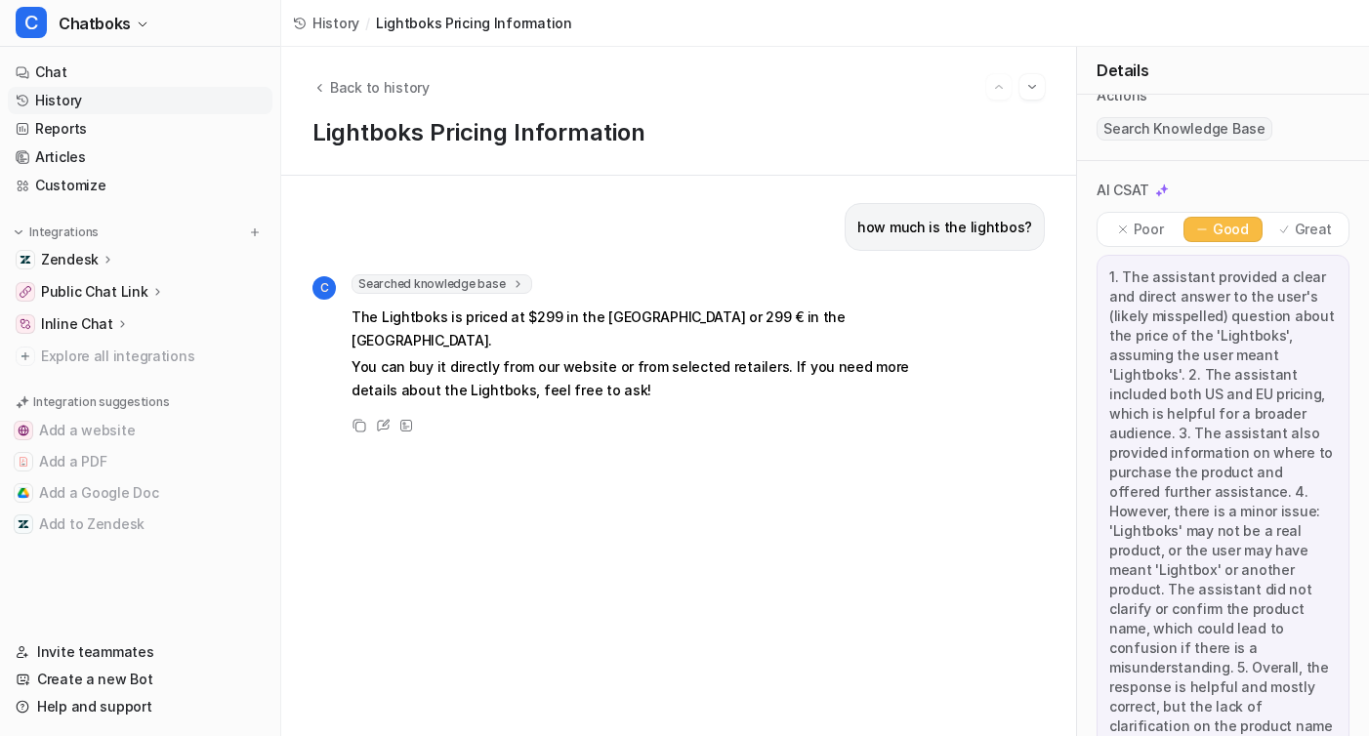
scroll to position [227, 0]
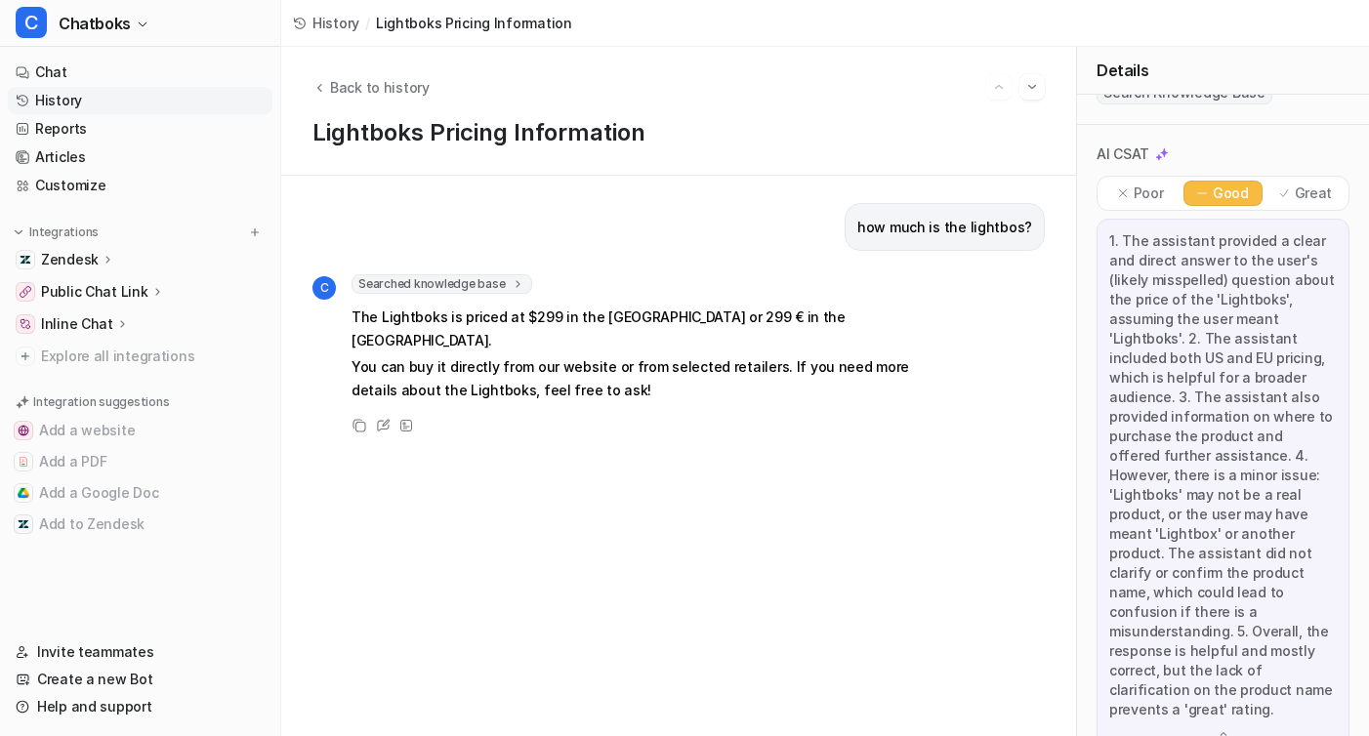
click at [1290, 189] on icon at bounding box center [1285, 194] width 12 height 12
click at [1244, 191] on p "Good" at bounding box center [1231, 194] width 36 height 20
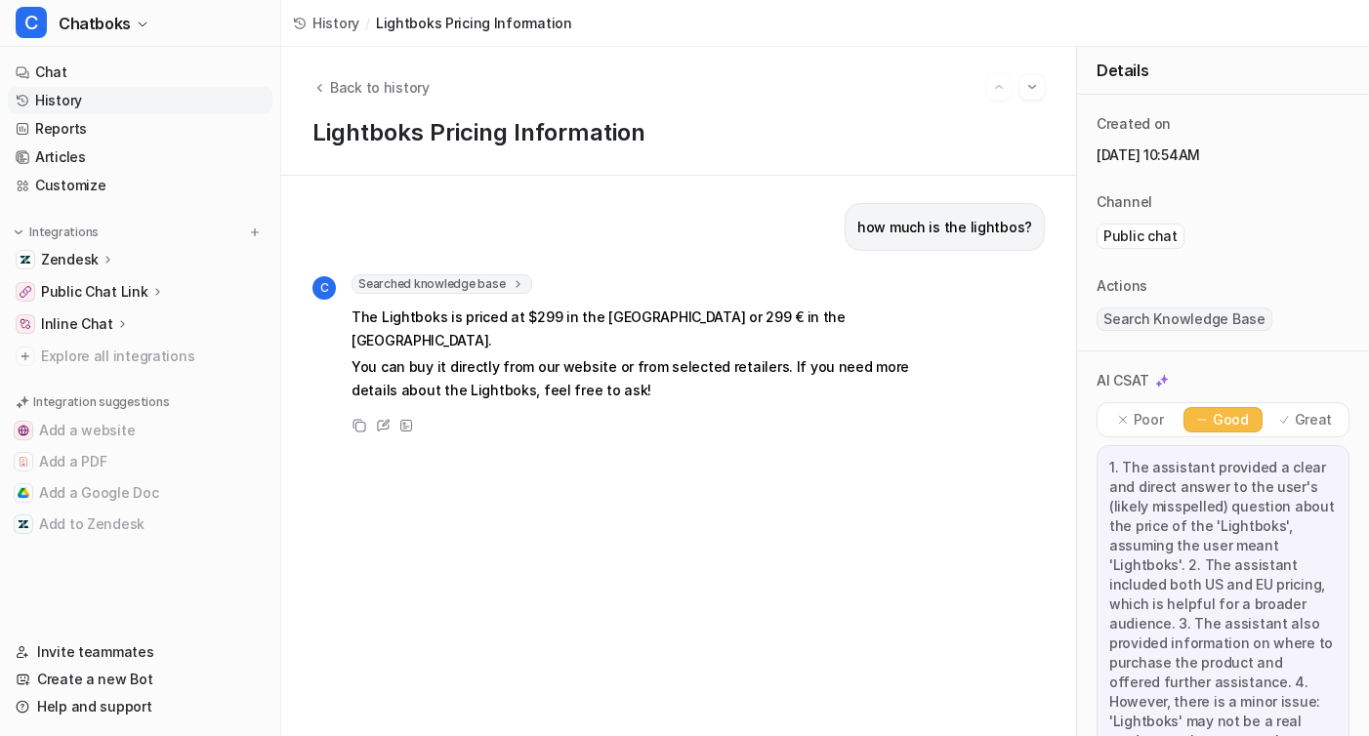
scroll to position [123, 0]
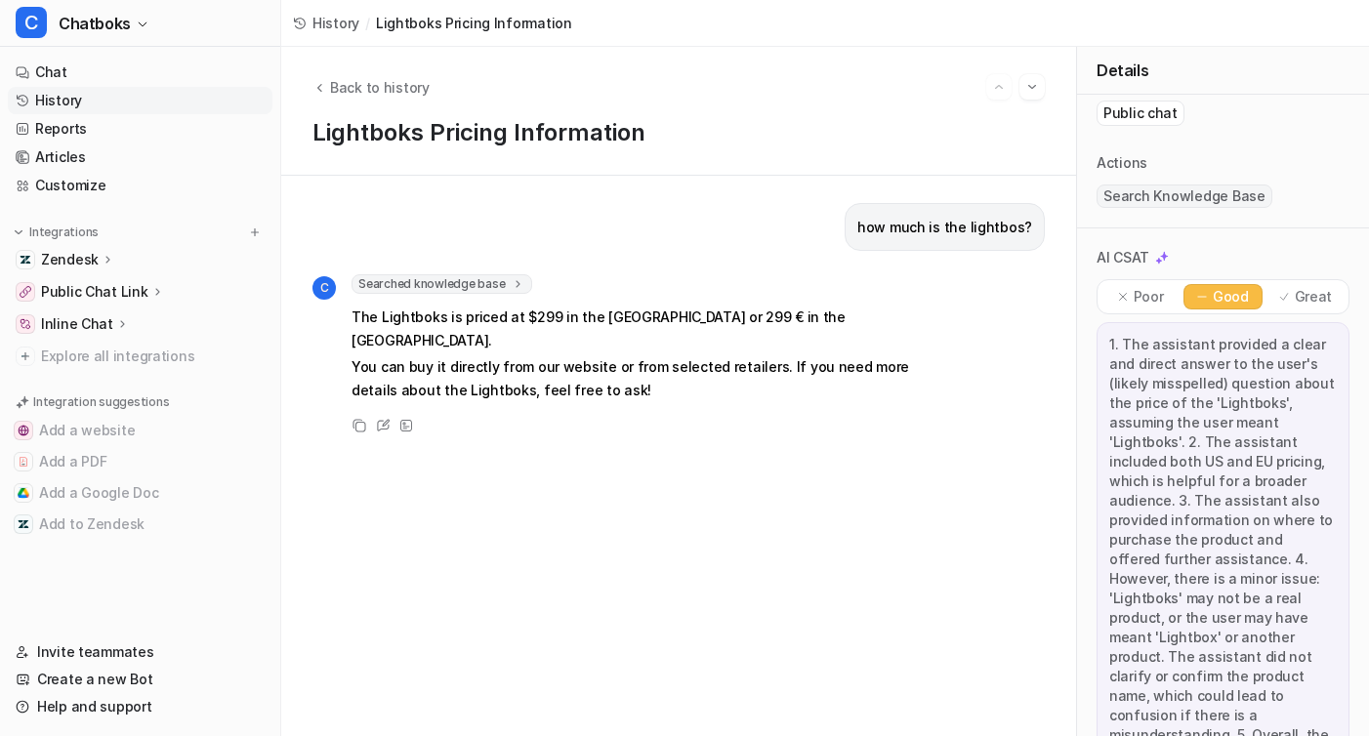
click at [382, 97] on div "Back to history" at bounding box center [679, 86] width 733 height 25
click at [400, 83] on span "Back to history" at bounding box center [380, 87] width 100 height 21
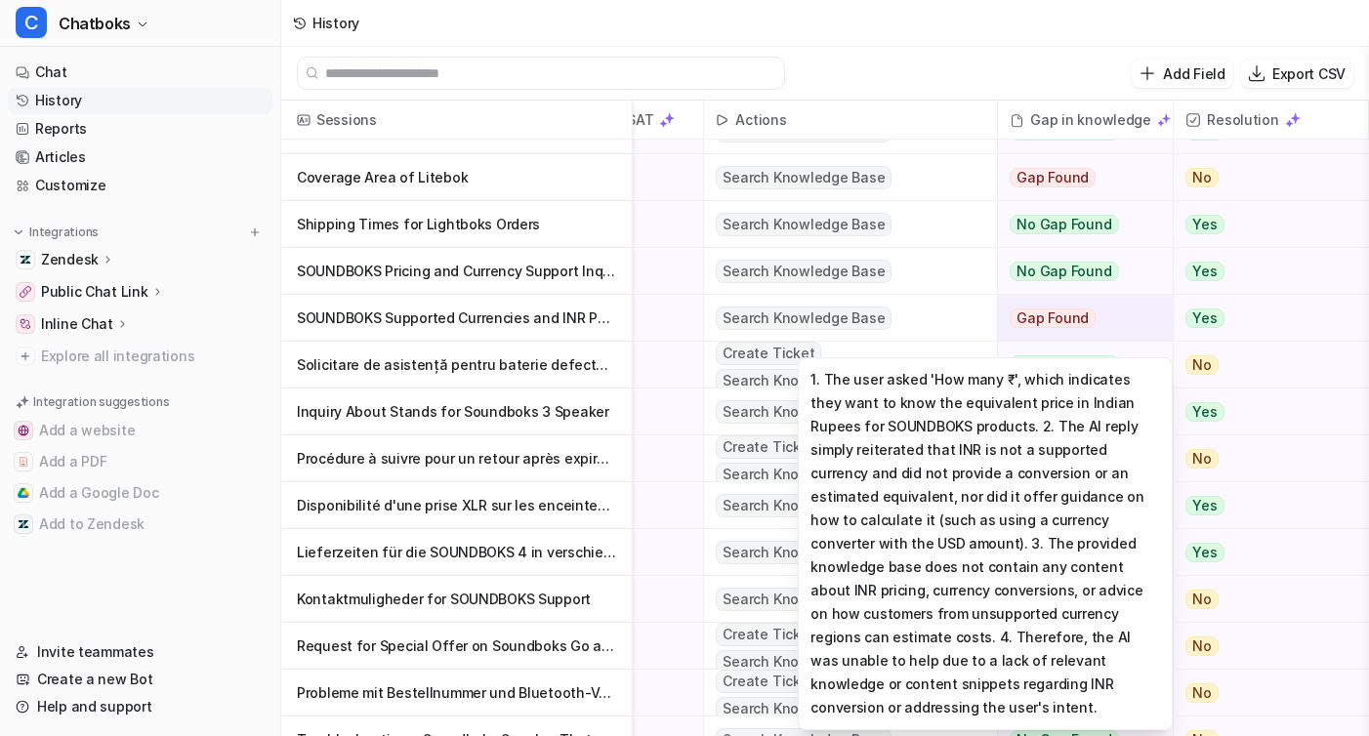
scroll to position [555, 364]
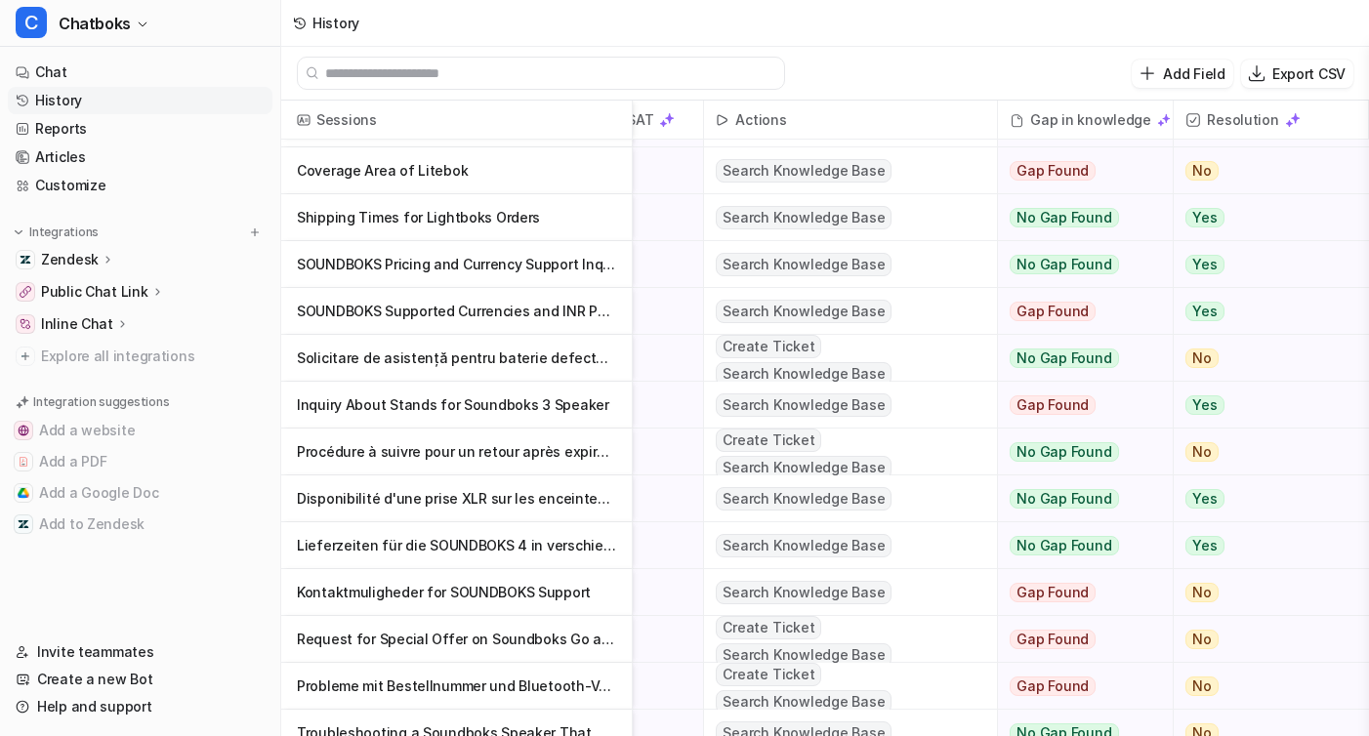
click at [526, 362] on p "Solicitare de asistență pentru baterie defectă achiziționată recent" at bounding box center [456, 358] width 319 height 47
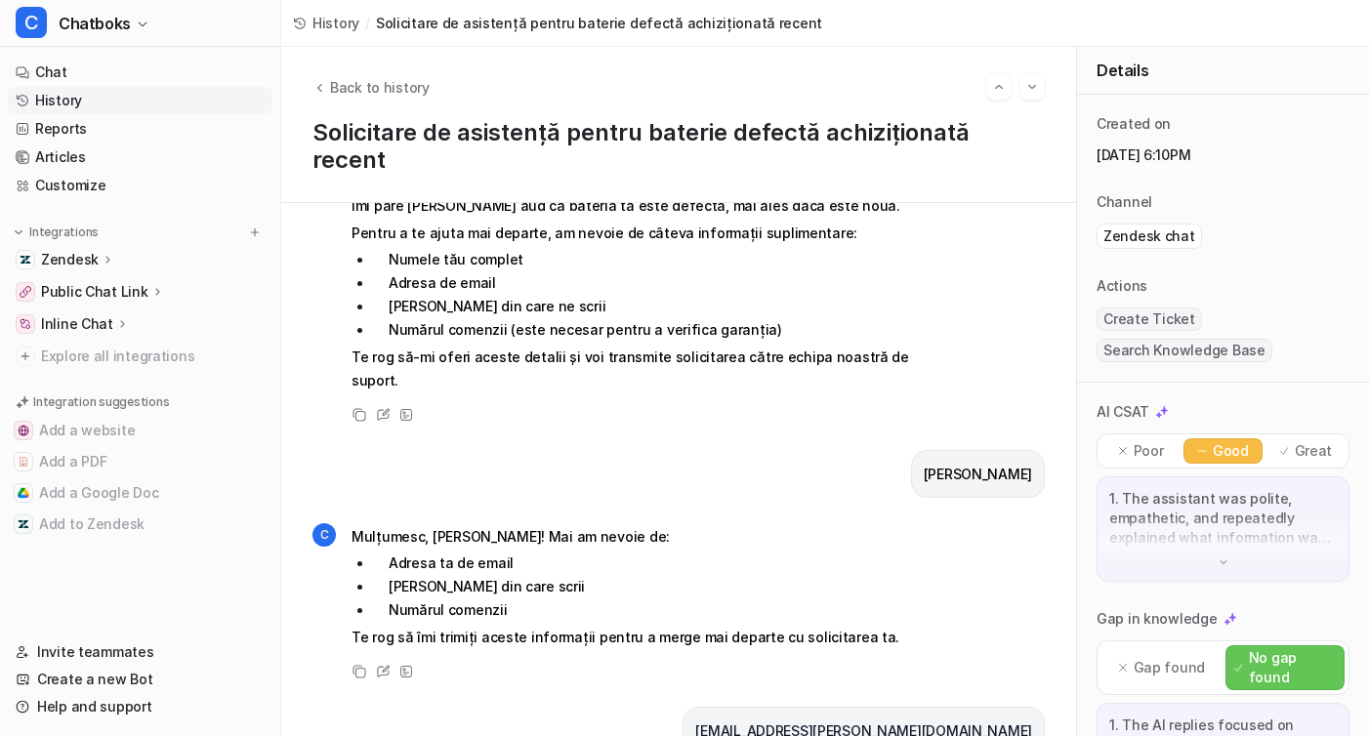
scroll to position [218, 0]
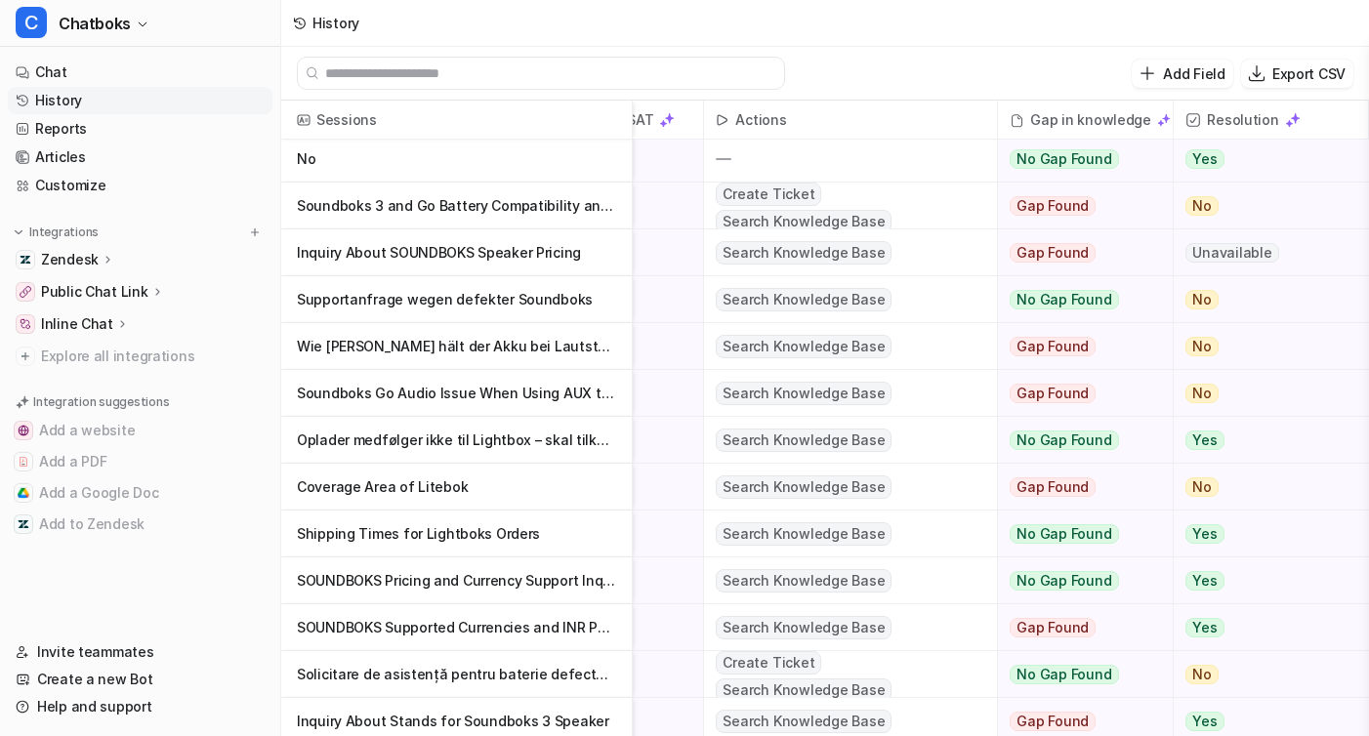
scroll to position [226, 364]
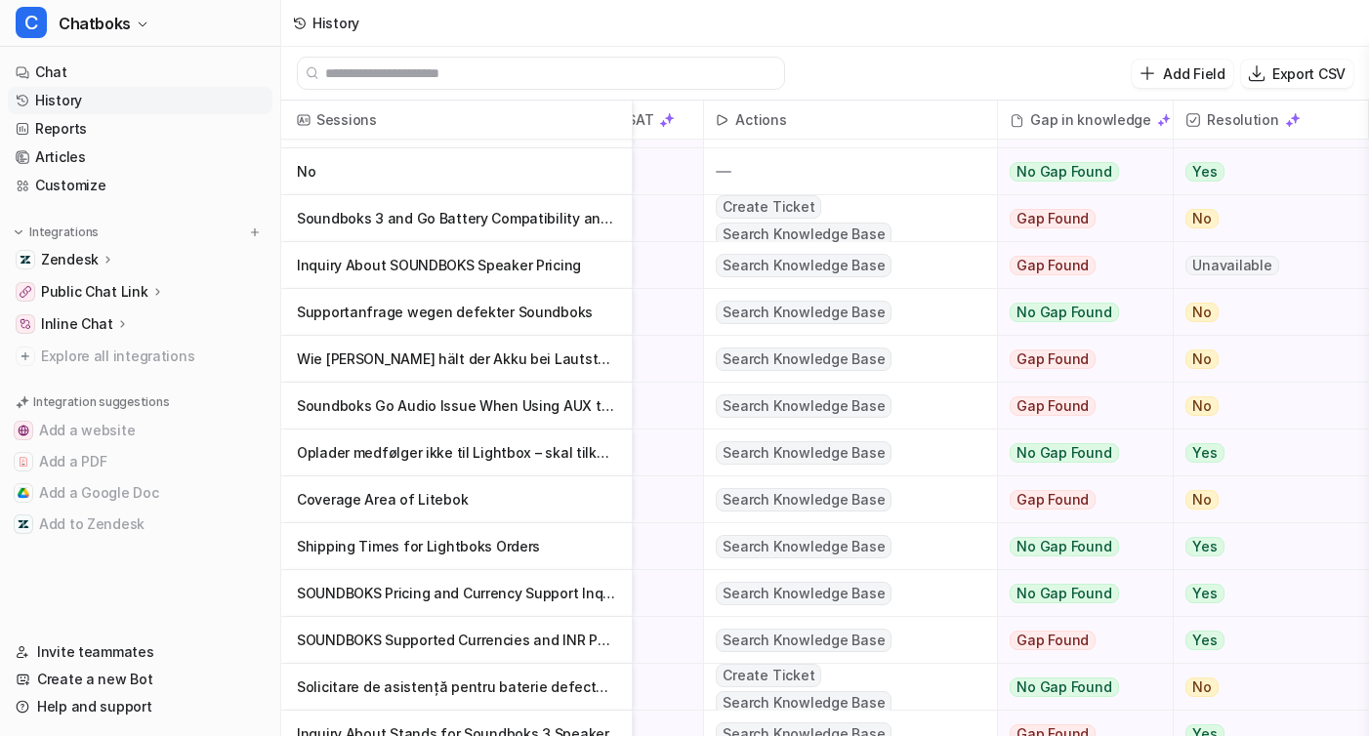
click at [424, 357] on p "Wie [PERSON_NAME] hält der Akku bei Lautstärke 8" at bounding box center [456, 359] width 319 height 47
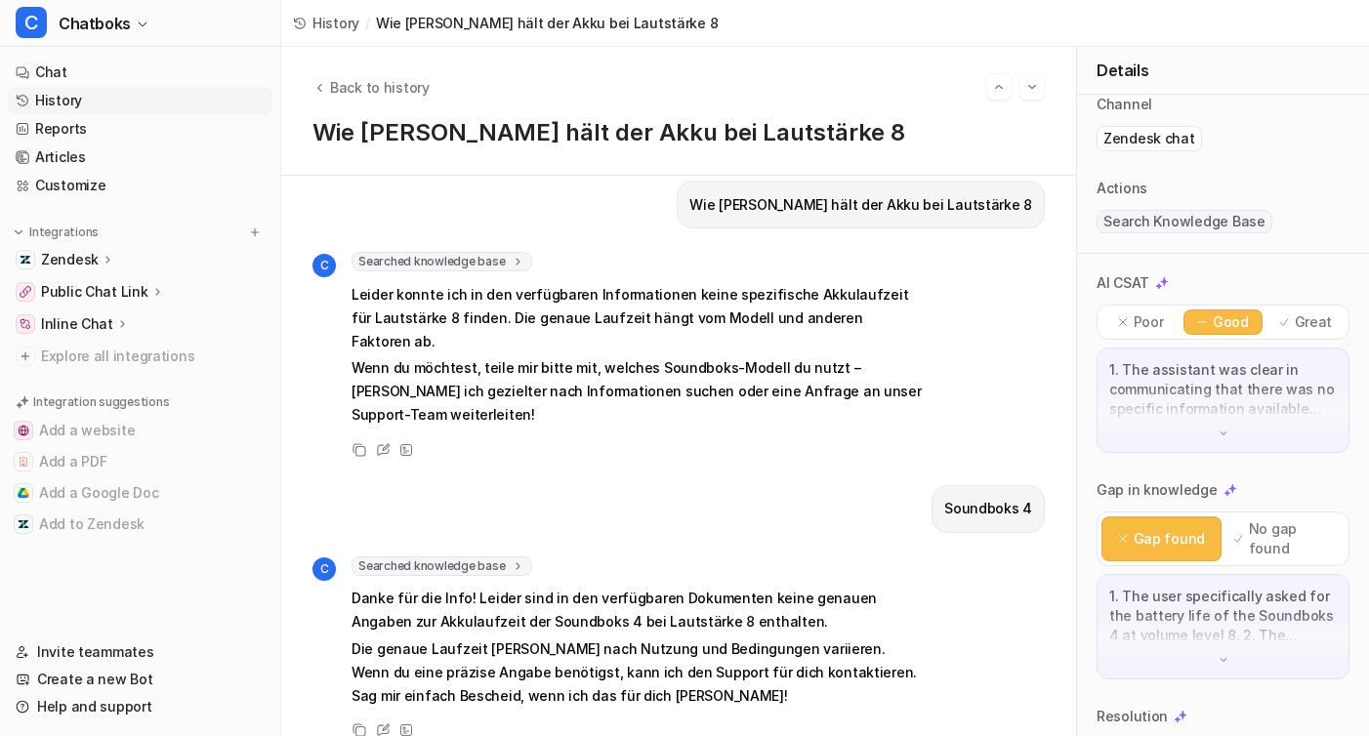
scroll to position [249, 0]
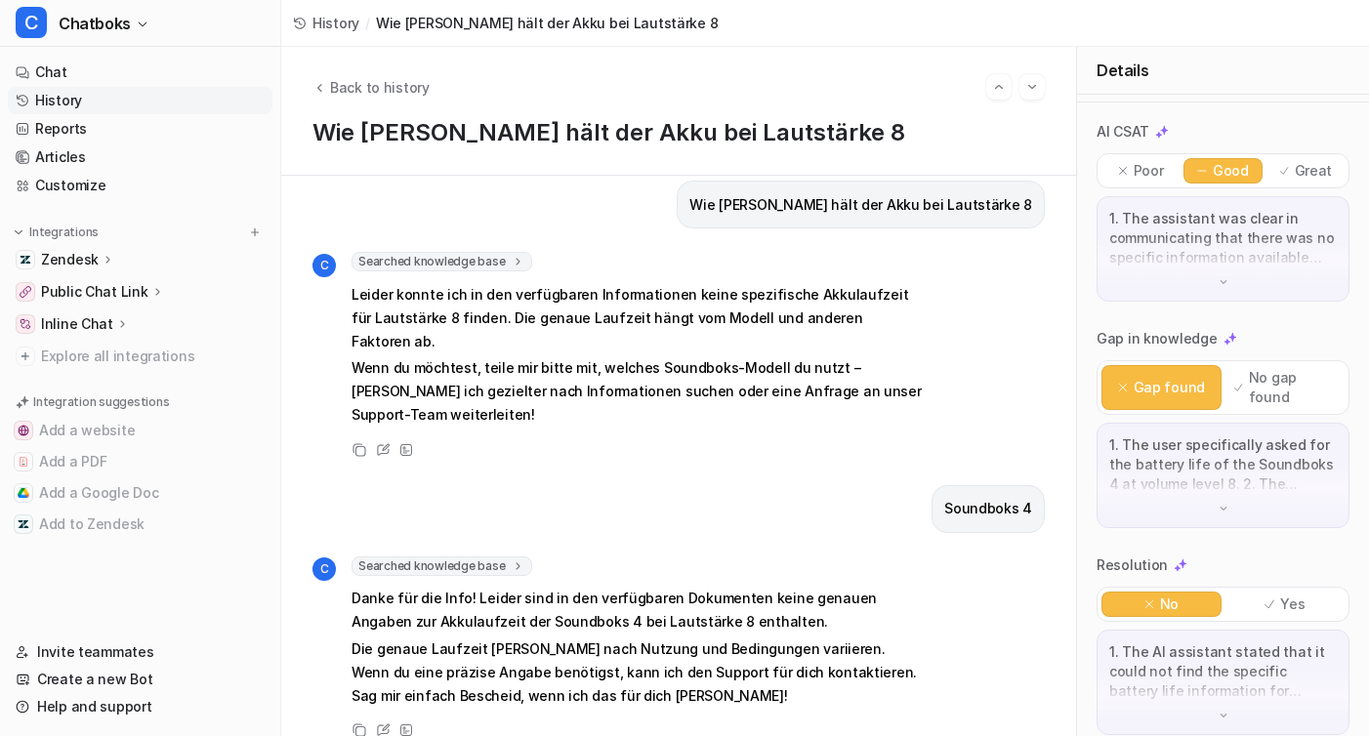
click at [1223, 469] on p "1. The user specifically asked for the battery life of the Soundboks 4 at volum…" at bounding box center [1224, 465] width 228 height 59
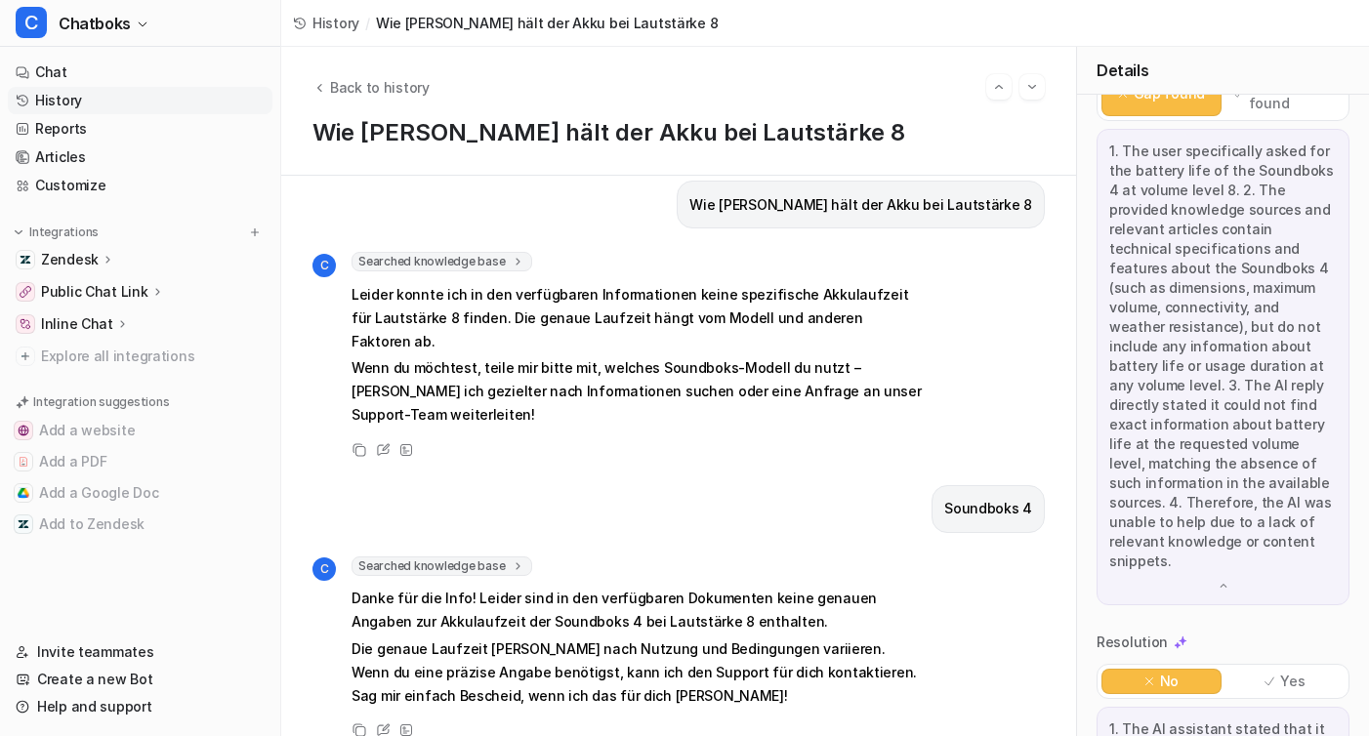
scroll to position [601, 0]
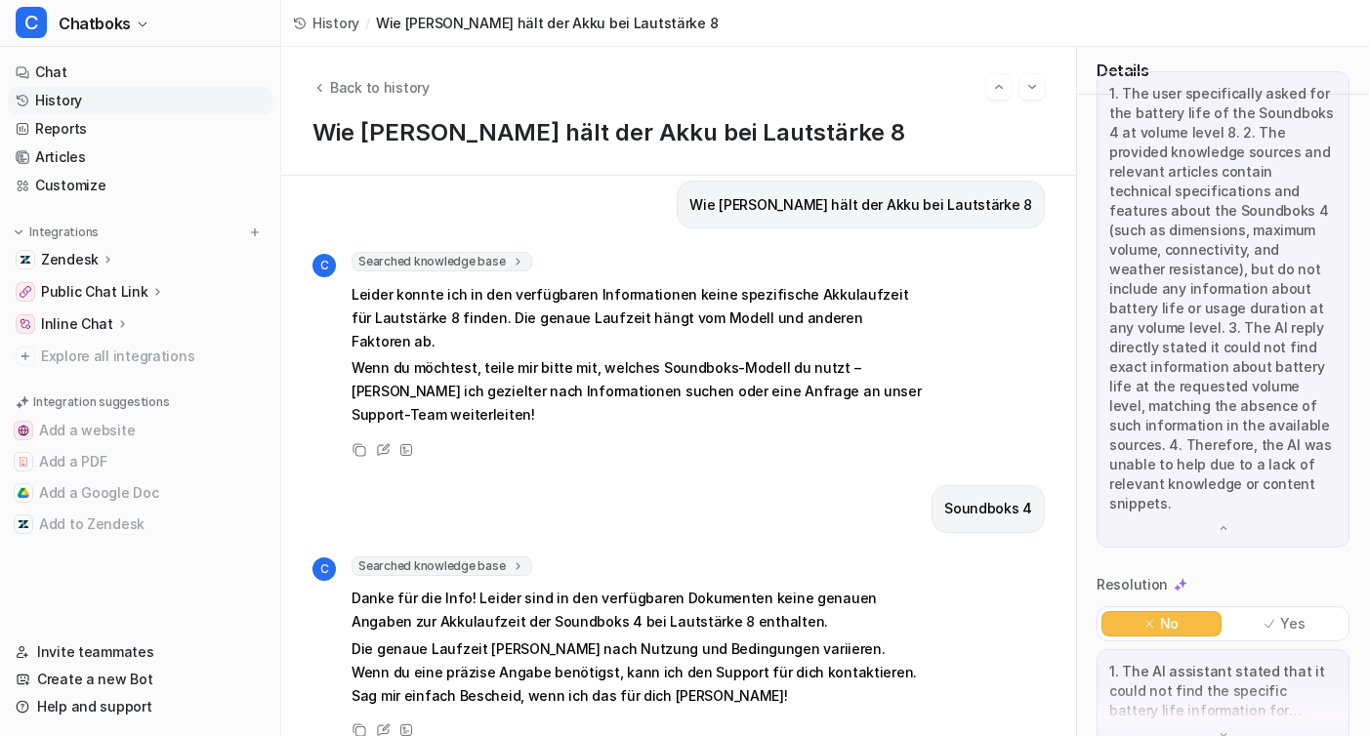
click at [345, 108] on div "Back to history Wie [PERSON_NAME] hält der Akku bei [GEOGRAPHIC_DATA] 8" at bounding box center [678, 111] width 795 height 129
click at [340, 97] on span "Back to history" at bounding box center [380, 87] width 100 height 21
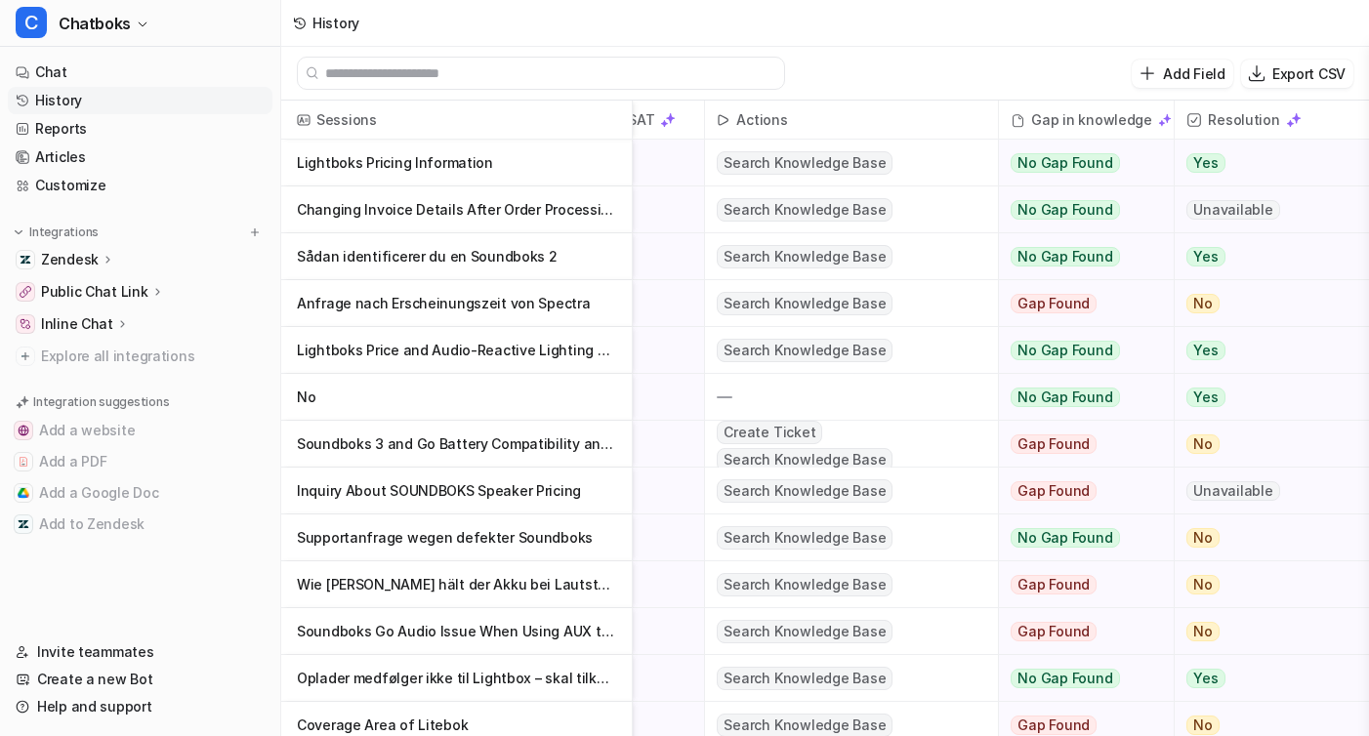
scroll to position [1, 0]
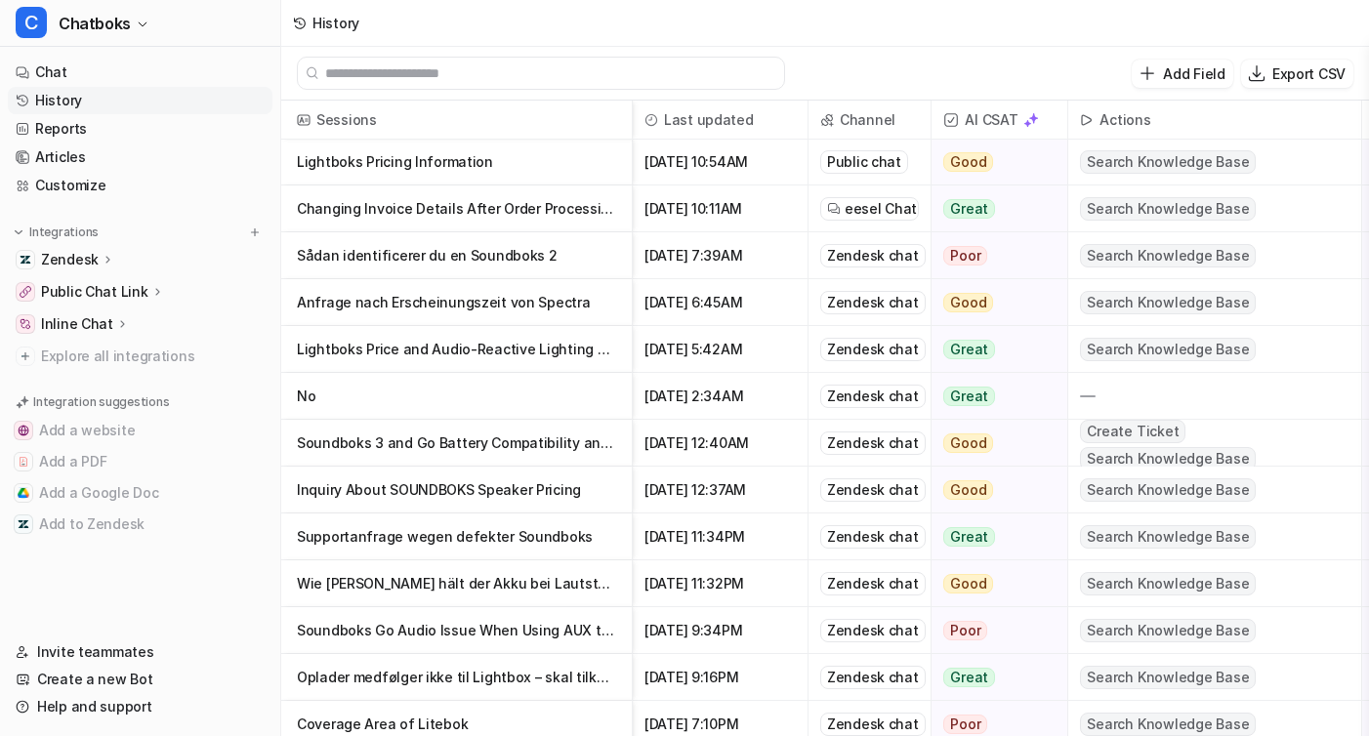
click at [848, 105] on span "Channel" at bounding box center [870, 120] width 106 height 39
click at [883, 112] on span "Channel" at bounding box center [870, 120] width 106 height 39
drag, startPoint x: 629, startPoint y: 117, endPoint x: 530, endPoint y: 131, distance: 99.6
click at [530, 131] on div "Sessions" at bounding box center [457, 120] width 352 height 39
click at [630, 119] on div "Sessions" at bounding box center [457, 120] width 352 height 39
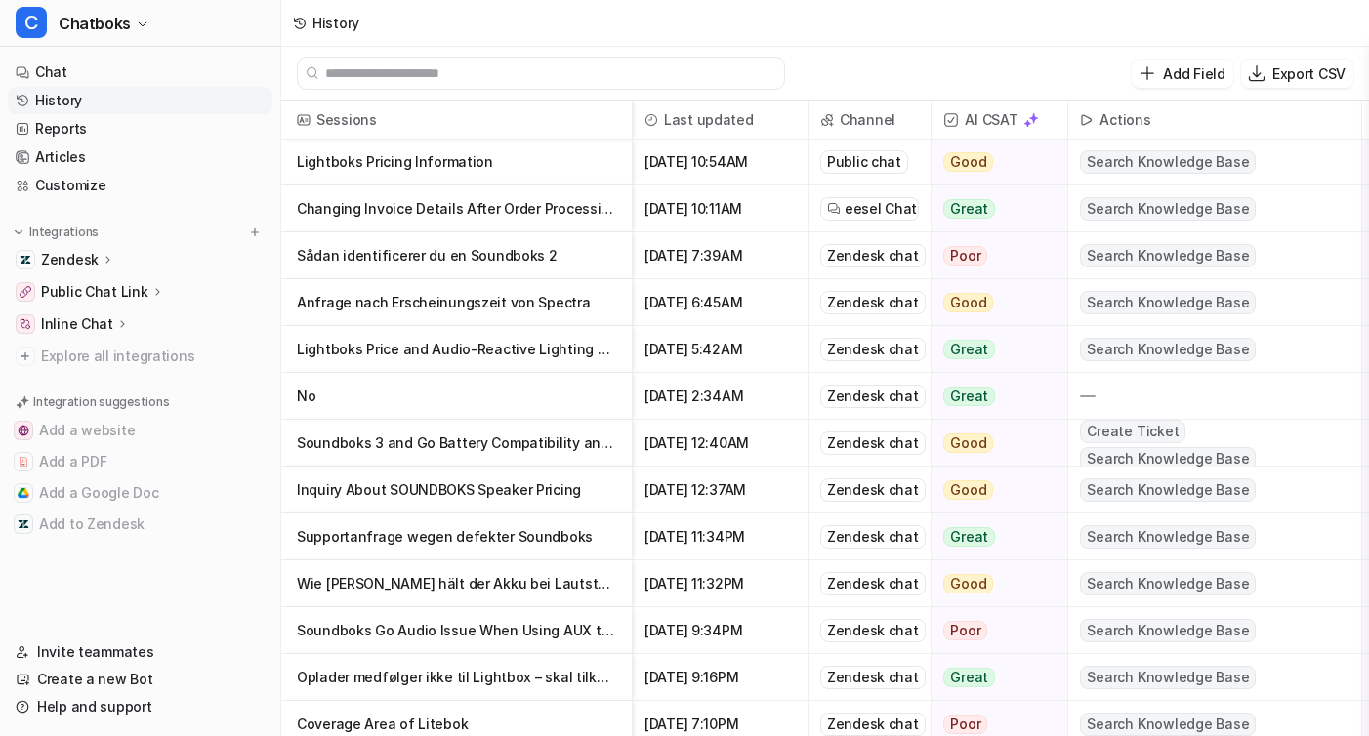
click at [630, 119] on div "Sessions" at bounding box center [457, 120] width 352 height 39
click at [633, 119] on div "Last updated" at bounding box center [721, 120] width 176 height 39
click at [630, 119] on div "Sessions" at bounding box center [457, 120] width 352 height 39
drag, startPoint x: 631, startPoint y: 119, endPoint x: 549, endPoint y: 125, distance: 82.3
click at [549, 125] on div "Sessions" at bounding box center [457, 120] width 352 height 39
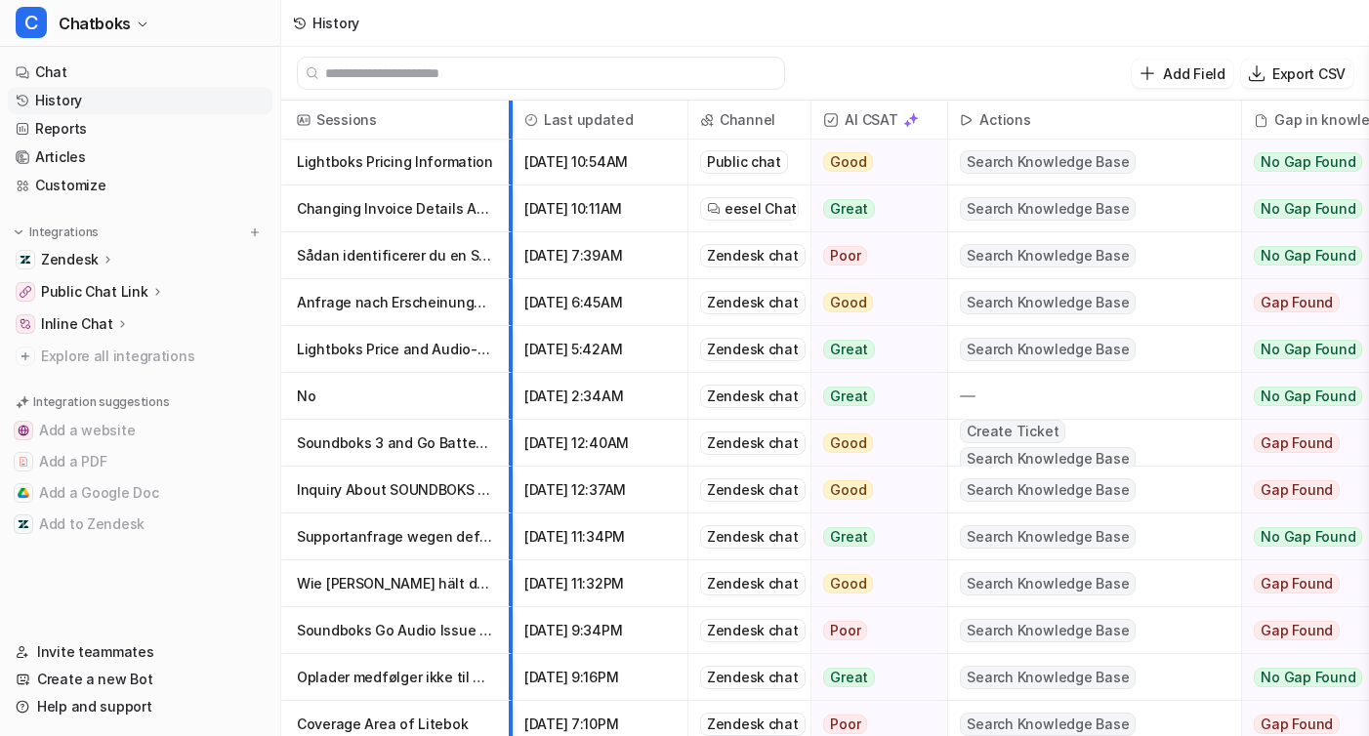
click at [508, 133] on div at bounding box center [504, 120] width 10 height 38
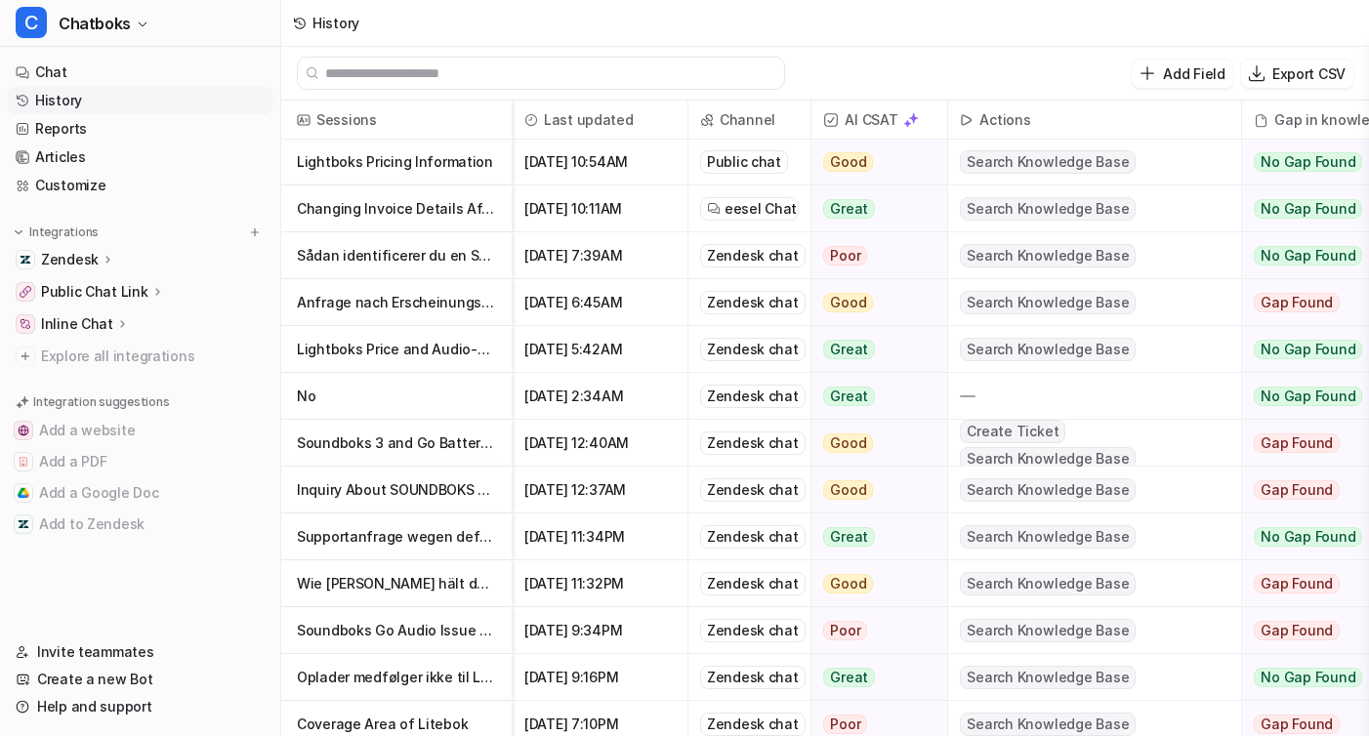
drag, startPoint x: 946, startPoint y: 117, endPoint x: 890, endPoint y: 117, distance: 56.7
click at [893, 117] on div "AI CSAT" at bounding box center [880, 120] width 137 height 39
click at [757, 110] on span "Channel" at bounding box center [749, 120] width 106 height 39
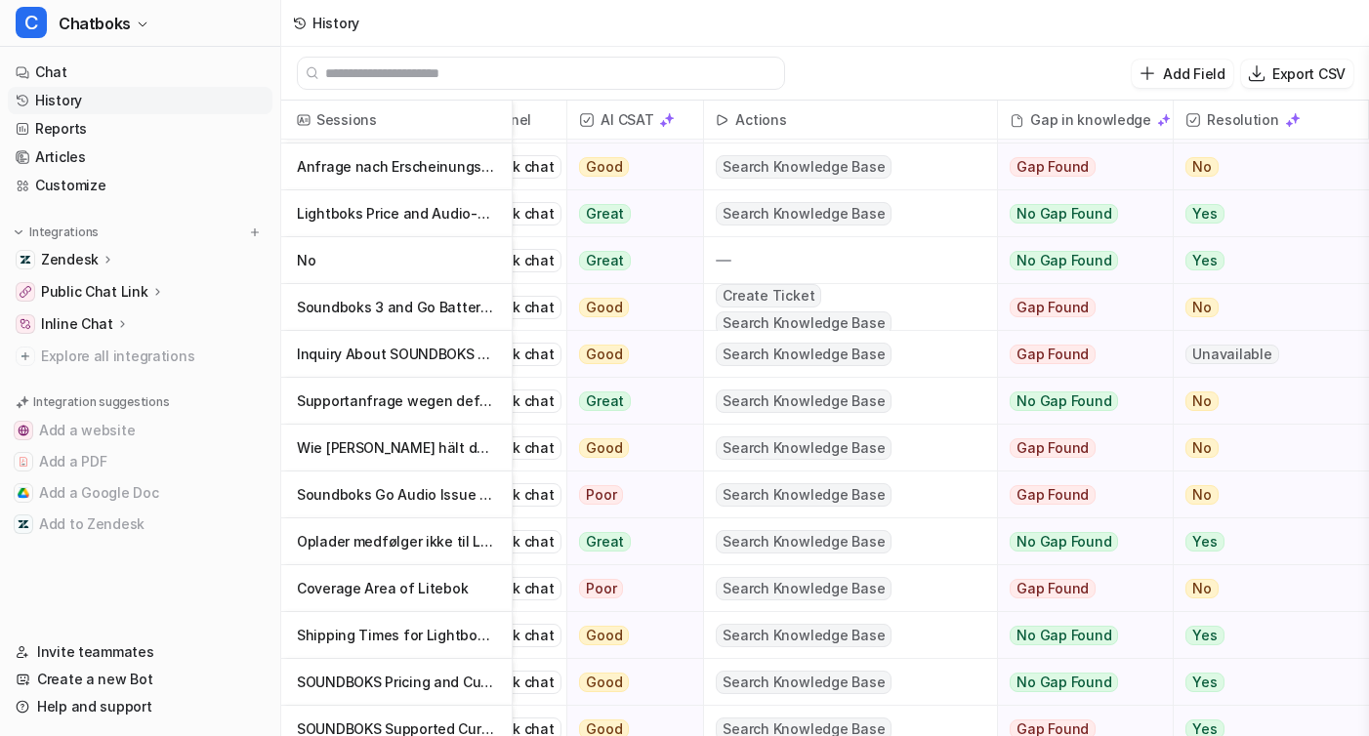
scroll to position [0, 244]
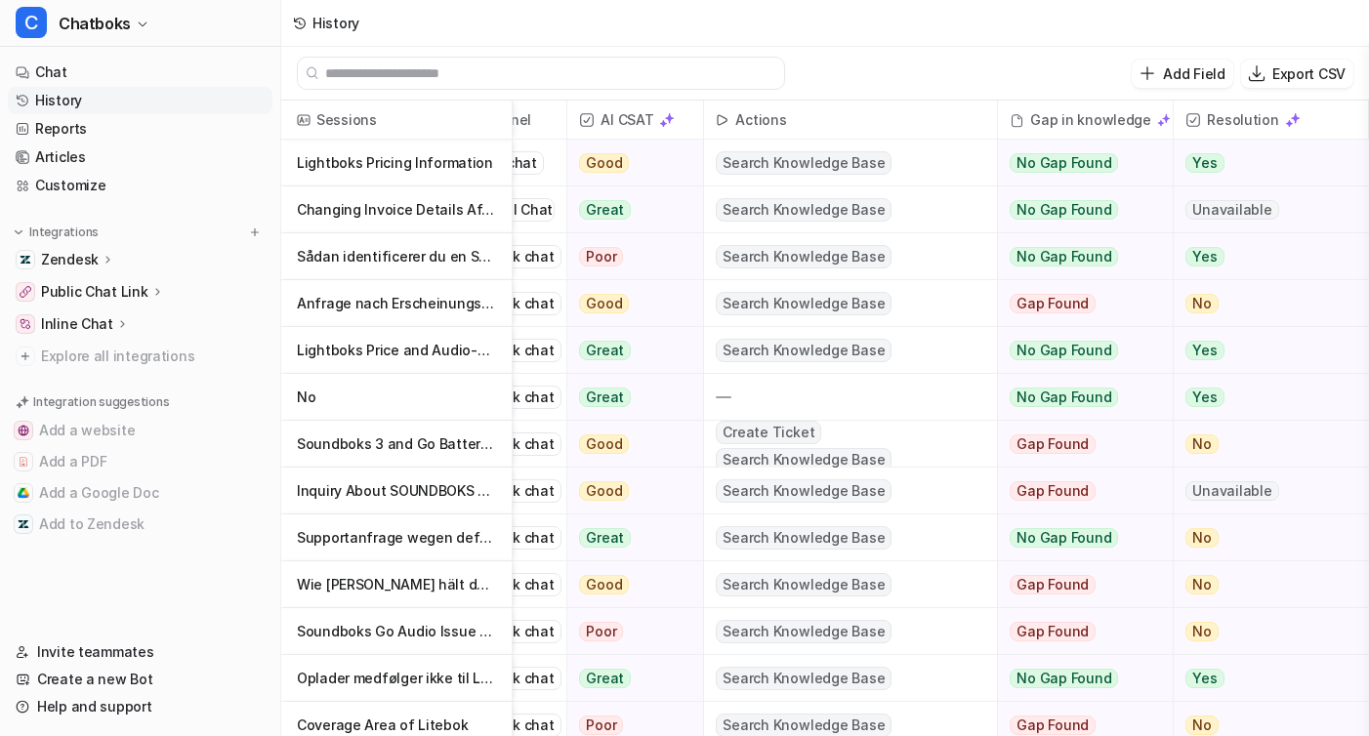
click at [999, 48] on div "Add Field Export CSV" at bounding box center [825, 74] width 1088 height 54
click at [1296, 72] on p "Export CSV" at bounding box center [1309, 73] width 73 height 21
select select "*"
select select "****"
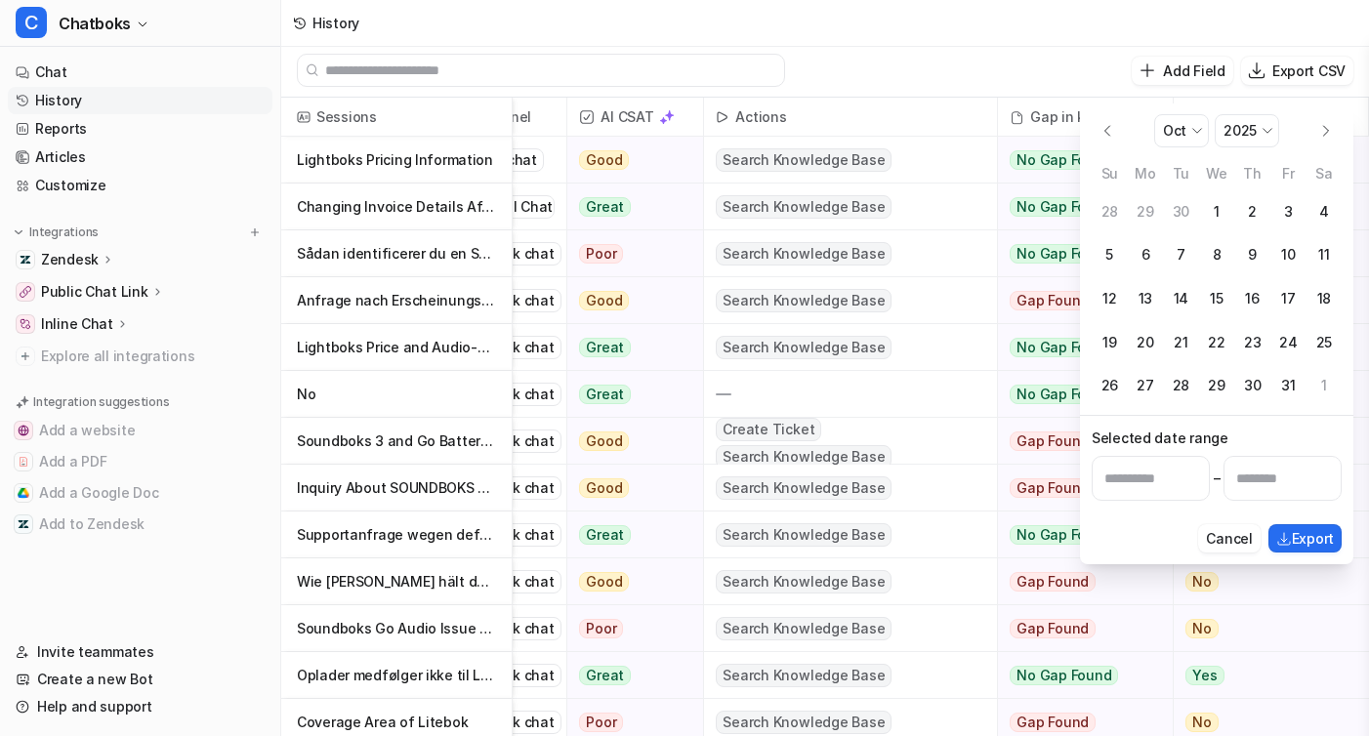
scroll to position [0, 0]
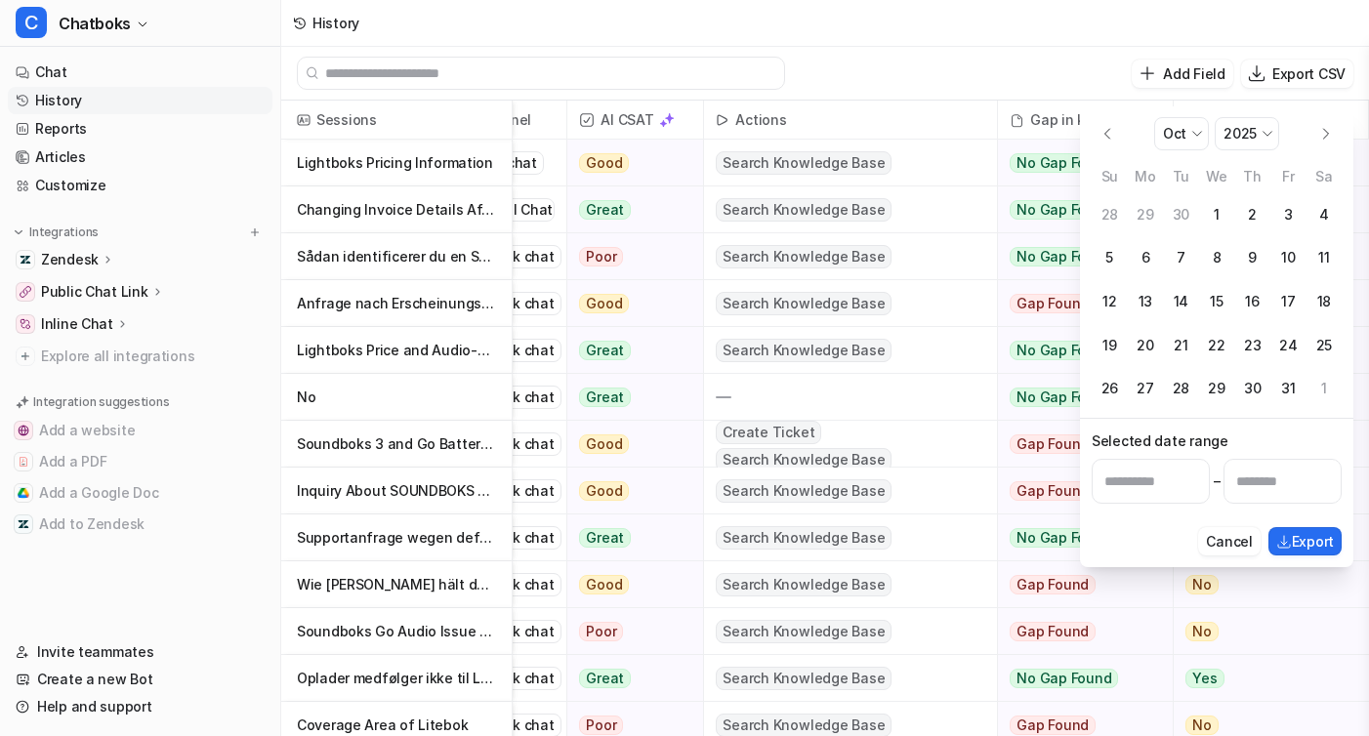
click at [1057, 48] on div "Add Field Export CSV *** *** *** *** *** *** *** *** *** *** *** *** Oct **** *…" at bounding box center [825, 74] width 1088 height 54
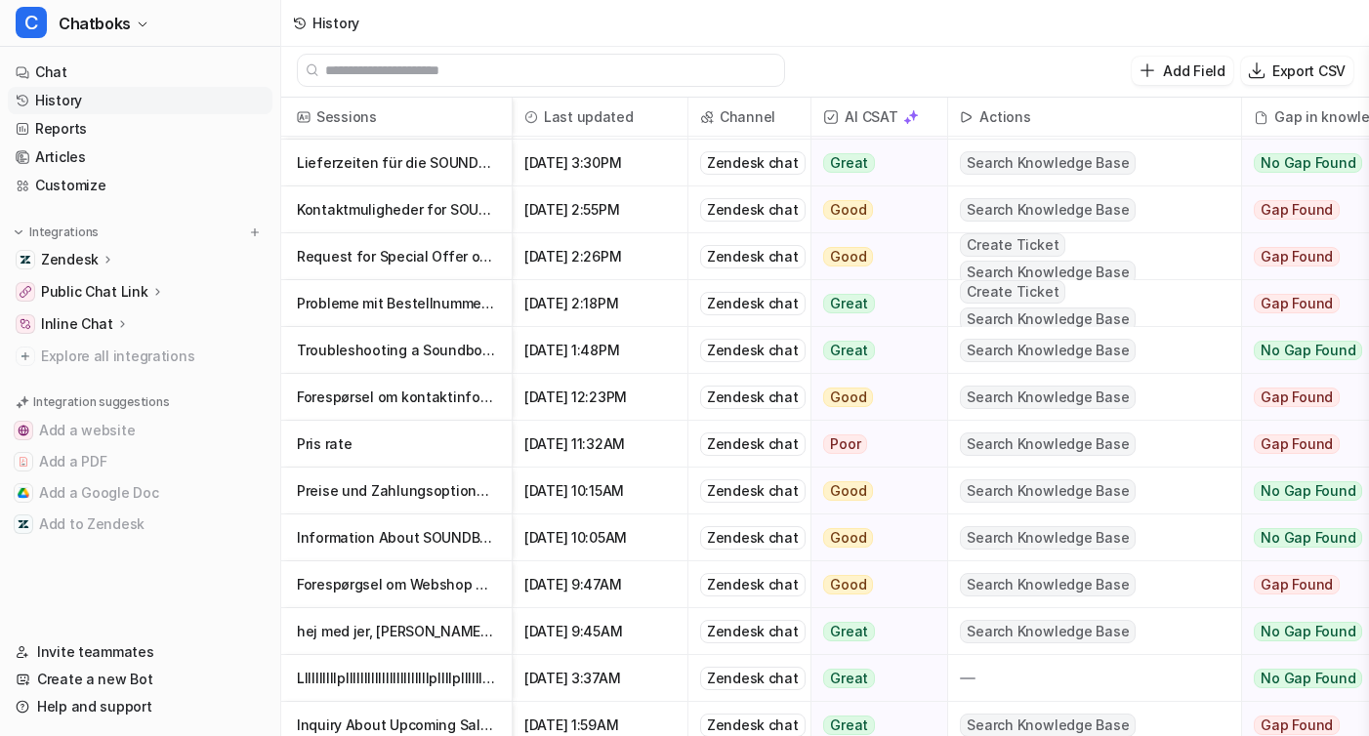
scroll to position [949, 0]
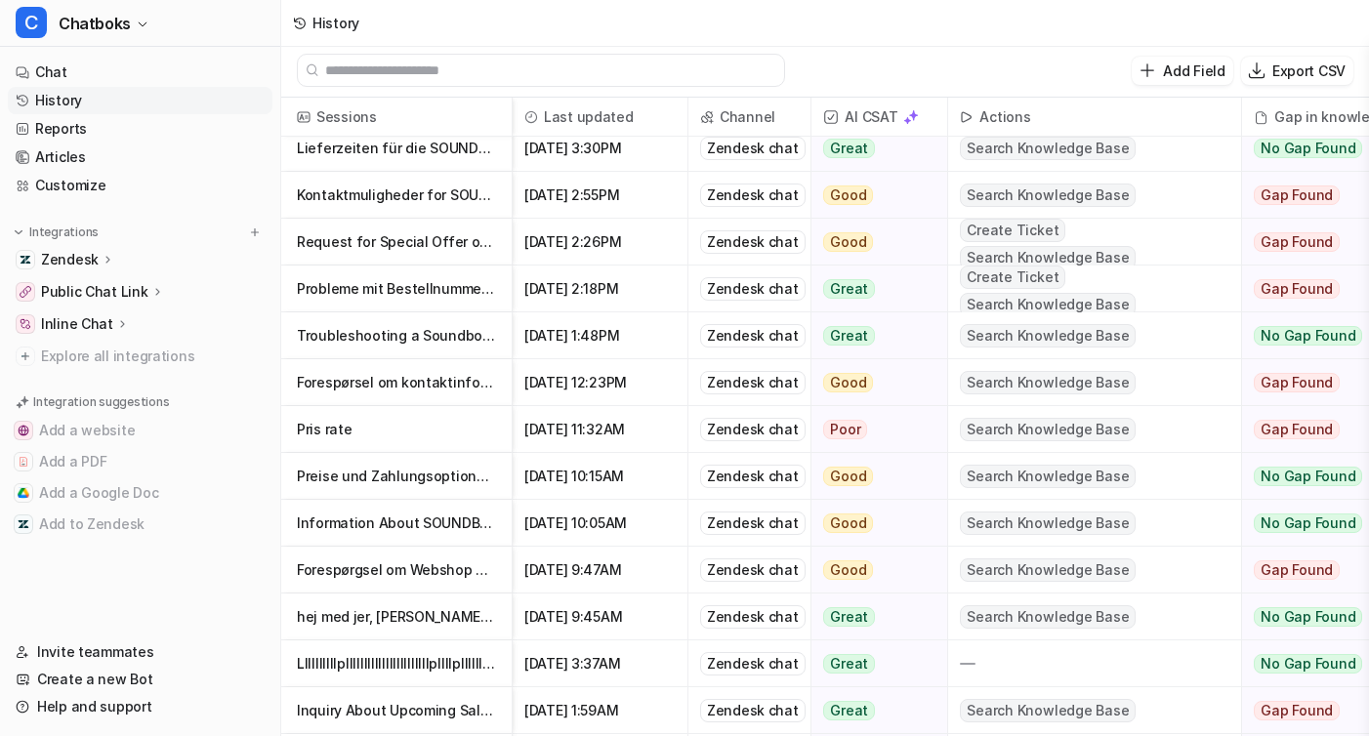
click at [376, 651] on p "Llllllllllplllllllllllllllllllllllpllllpllllllpllppppl9pppplpplpppllllppllpllpp…" at bounding box center [396, 664] width 199 height 47
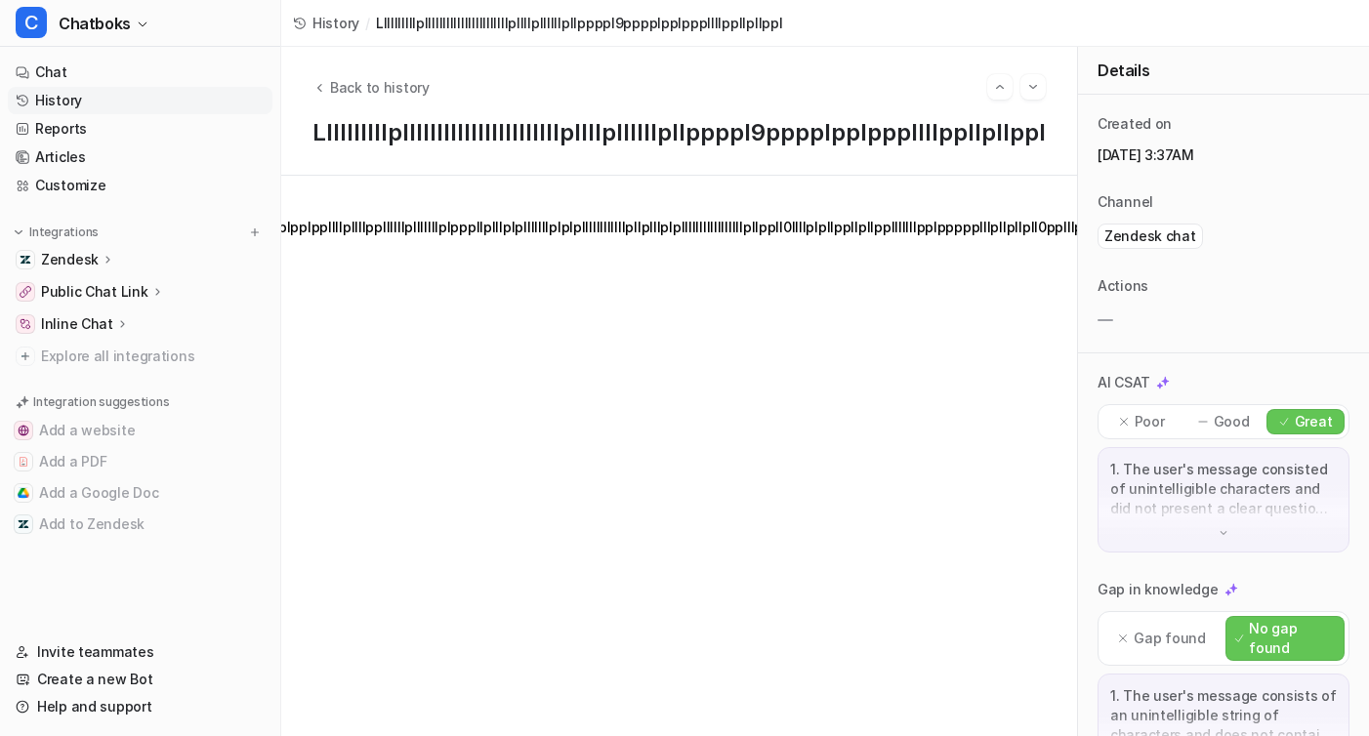
scroll to position [0, 1006]
drag, startPoint x: 793, startPoint y: 246, endPoint x: 759, endPoint y: 239, distance: 34.9
click at [762, 240] on div "Llllllllllplllllllllllllllllllllllpllllpllllllpllppppl9pppplpplpppllllppllpllpp…" at bounding box center [679, 456] width 796 height 561
drag, startPoint x: 741, startPoint y: 227, endPoint x: 760, endPoint y: 217, distance: 21.0
click at [769, 217] on div "Llllllllllplllllllllllllllllllllllpllllpllllllpllppppl9pppplpplpppllllppllpllpp…" at bounding box center [679, 456] width 796 height 561
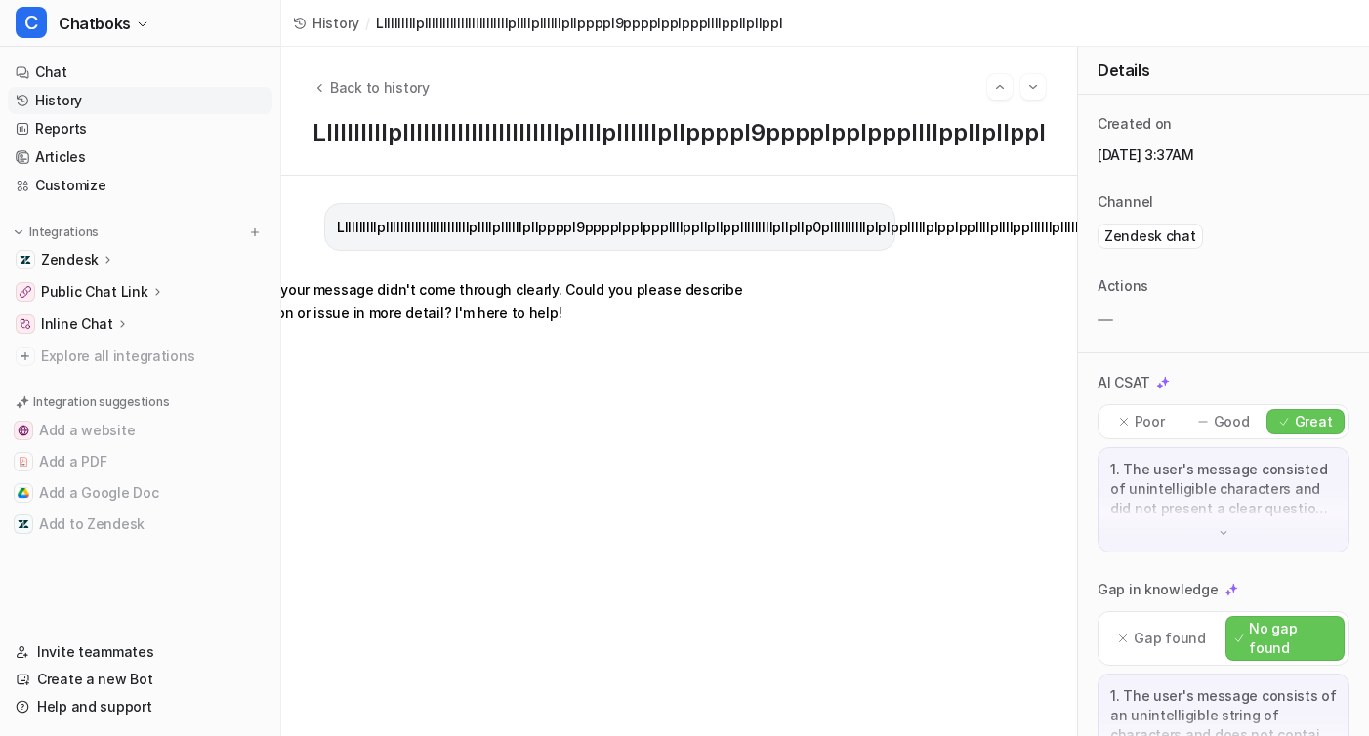
scroll to position [0, 0]
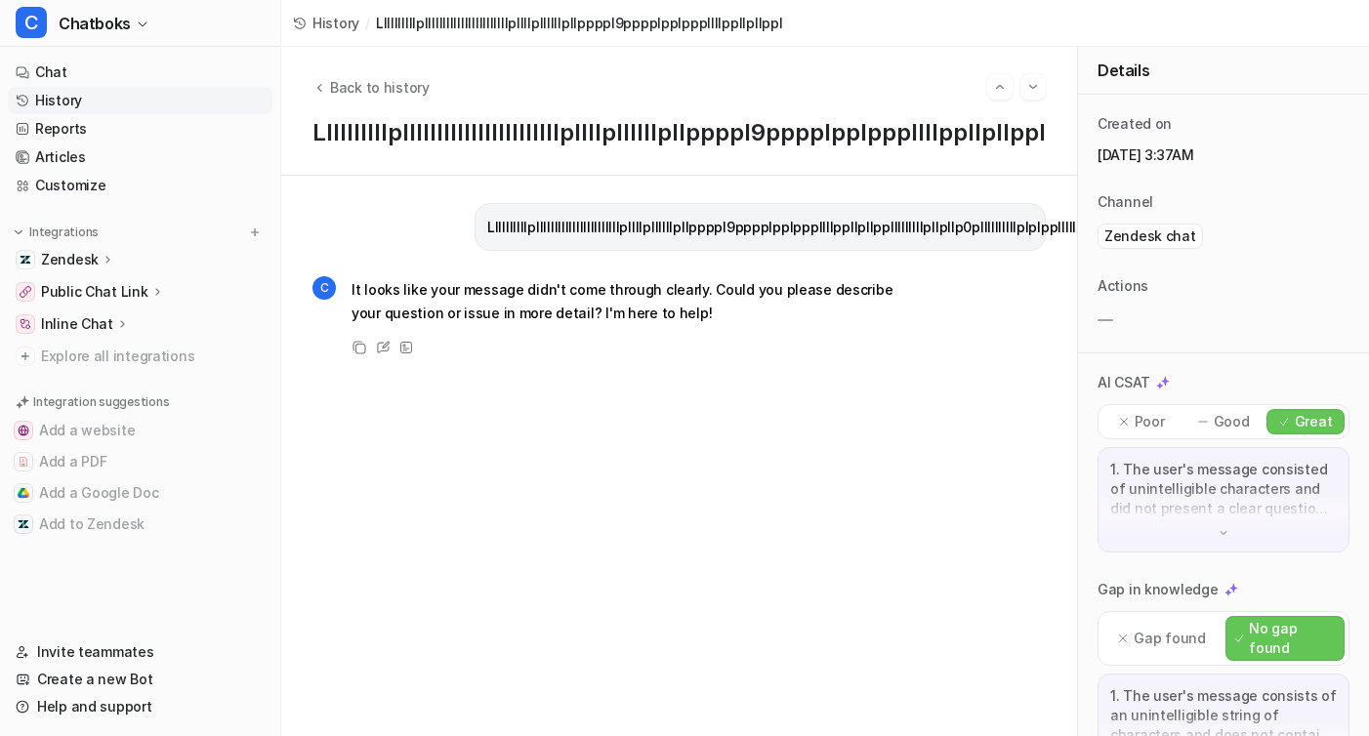
click at [541, 285] on p "It looks like your message didn't come through clearly. Could you please descri…" at bounding box center [637, 301] width 571 height 47
click at [541, 314] on p "It looks like your message didn't come through clearly. Could you please descri…" at bounding box center [637, 301] width 571 height 47
click at [331, 90] on span "Back to history" at bounding box center [380, 87] width 100 height 21
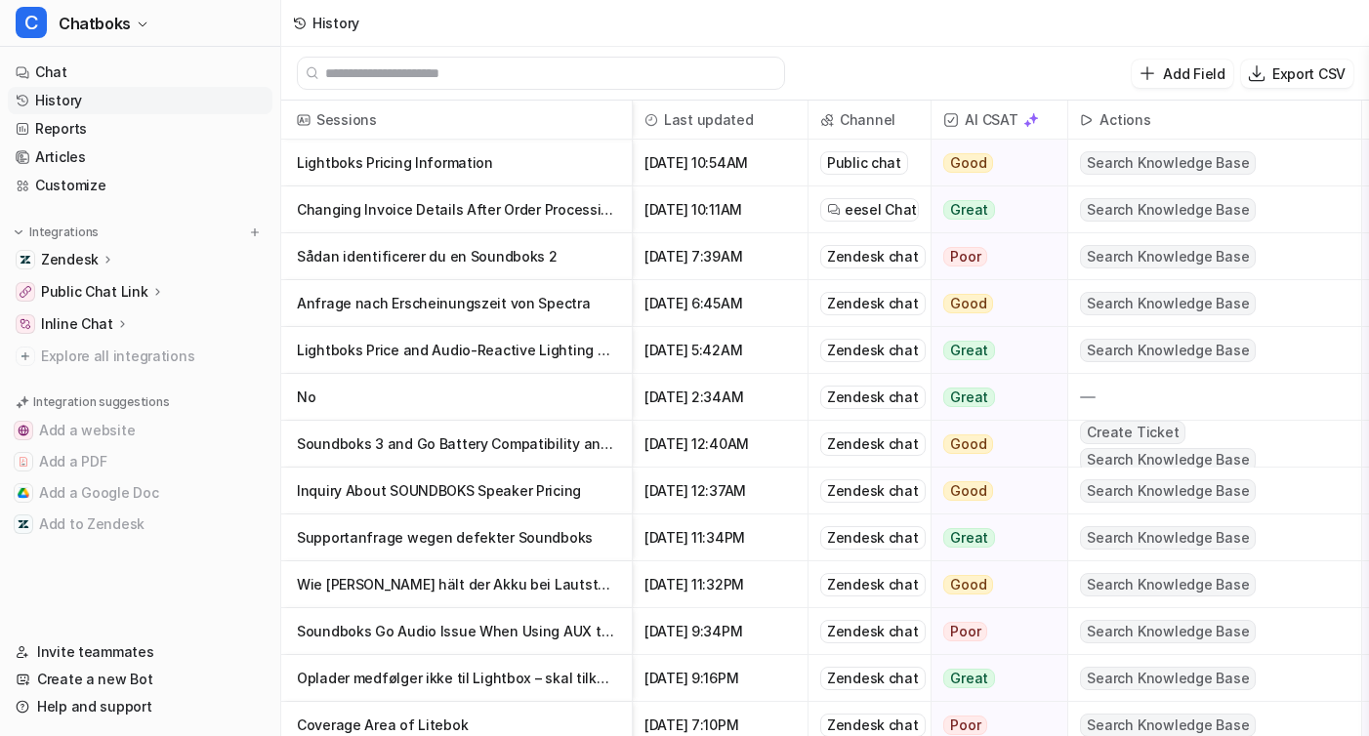
click at [410, 163] on p "Lightboks Pricing Information" at bounding box center [456, 163] width 319 height 47
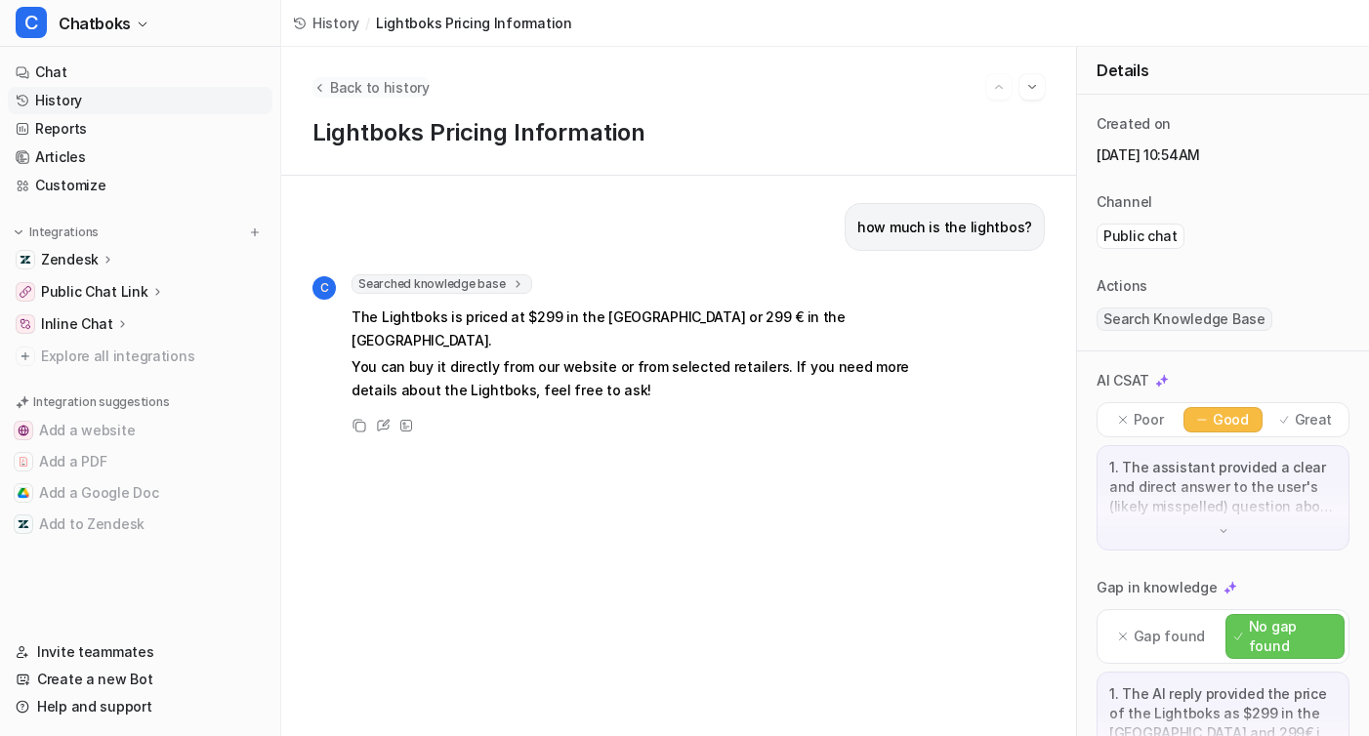
click at [341, 84] on span "Back to history" at bounding box center [380, 87] width 100 height 21
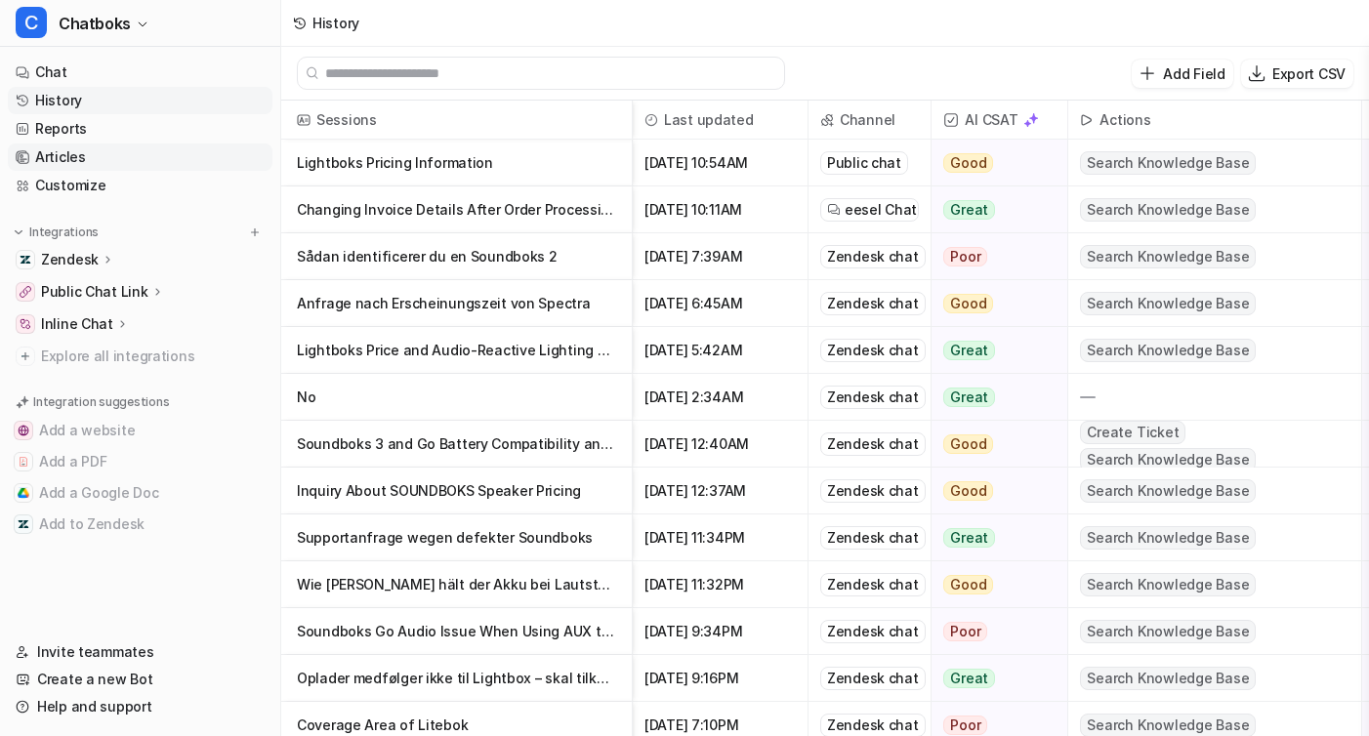
click at [62, 150] on link "Articles" at bounding box center [140, 157] width 265 height 27
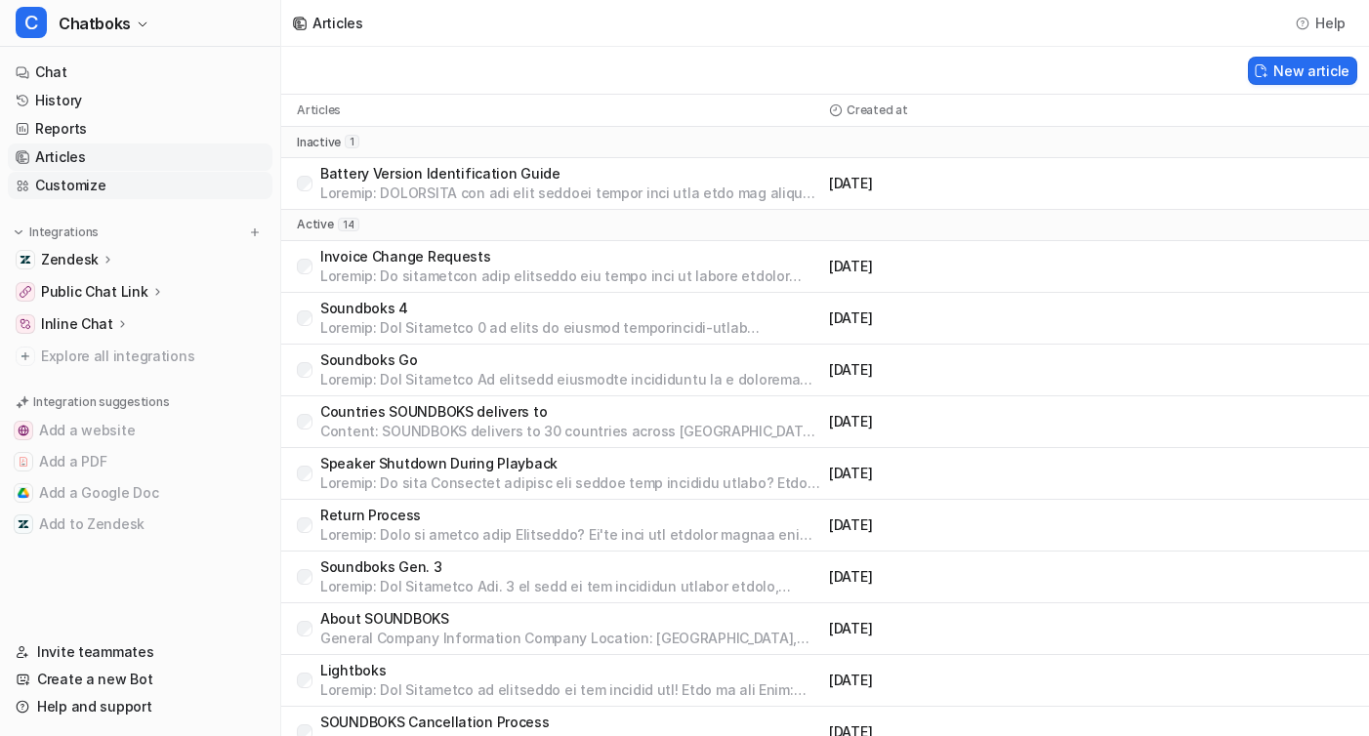
click at [74, 180] on link "Customize" at bounding box center [140, 185] width 265 height 27
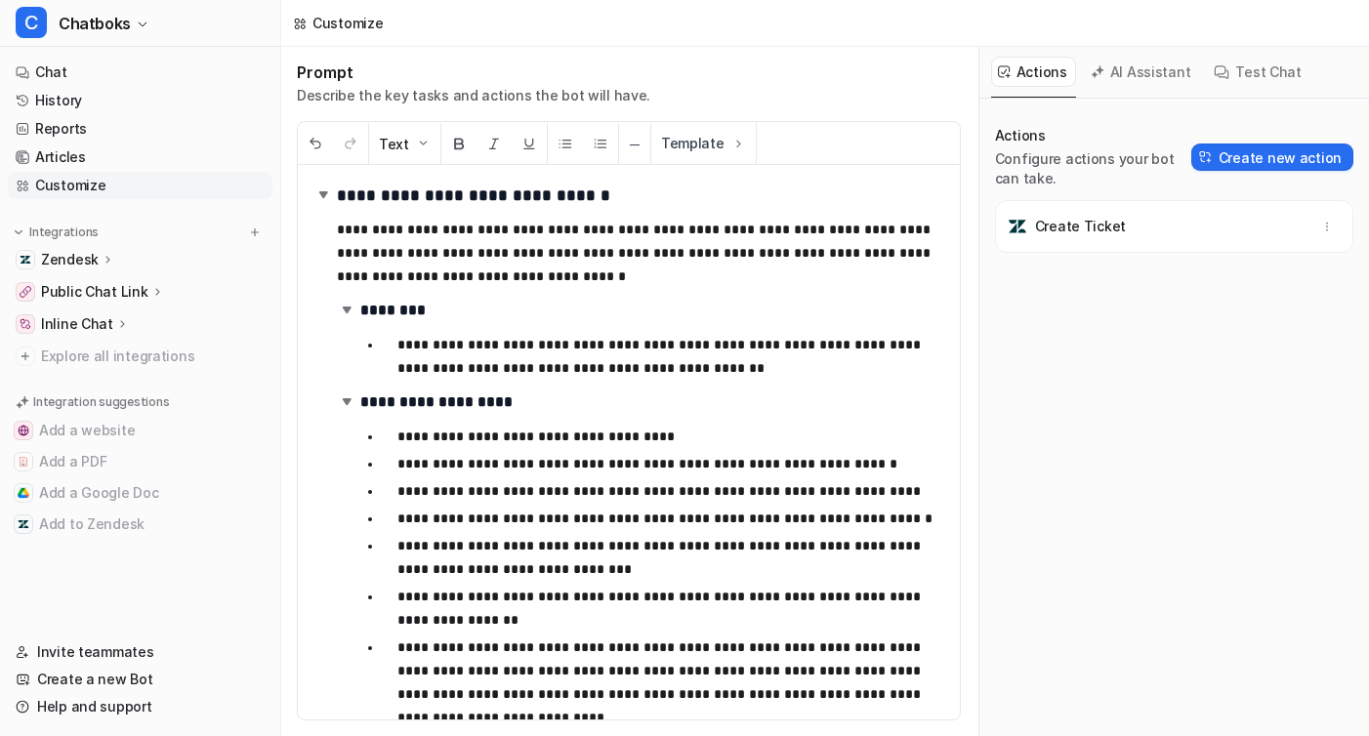
scroll to position [24, 0]
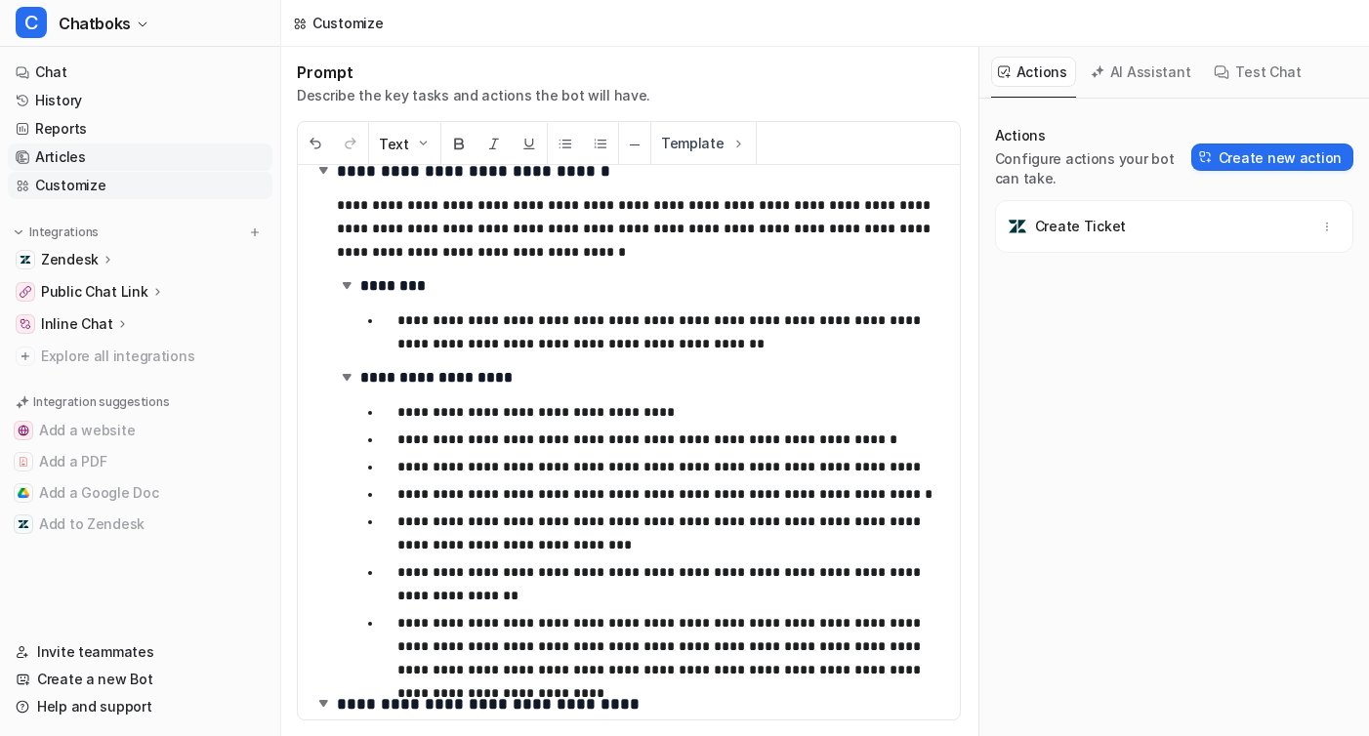
click at [70, 146] on link "Articles" at bounding box center [140, 157] width 265 height 27
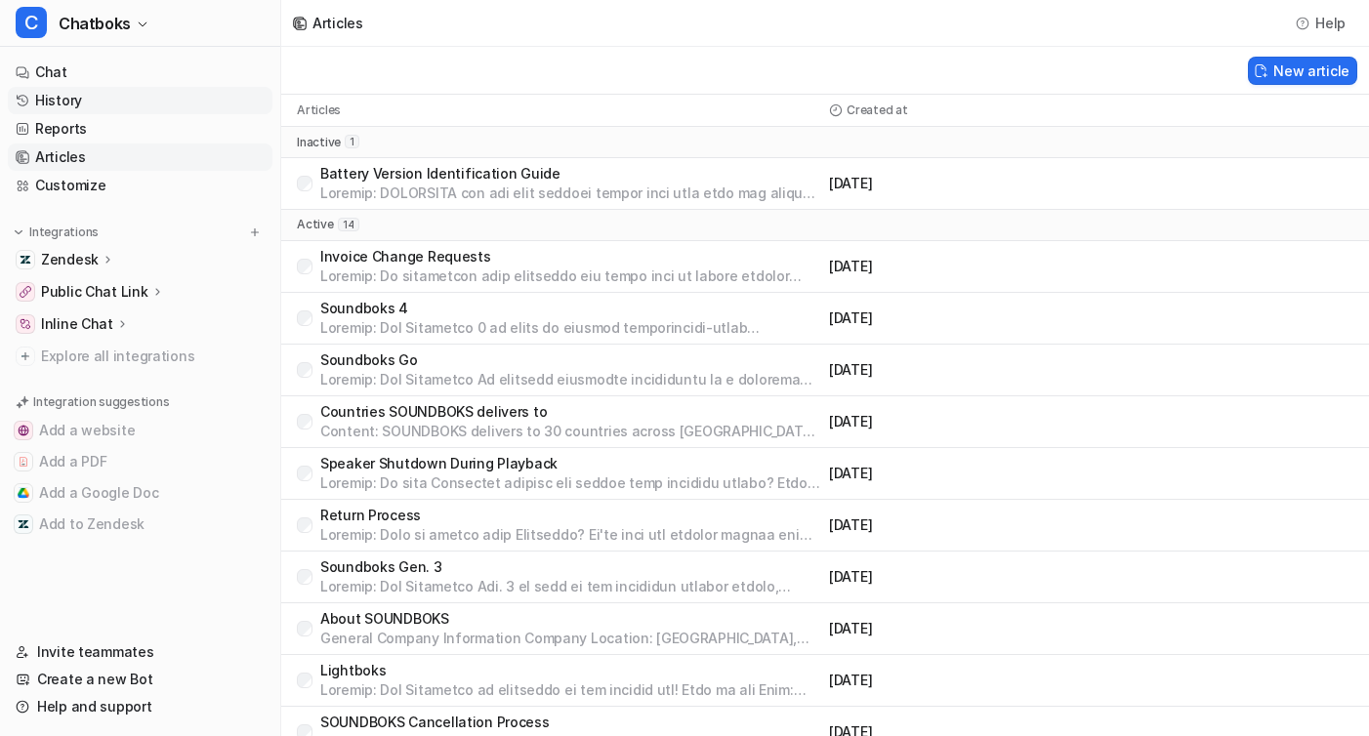
click at [68, 91] on link "History" at bounding box center [140, 100] width 265 height 27
